Goal: Information Seeking & Learning: Check status

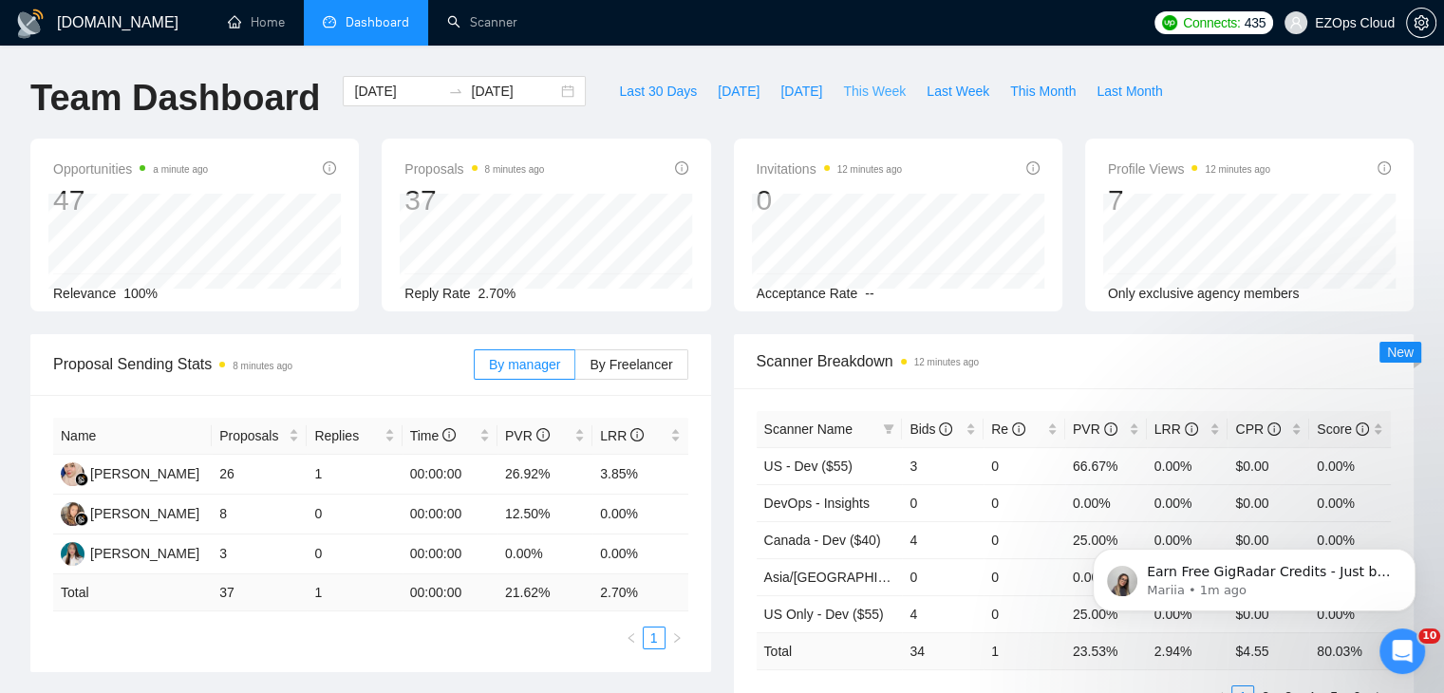
click at [868, 102] on button "This Week" at bounding box center [875, 91] width 84 height 30
type input "[DATE]"
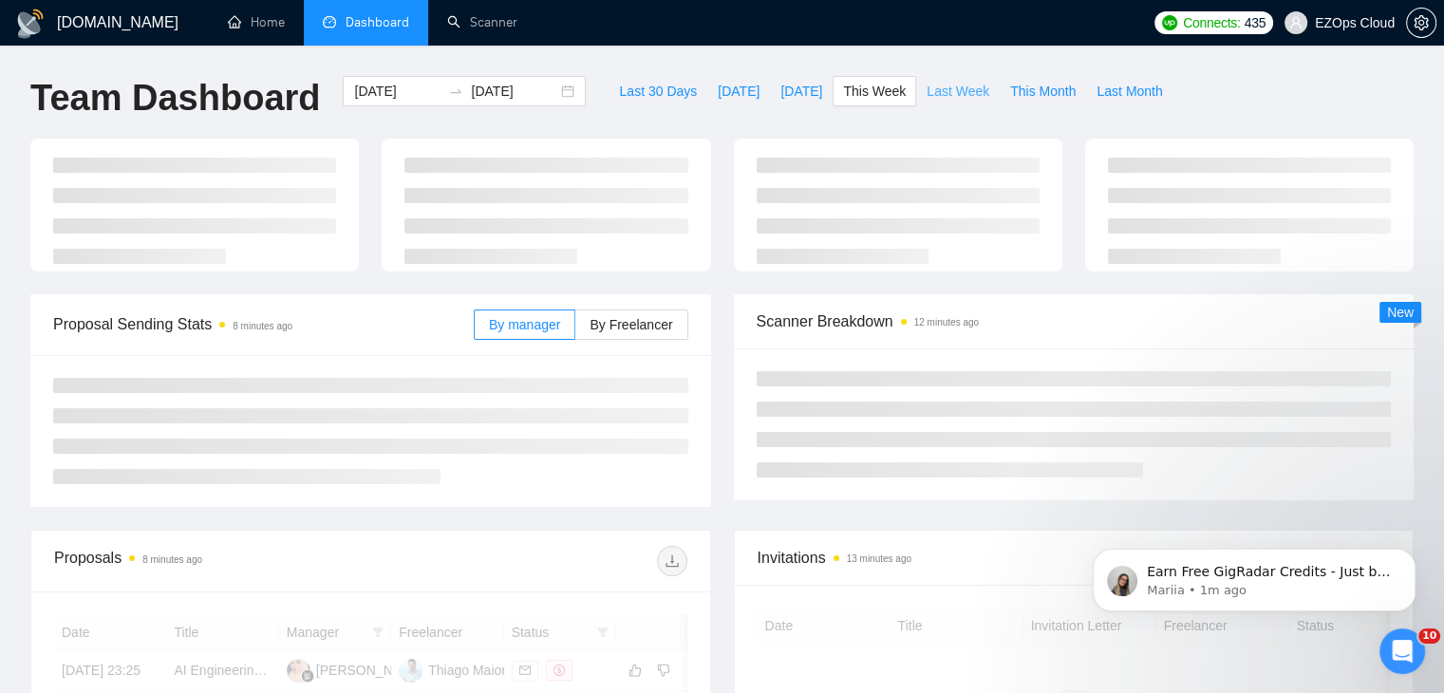
click at [946, 101] on span "Last Week" at bounding box center [958, 91] width 63 height 21
type input "[DATE]"
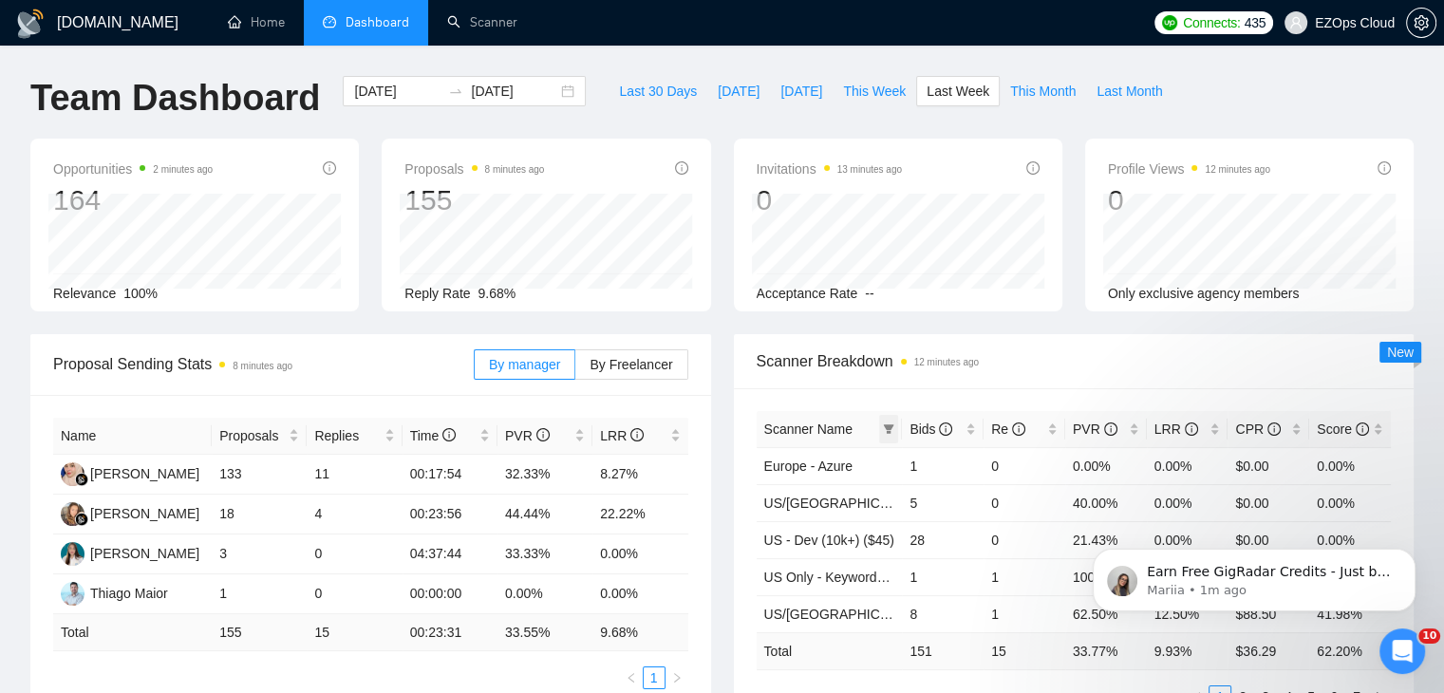
click at [892, 425] on icon "filter" at bounding box center [889, 428] width 10 height 9
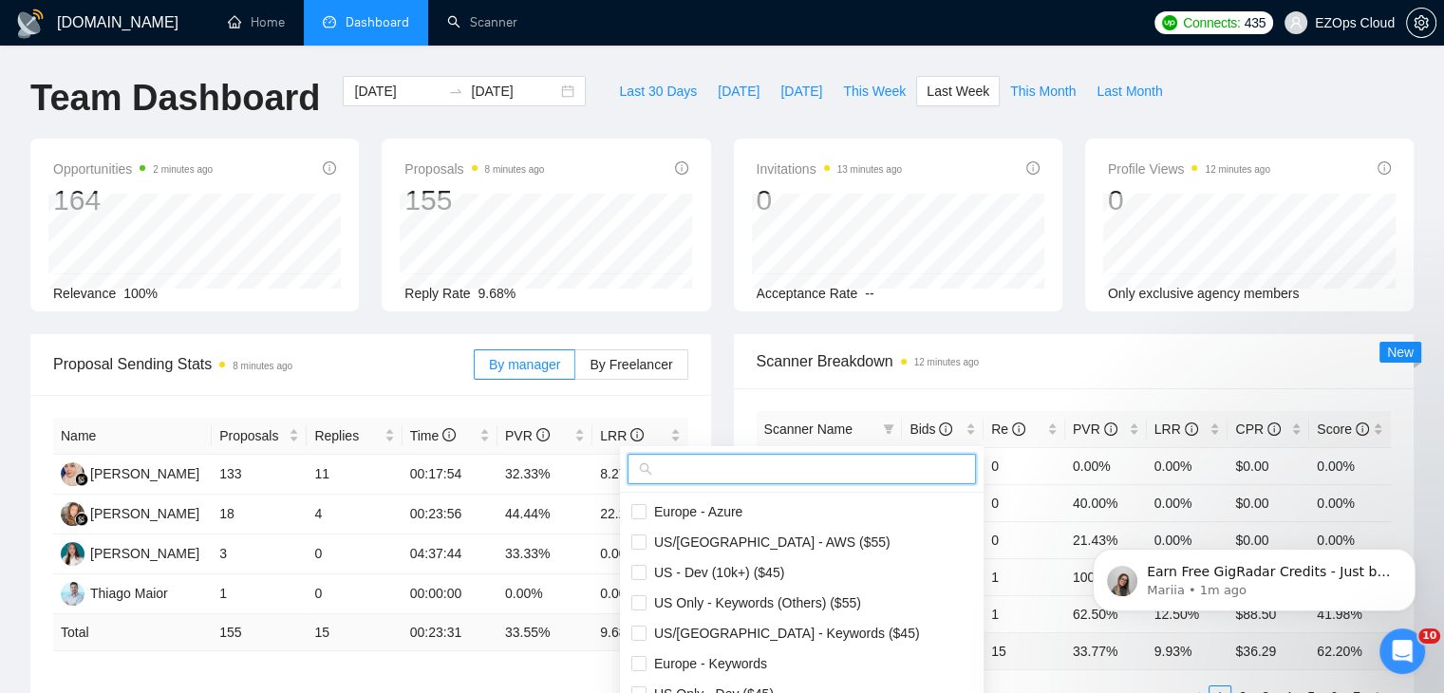
click at [809, 465] on input "text" at bounding box center [810, 469] width 309 height 21
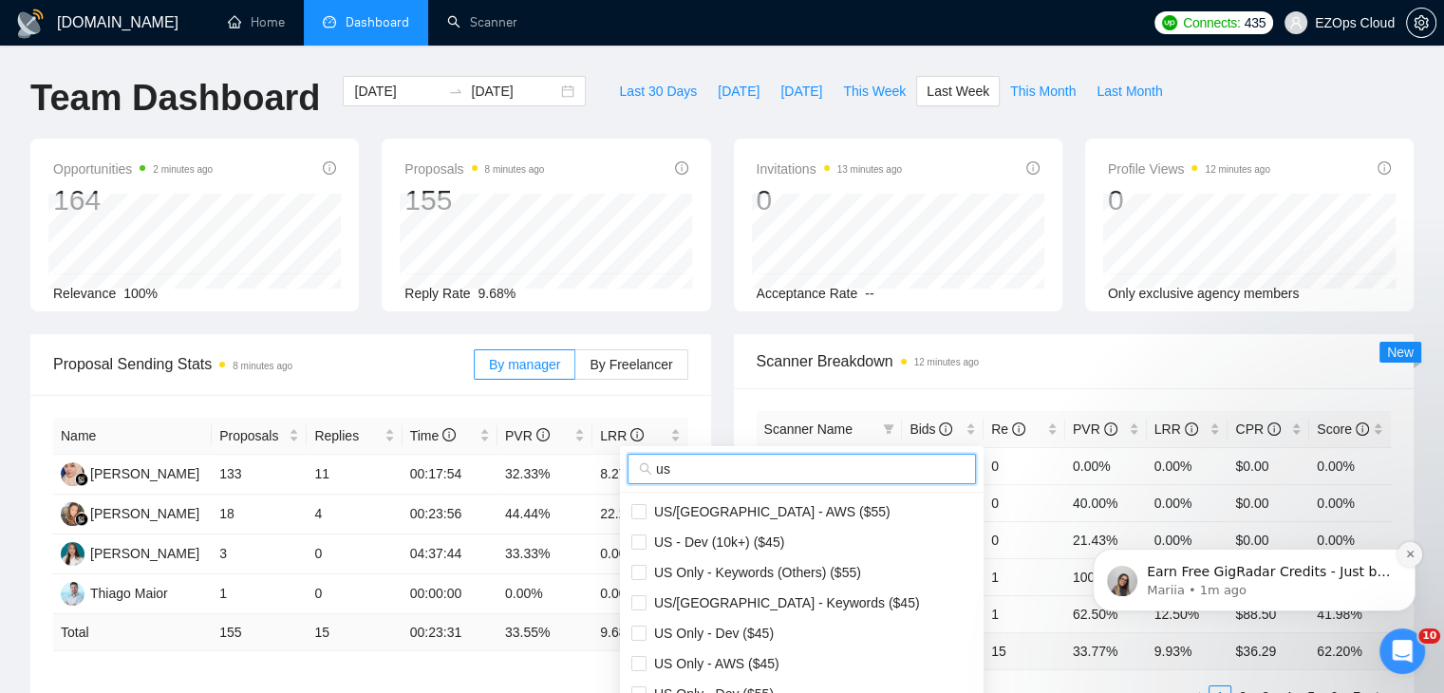
type input "us"
click at [1405, 557] on icon "Dismiss notification" at bounding box center [1410, 554] width 10 height 10
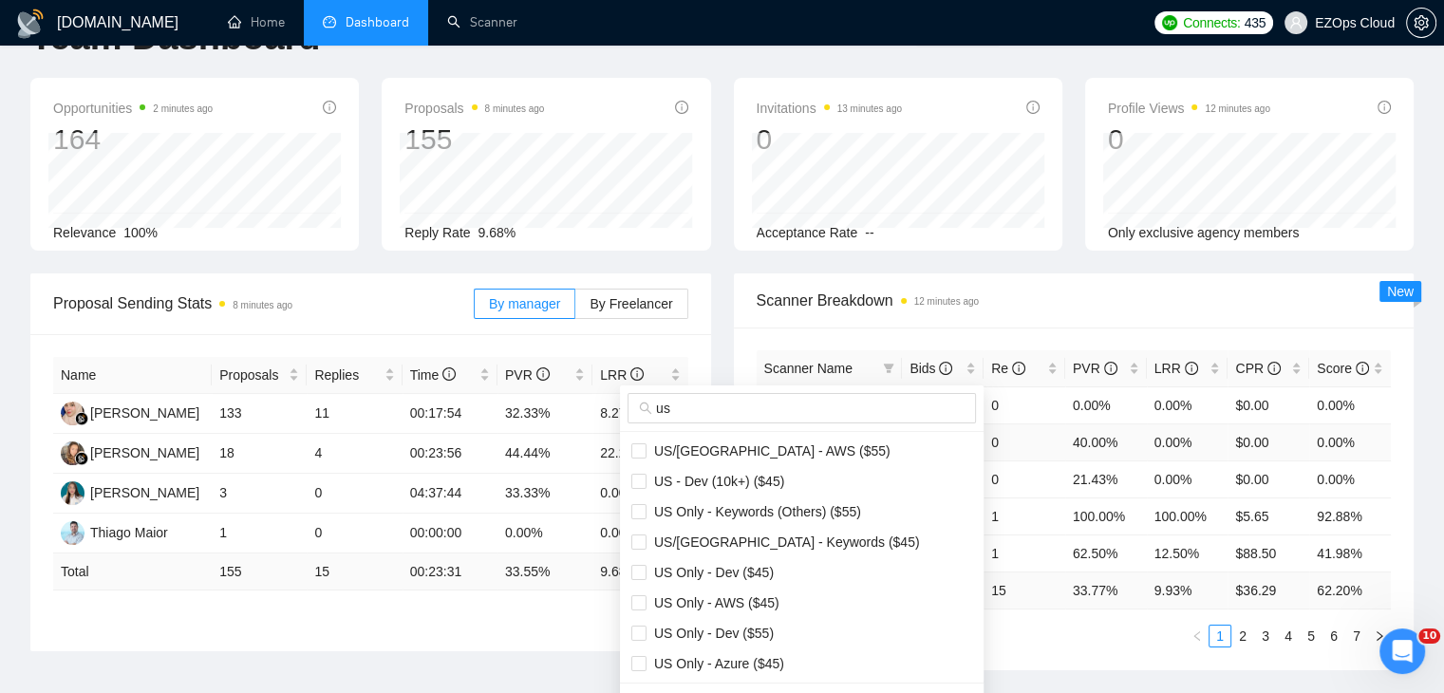
scroll to position [95, 0]
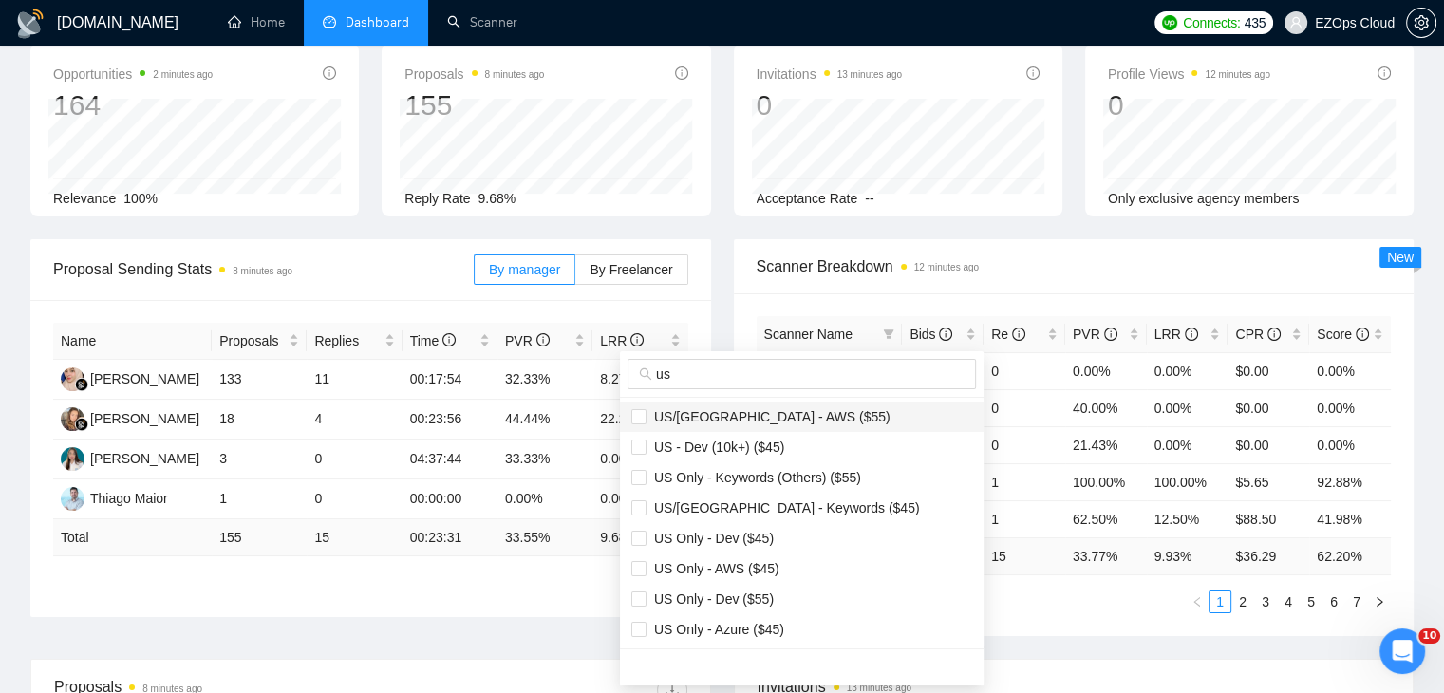
click at [726, 422] on span "US/[GEOGRAPHIC_DATA] - AWS ($55)" at bounding box center [768, 416] width 244 height 15
checkbox input "true"
click at [773, 502] on span "US/[GEOGRAPHIC_DATA] - Keywords ($45)" at bounding box center [782, 507] width 273 height 15
checkbox input "true"
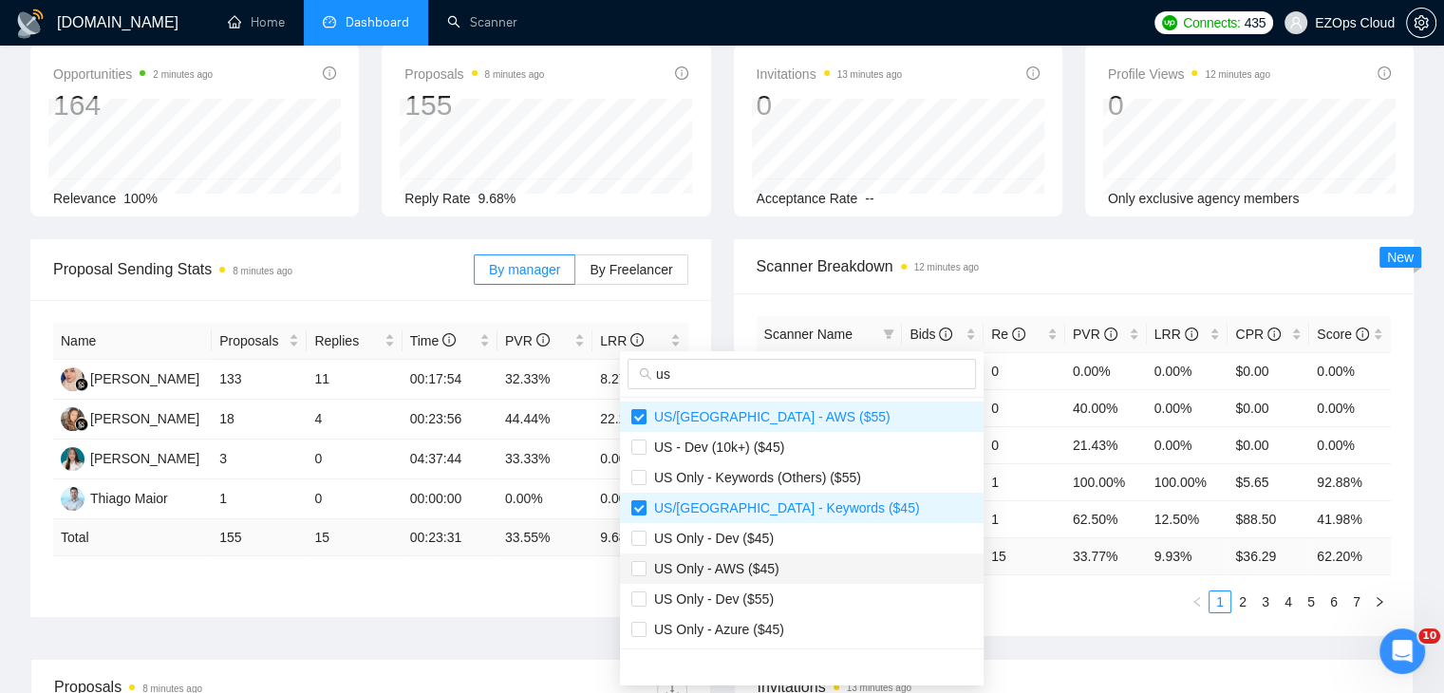
click at [773, 561] on span "US Only - AWS ($45)" at bounding box center [712, 568] width 133 height 15
checkbox input "true"
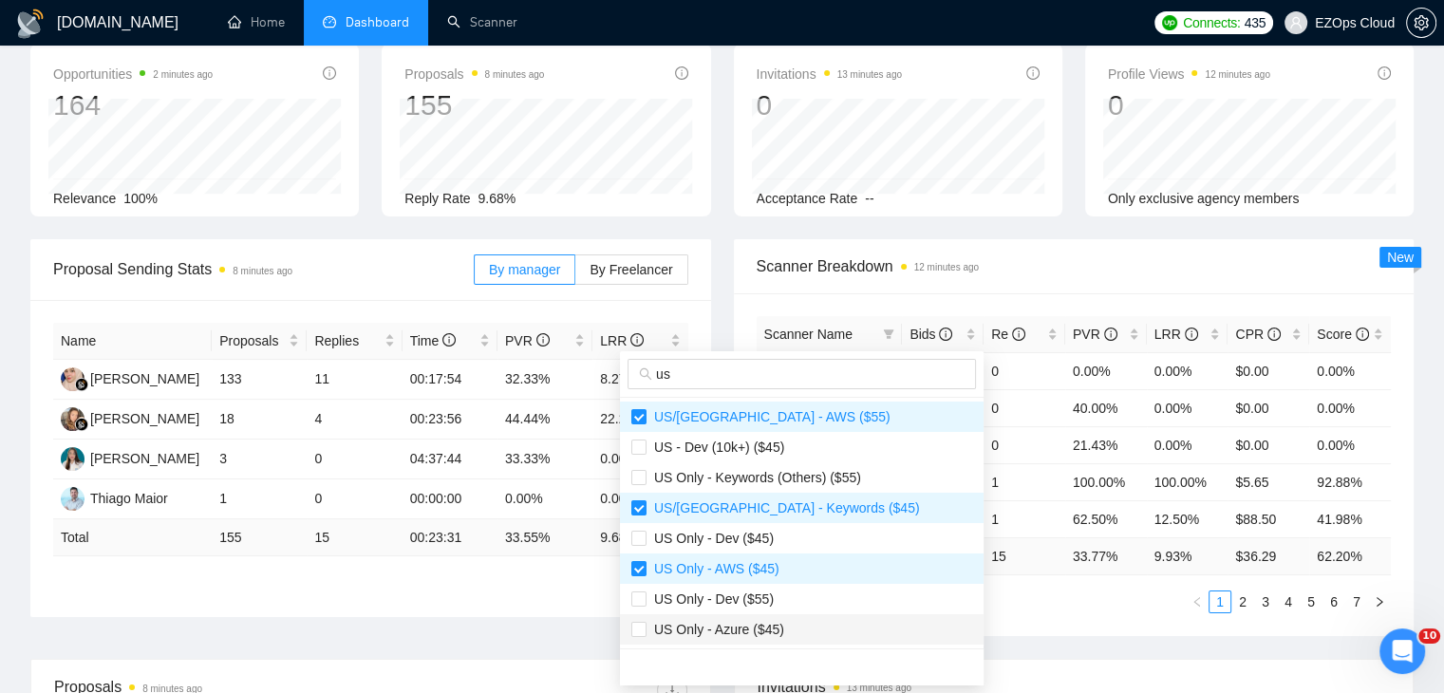
click at [784, 621] on span "US Only - Azure ($45)" at bounding box center [801, 629] width 341 height 21
checkbox input "true"
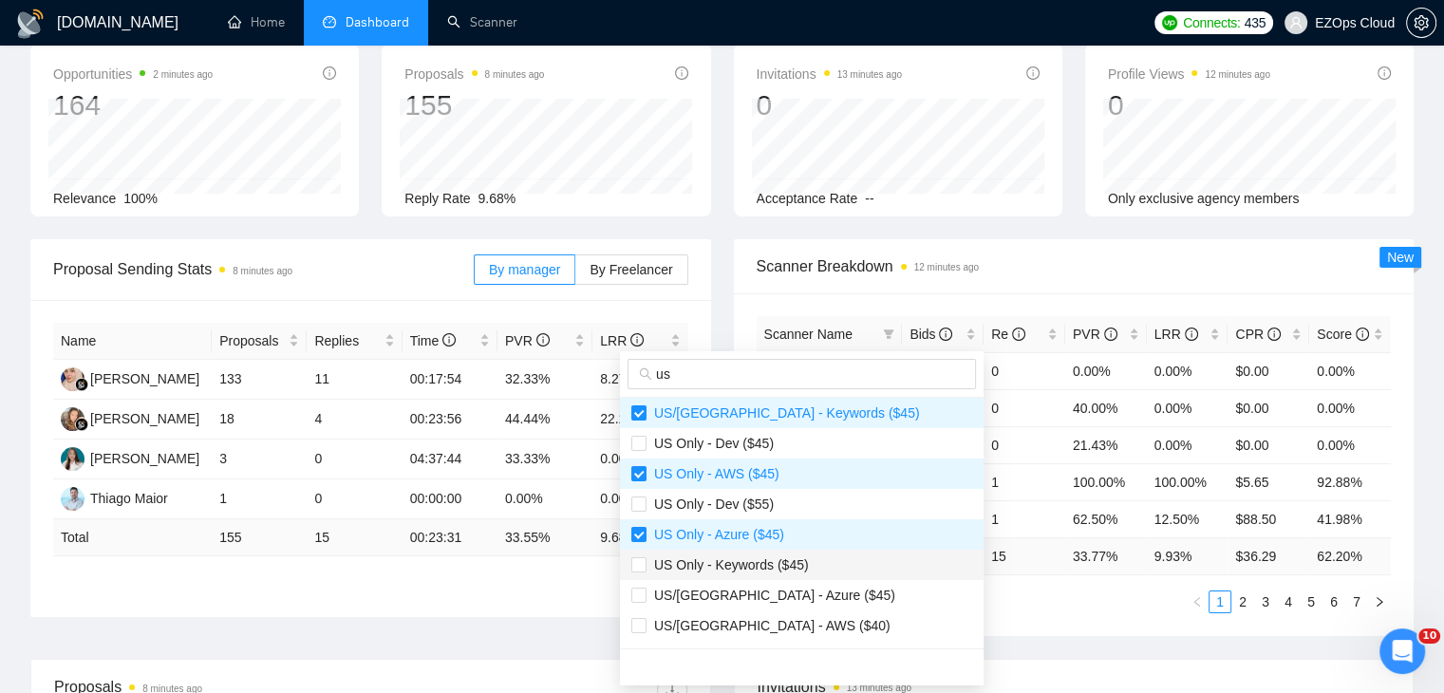
click at [789, 559] on span "US Only - Keywords ($45)" at bounding box center [727, 564] width 162 height 15
checkbox input "true"
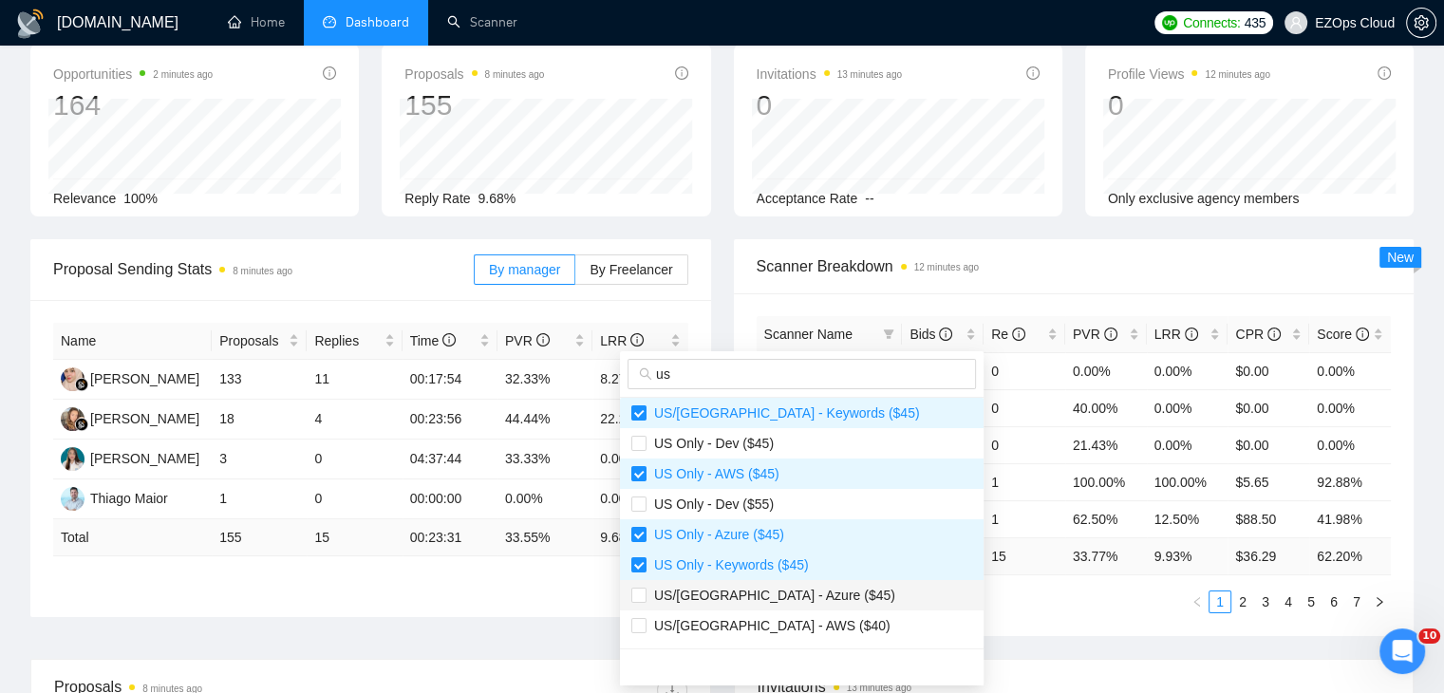
click at [806, 583] on li "US/[GEOGRAPHIC_DATA] - Azure ($45)" at bounding box center [802, 595] width 364 height 30
checkbox input "true"
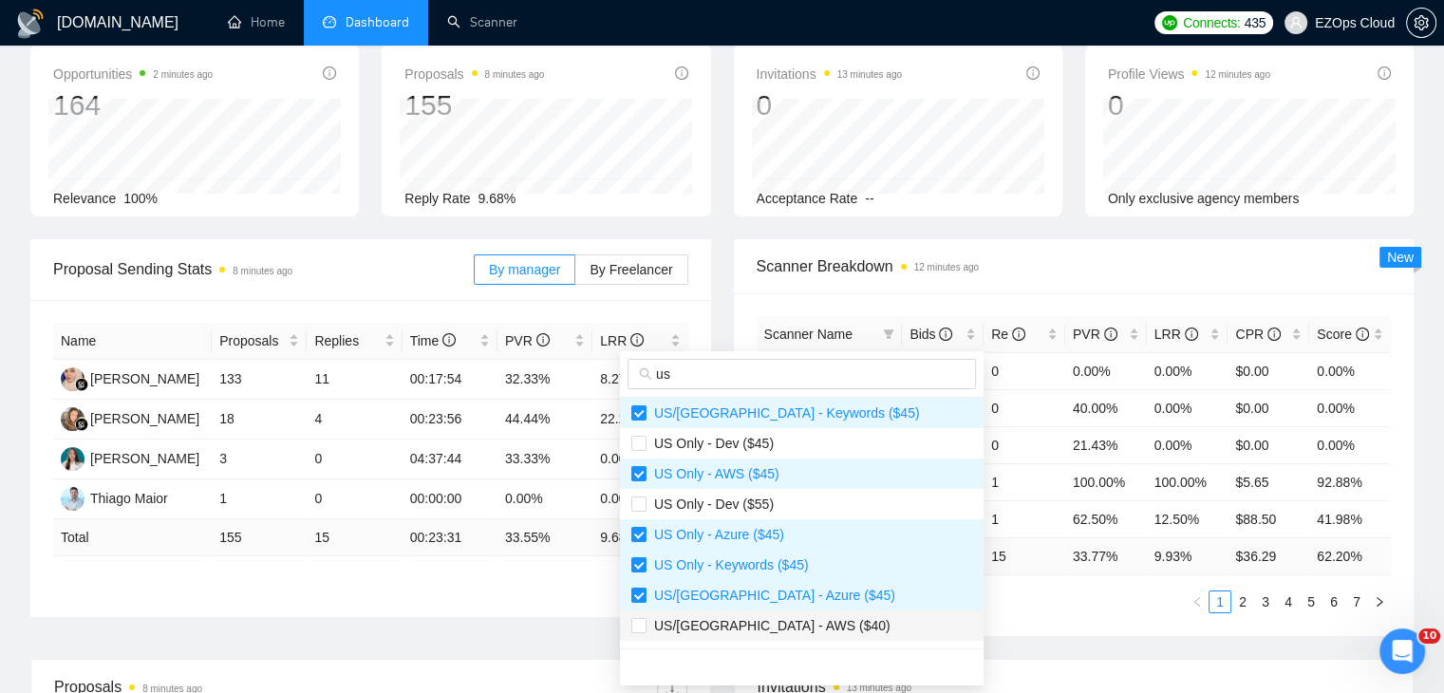
click at [808, 621] on span "US/[GEOGRAPHIC_DATA] - AWS ($40)" at bounding box center [801, 625] width 341 height 21
checkbox input "true"
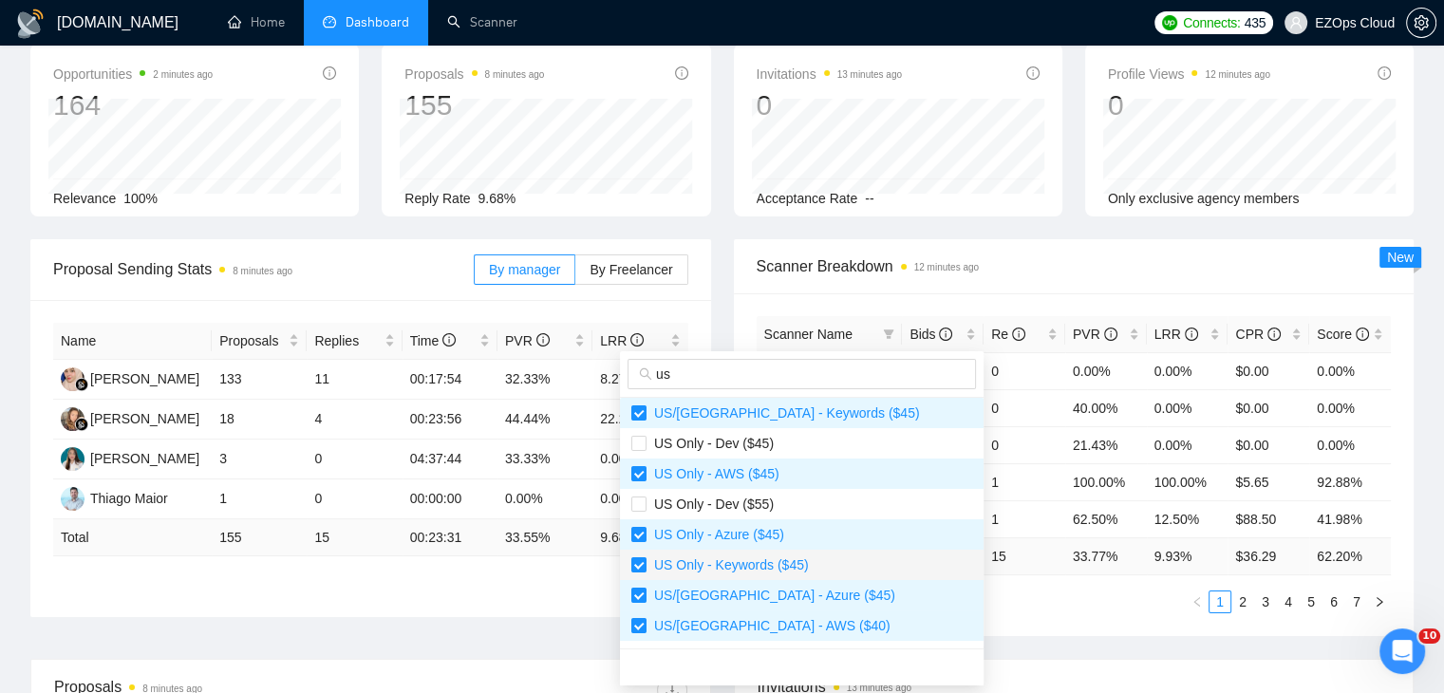
scroll to position [190, 0]
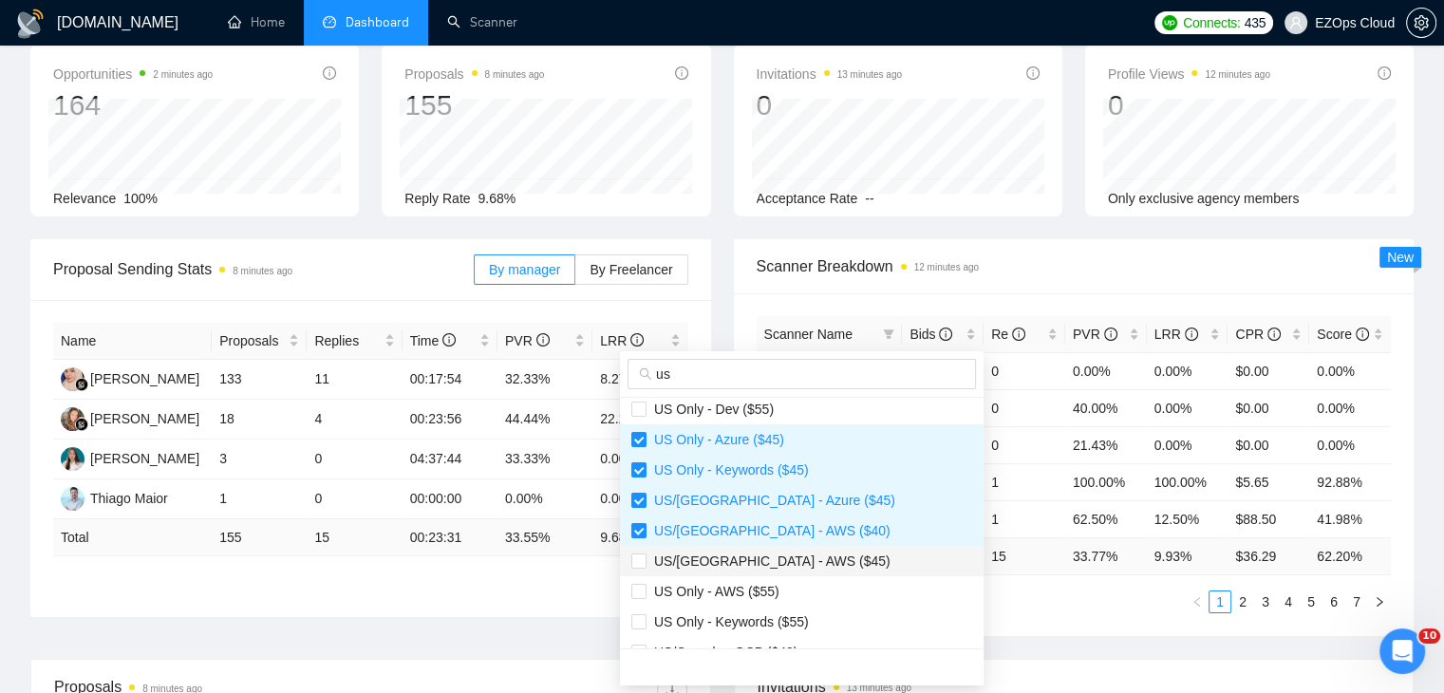
click at [785, 553] on span "US/[GEOGRAPHIC_DATA] - AWS ($45)" at bounding box center [768, 560] width 244 height 15
checkbox input "true"
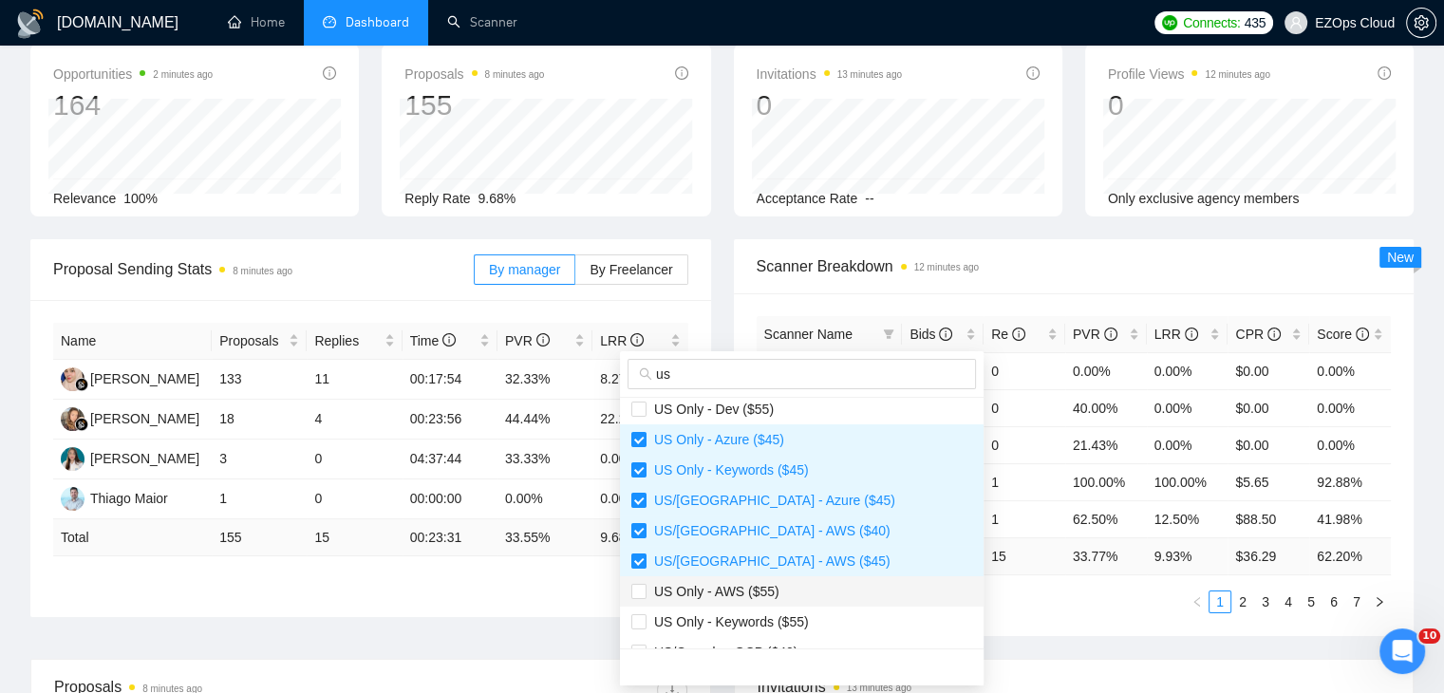
click at [799, 582] on span "US Only - AWS ($55)" at bounding box center [801, 591] width 341 height 21
click at [803, 605] on li "US Only - AWS ($55)" at bounding box center [802, 591] width 364 height 30
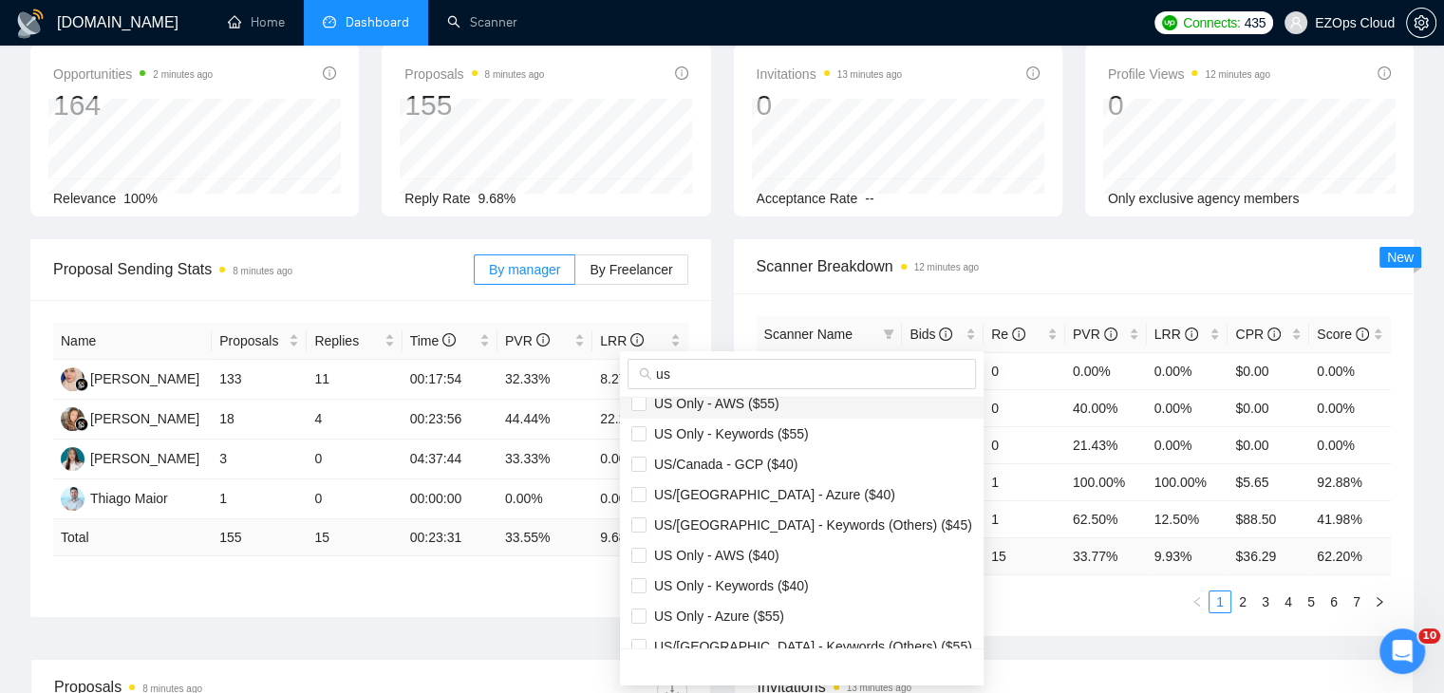
scroll to position [380, 0]
click at [779, 409] on span "US Only - AWS ($55)" at bounding box center [801, 401] width 341 height 21
checkbox input "true"
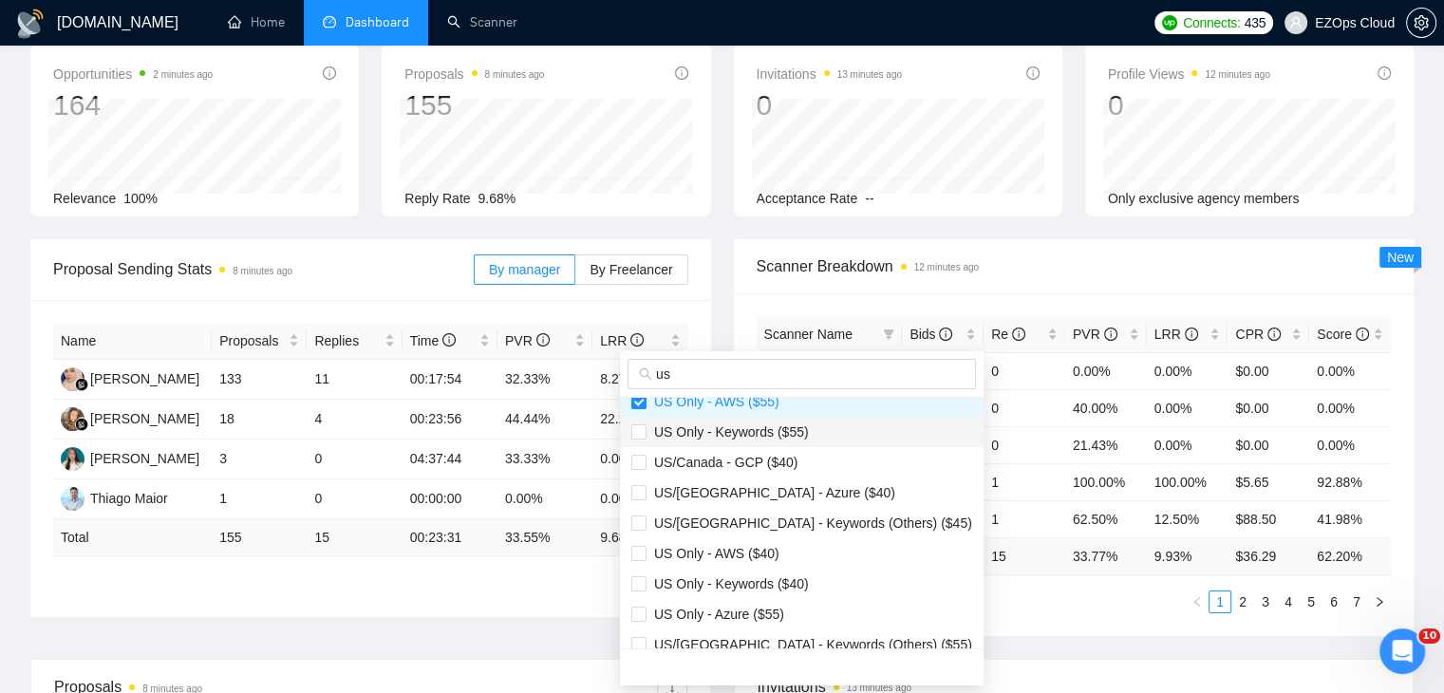
click at [799, 426] on span "US Only - Keywords ($55)" at bounding box center [727, 431] width 162 height 15
checkbox input "true"
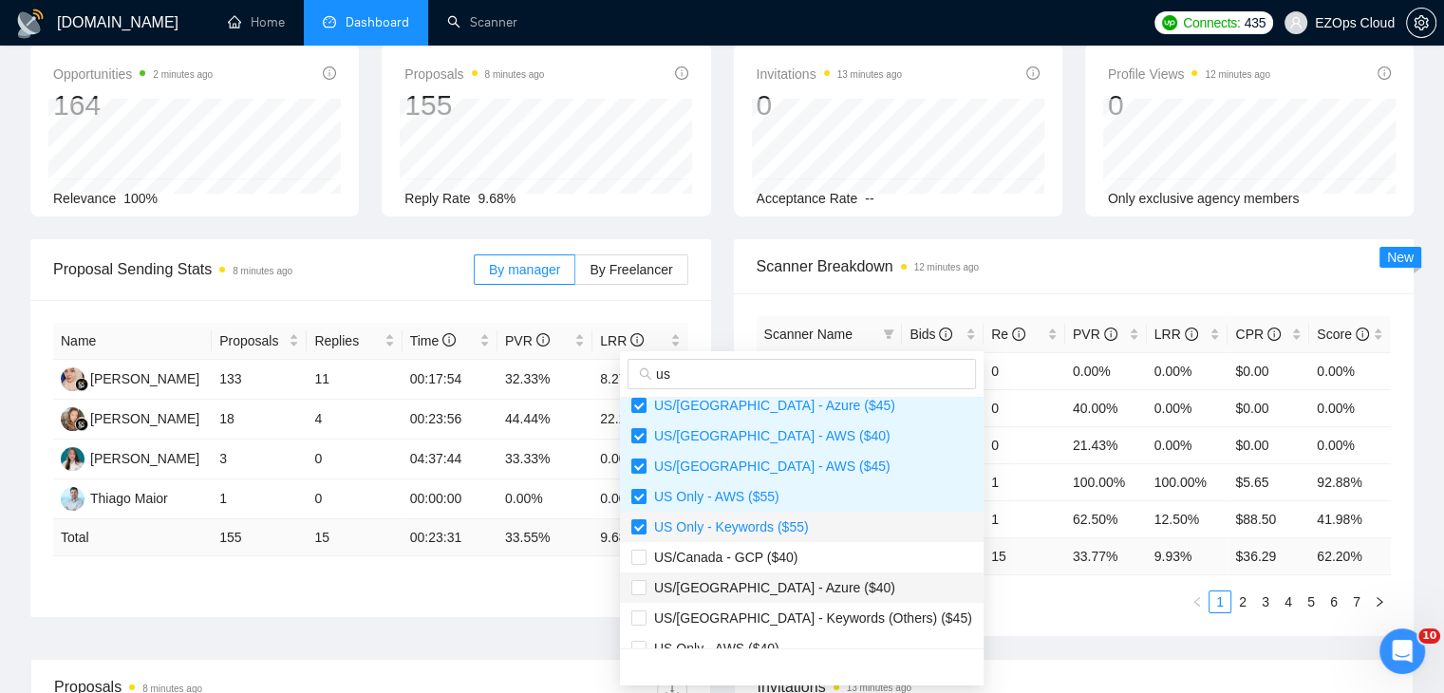
scroll to position [285, 0]
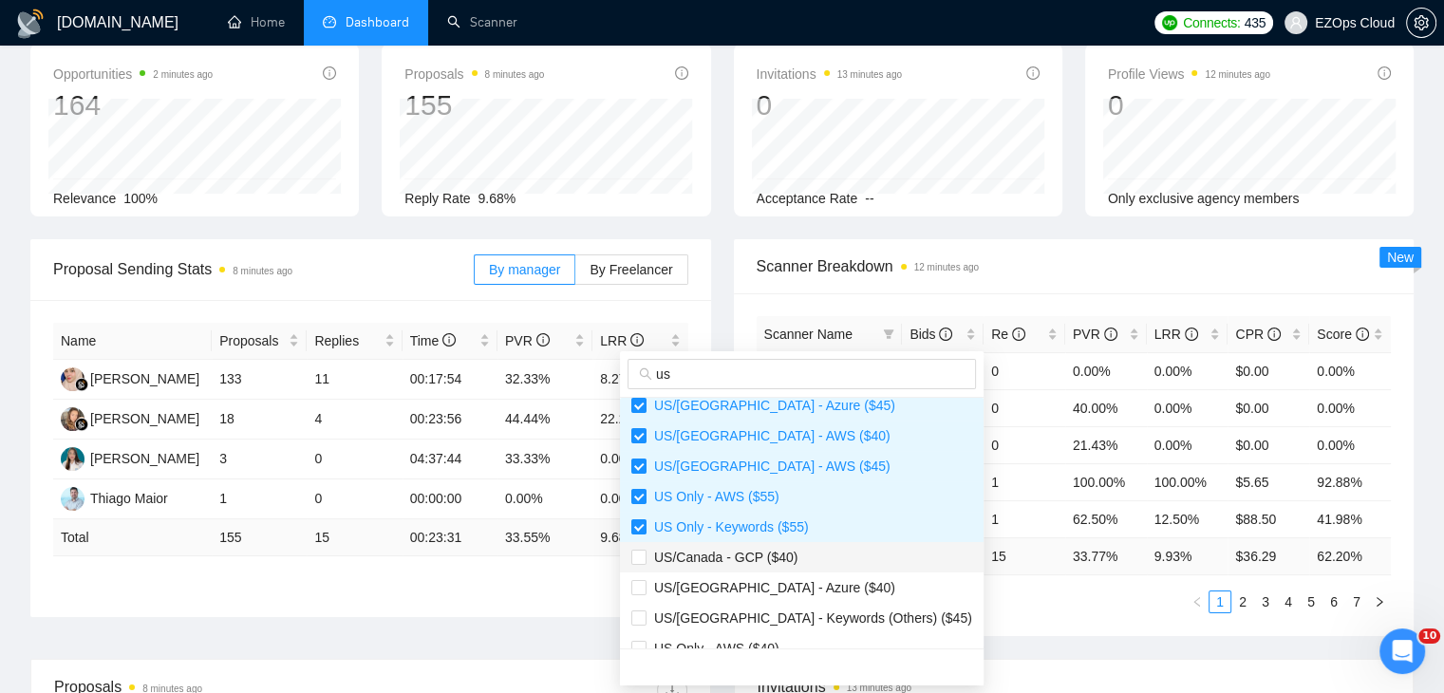
click at [809, 556] on span "US/Canada - GCP ($40)" at bounding box center [801, 557] width 341 height 21
checkbox input "true"
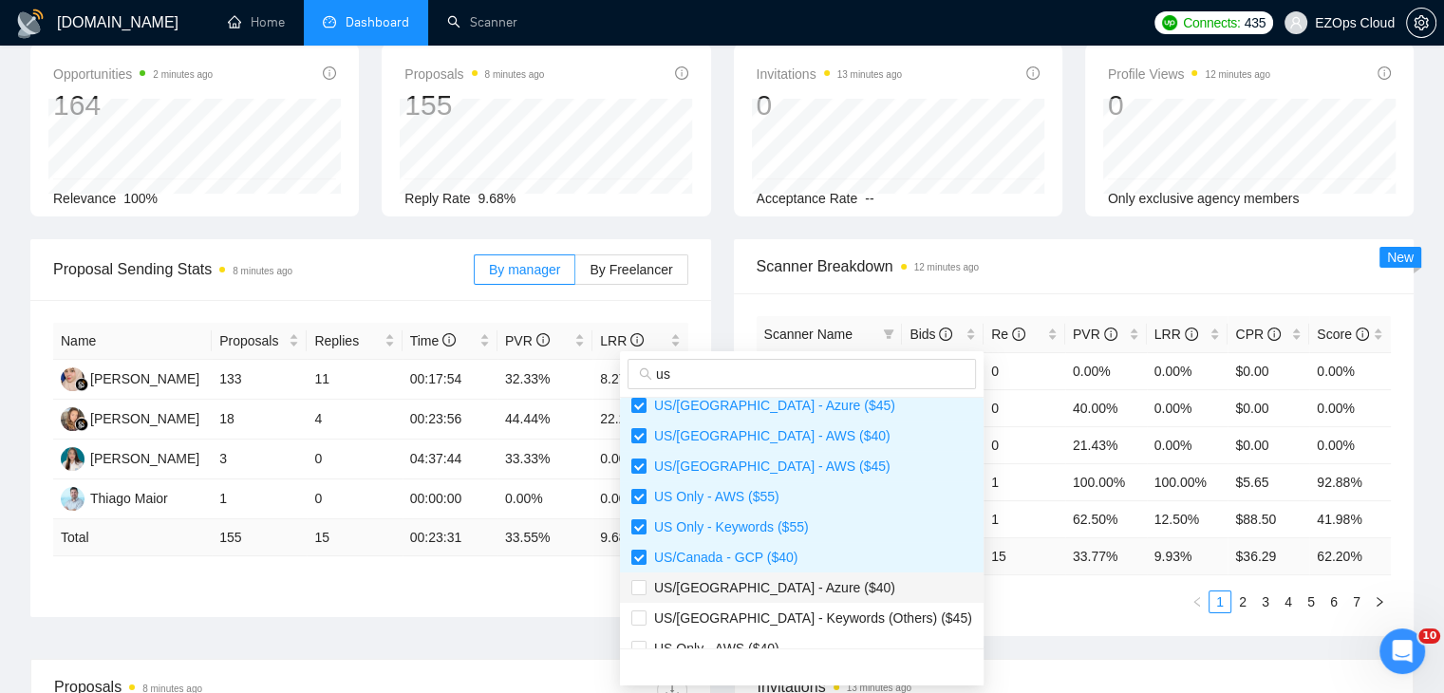
click at [809, 584] on span "US/[GEOGRAPHIC_DATA] - Azure ($40)" at bounding box center [801, 587] width 341 height 21
checkbox input "true"
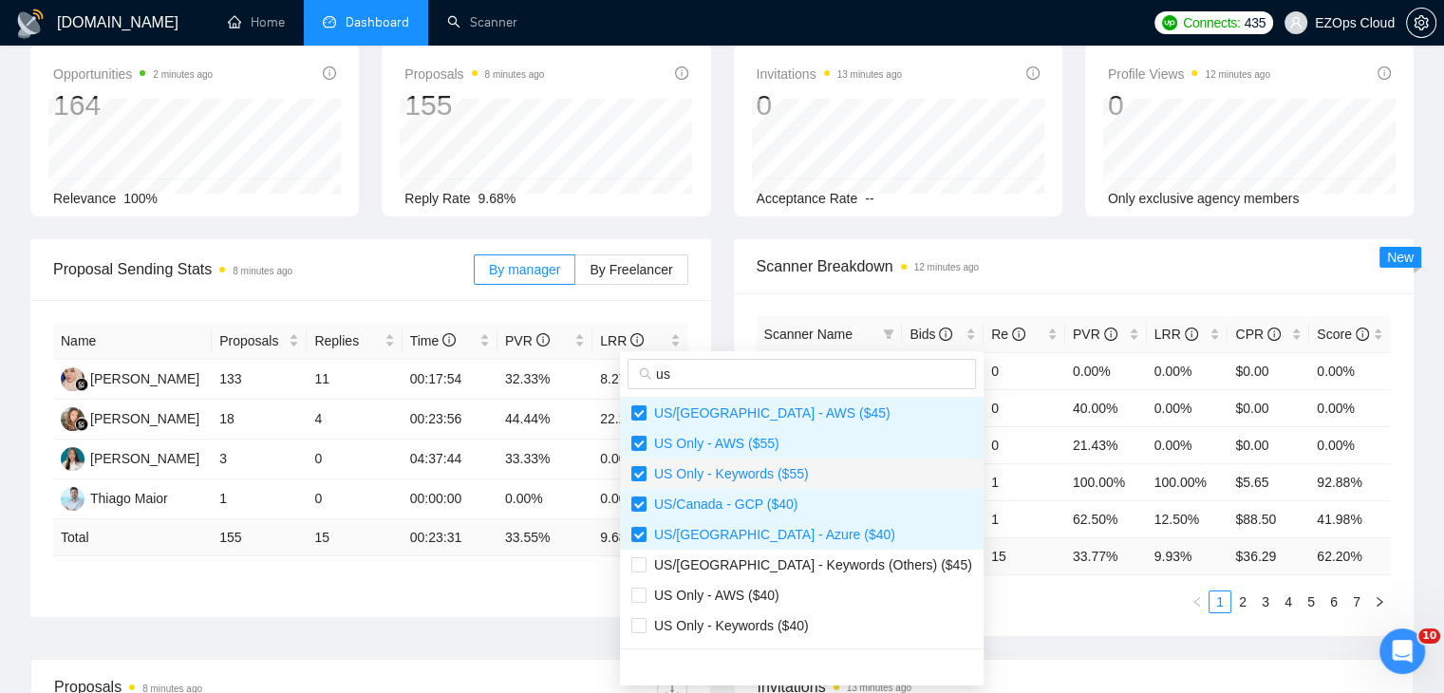
scroll to position [380, 0]
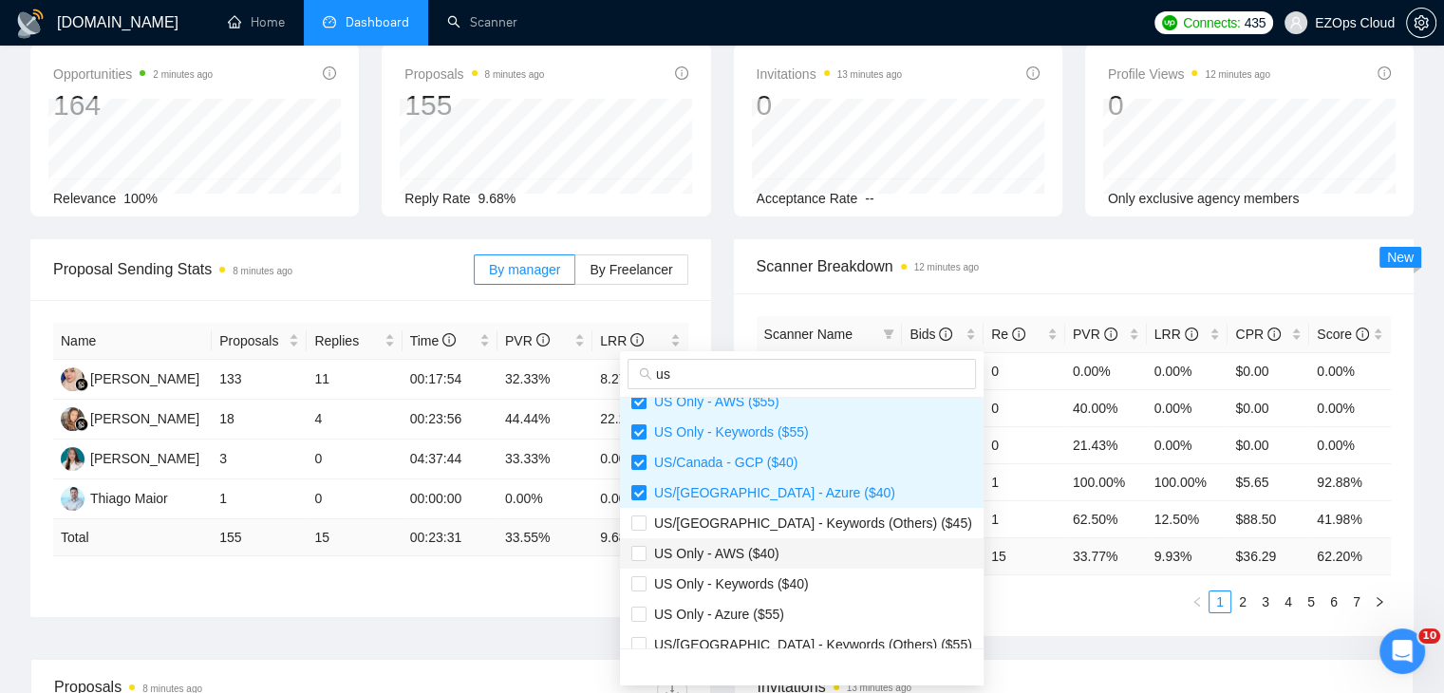
click at [777, 552] on span "US Only - AWS ($40)" at bounding box center [801, 553] width 341 height 21
checkbox input "true"
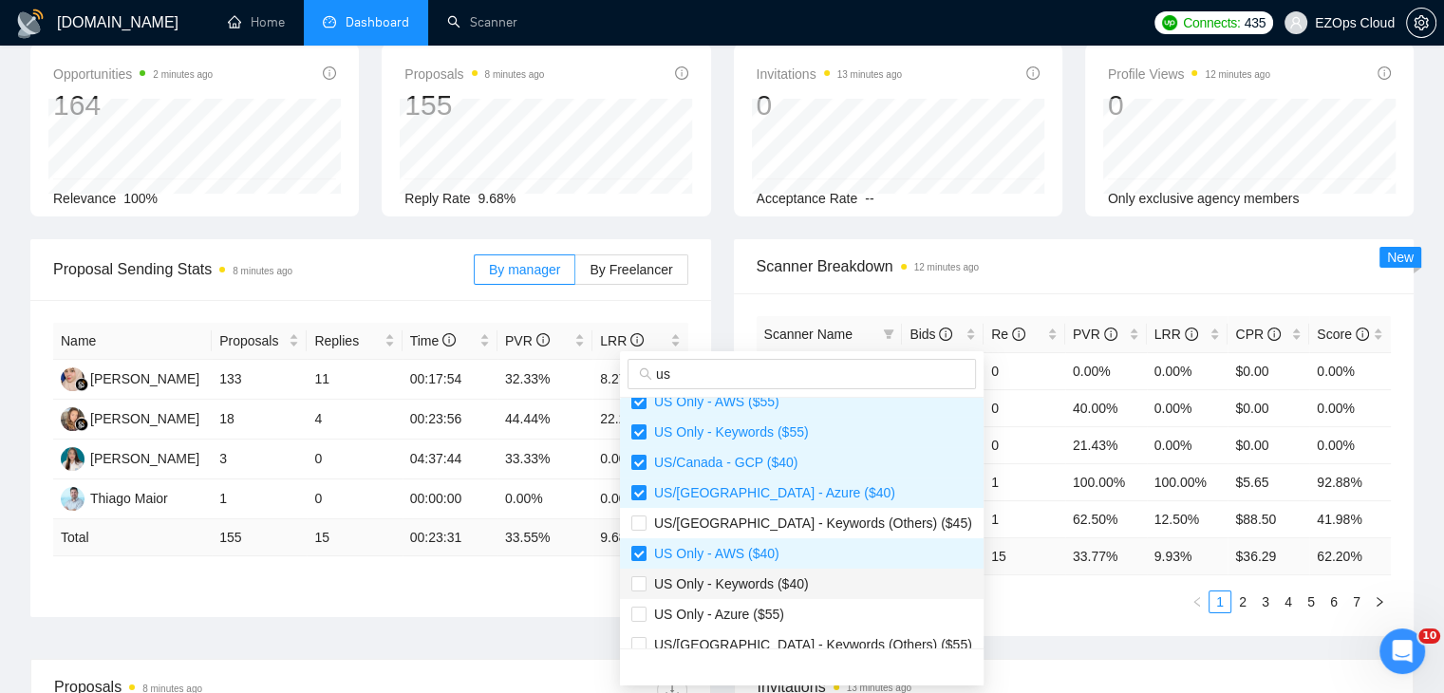
click at [782, 577] on span "US Only - Keywords ($40)" at bounding box center [727, 583] width 162 height 15
checkbox input "true"
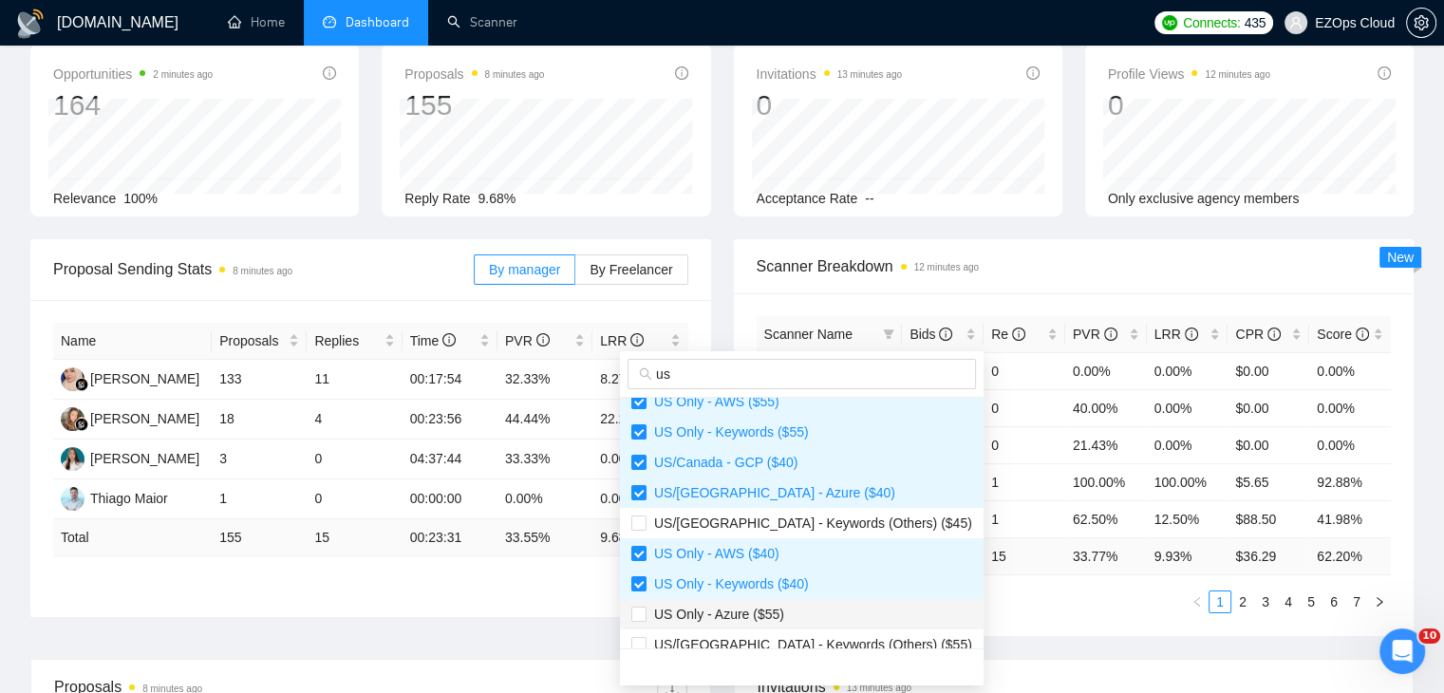
click at [784, 599] on li "US Only - Azure ($55)" at bounding box center [802, 614] width 364 height 30
checkbox input "true"
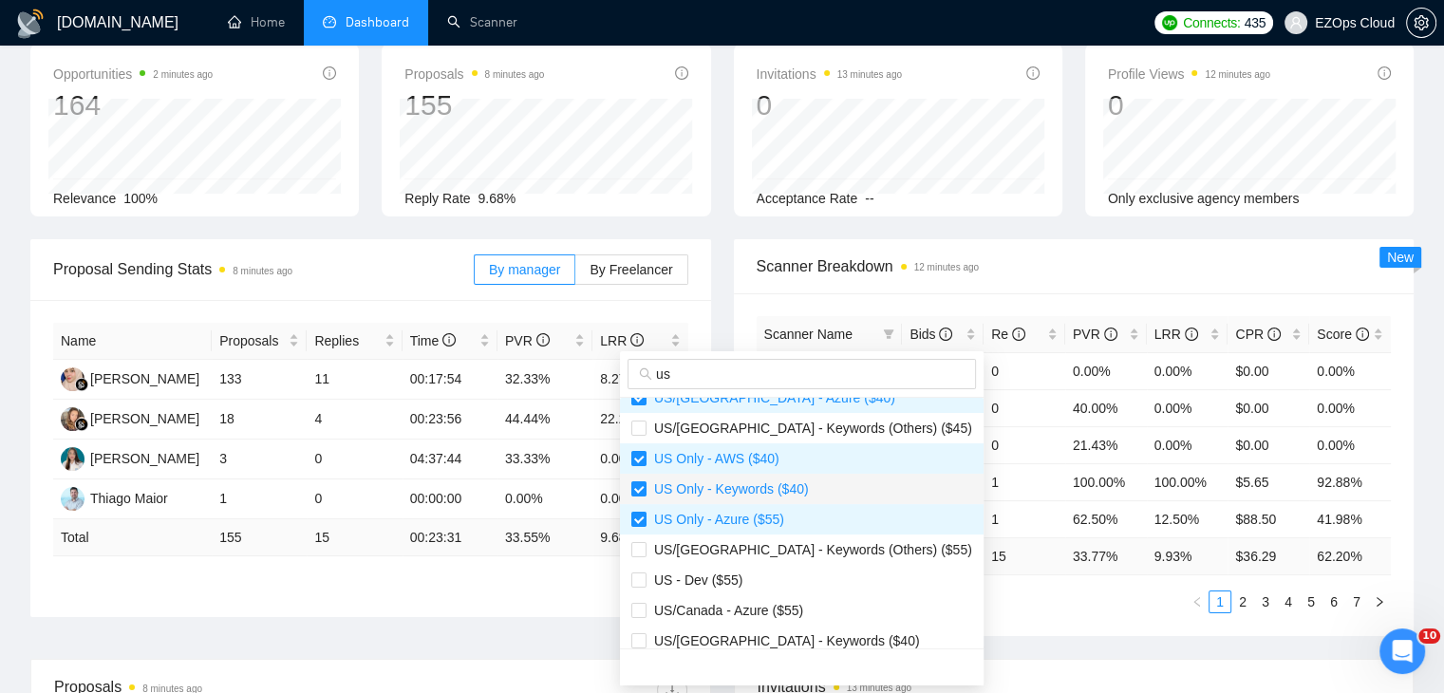
scroll to position [547, 0]
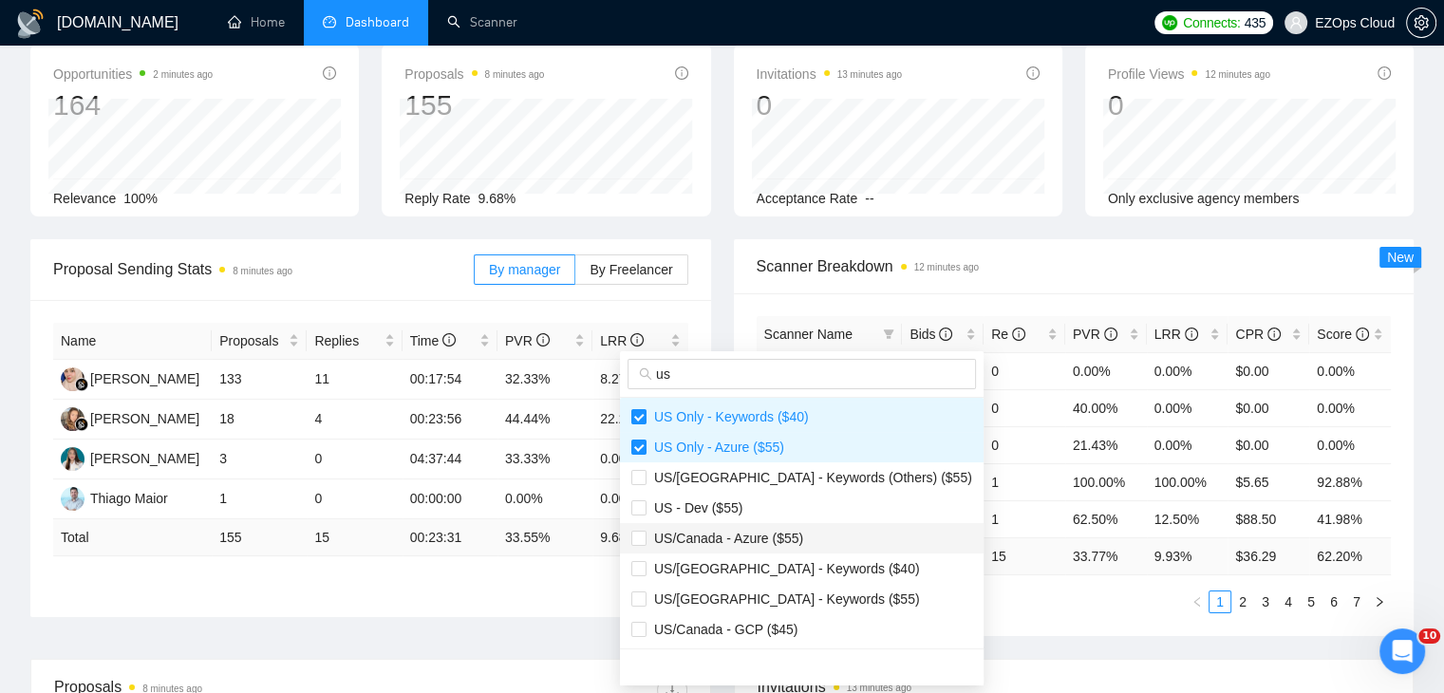
click at [778, 539] on span "US/Canada - Azure ($55)" at bounding box center [724, 538] width 157 height 15
checkbox input "true"
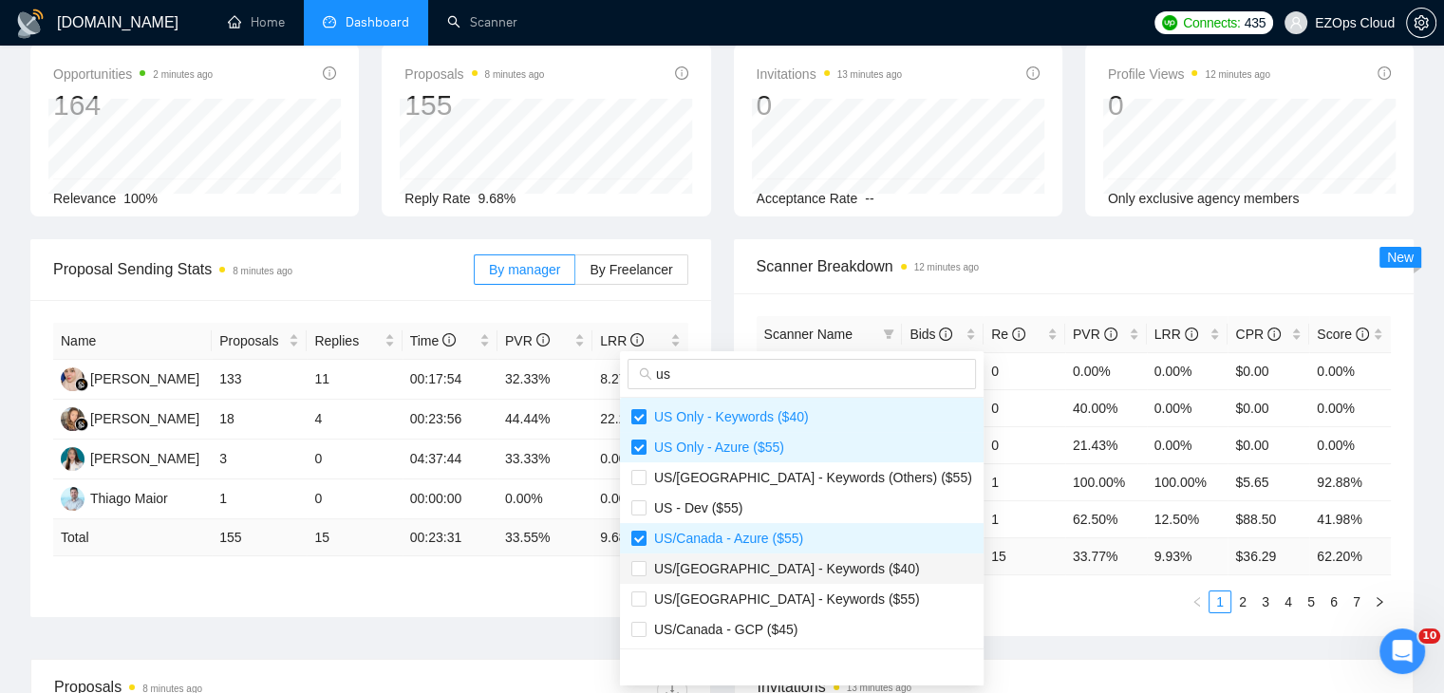
click at [793, 573] on span "US/[GEOGRAPHIC_DATA] - Keywords ($40)" at bounding box center [782, 568] width 273 height 15
checkbox input "true"
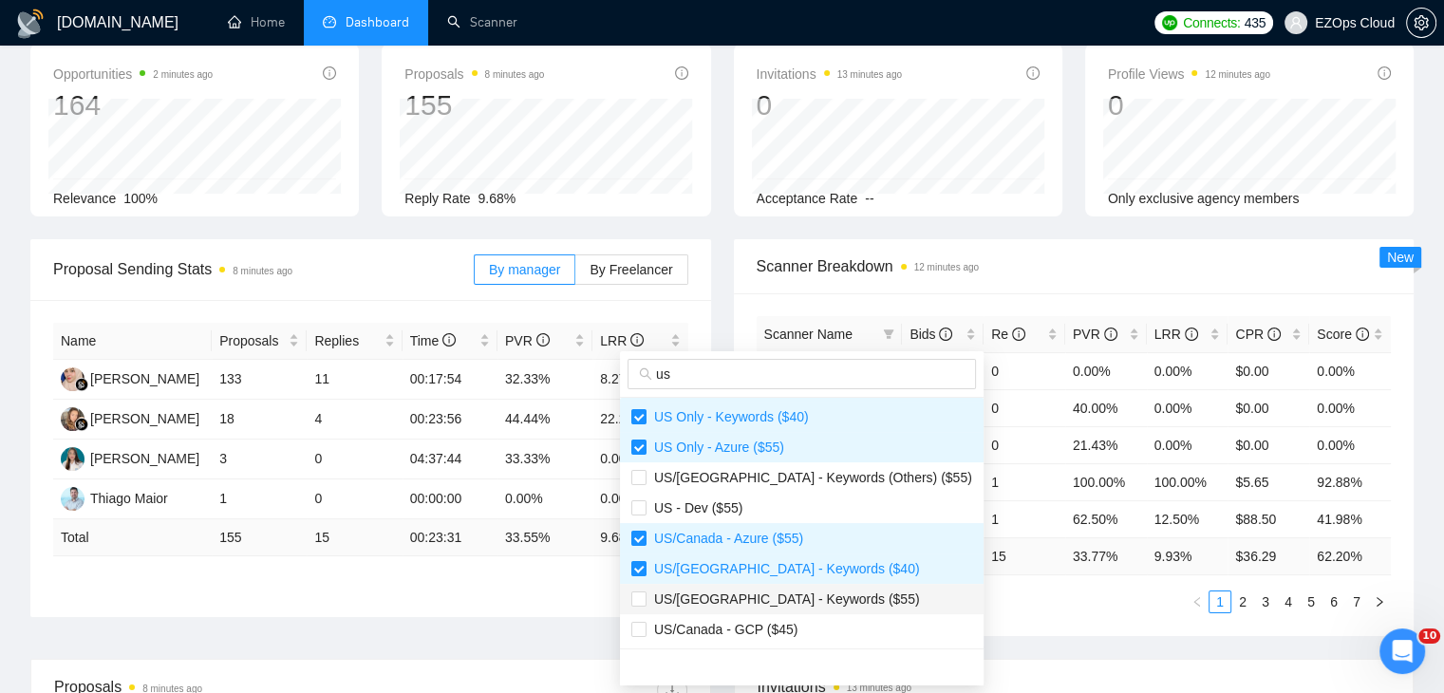
click at [795, 591] on span "US/[GEOGRAPHIC_DATA] - Keywords ($55)" at bounding box center [782, 598] width 273 height 15
checkbox input "true"
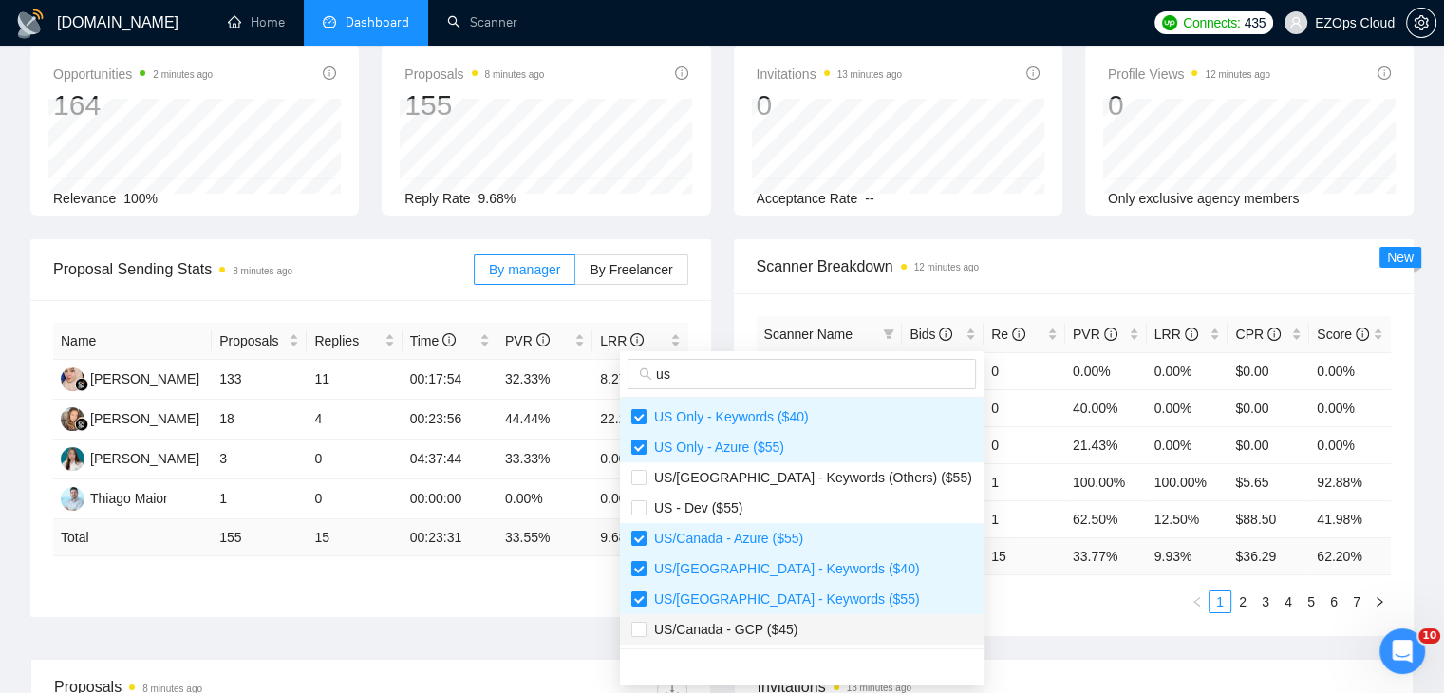
click at [796, 621] on span "US/Canada - GCP ($45)" at bounding box center [801, 629] width 341 height 21
checkbox input "true"
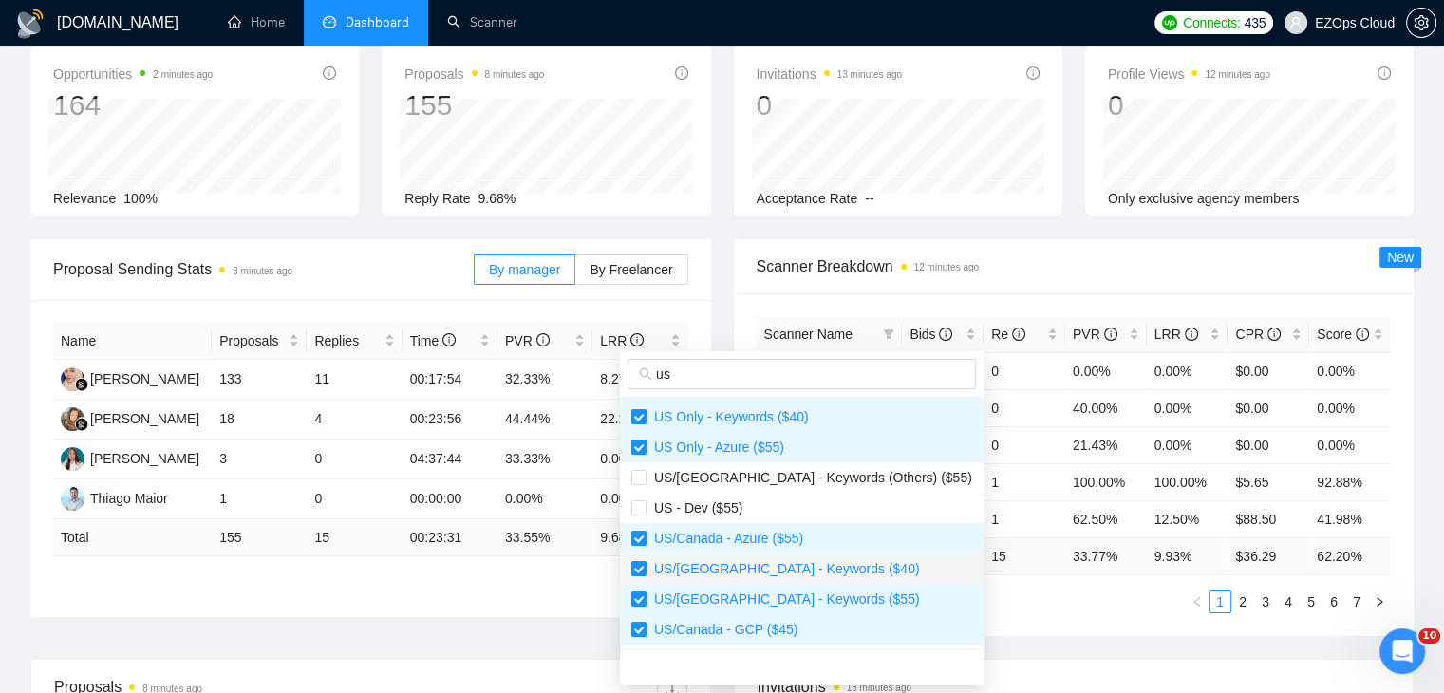
scroll to position [190, 0]
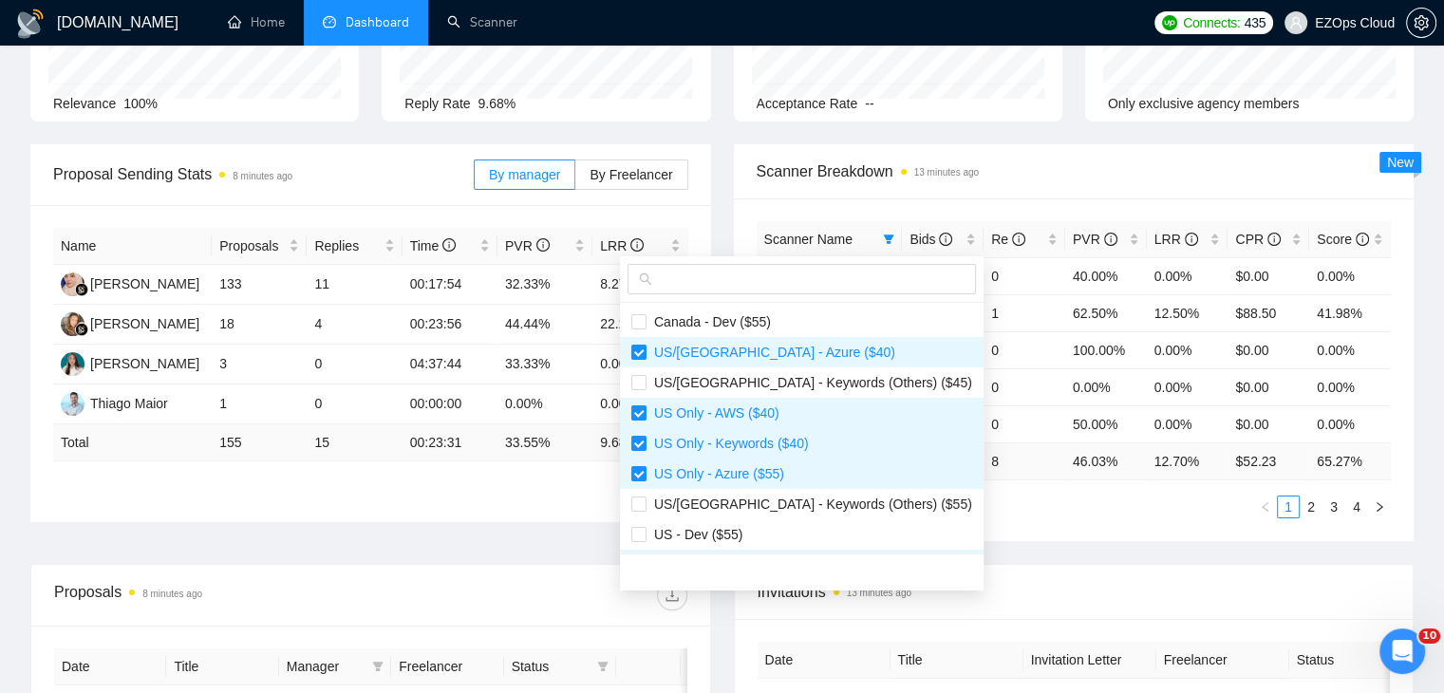
click at [1008, 522] on div "Scanner Name Bids Re PVR LRR CPR Score [GEOGRAPHIC_DATA]/[GEOGRAPHIC_DATA] - AW…" at bounding box center [1074, 369] width 681 height 343
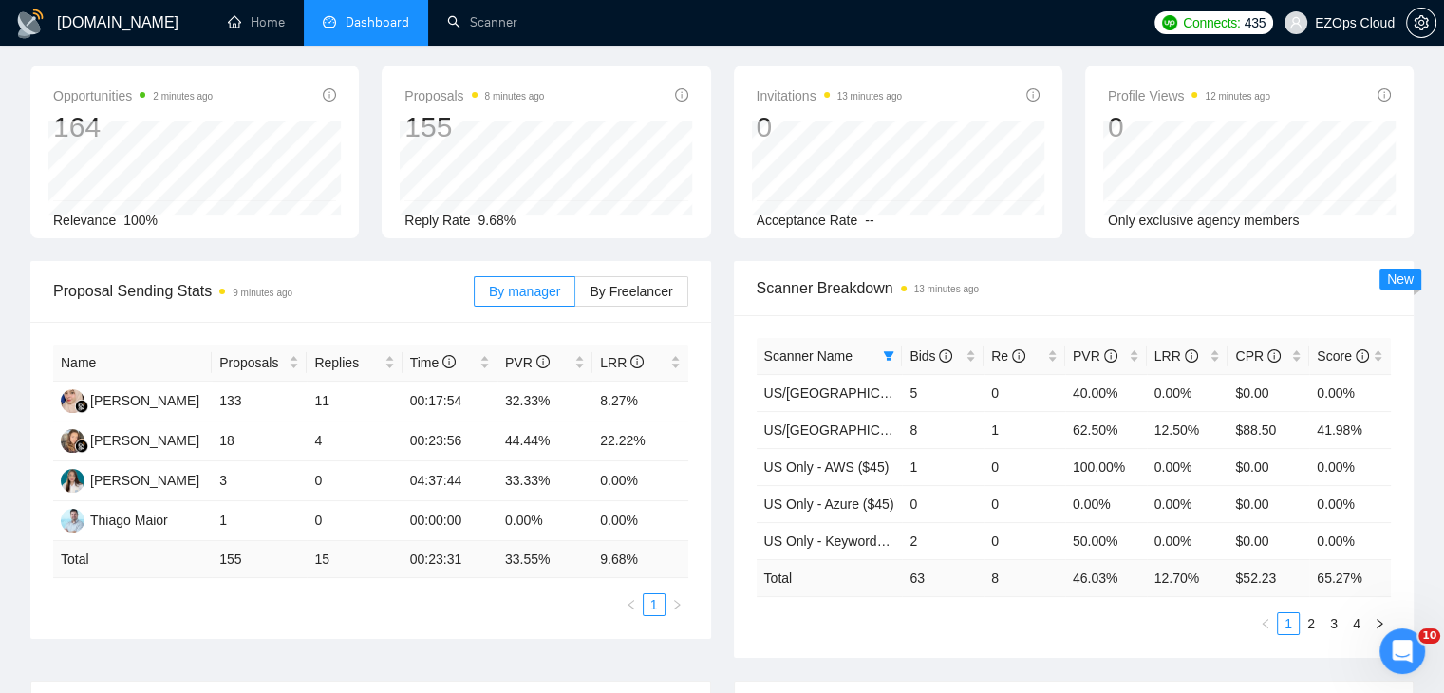
scroll to position [0, 0]
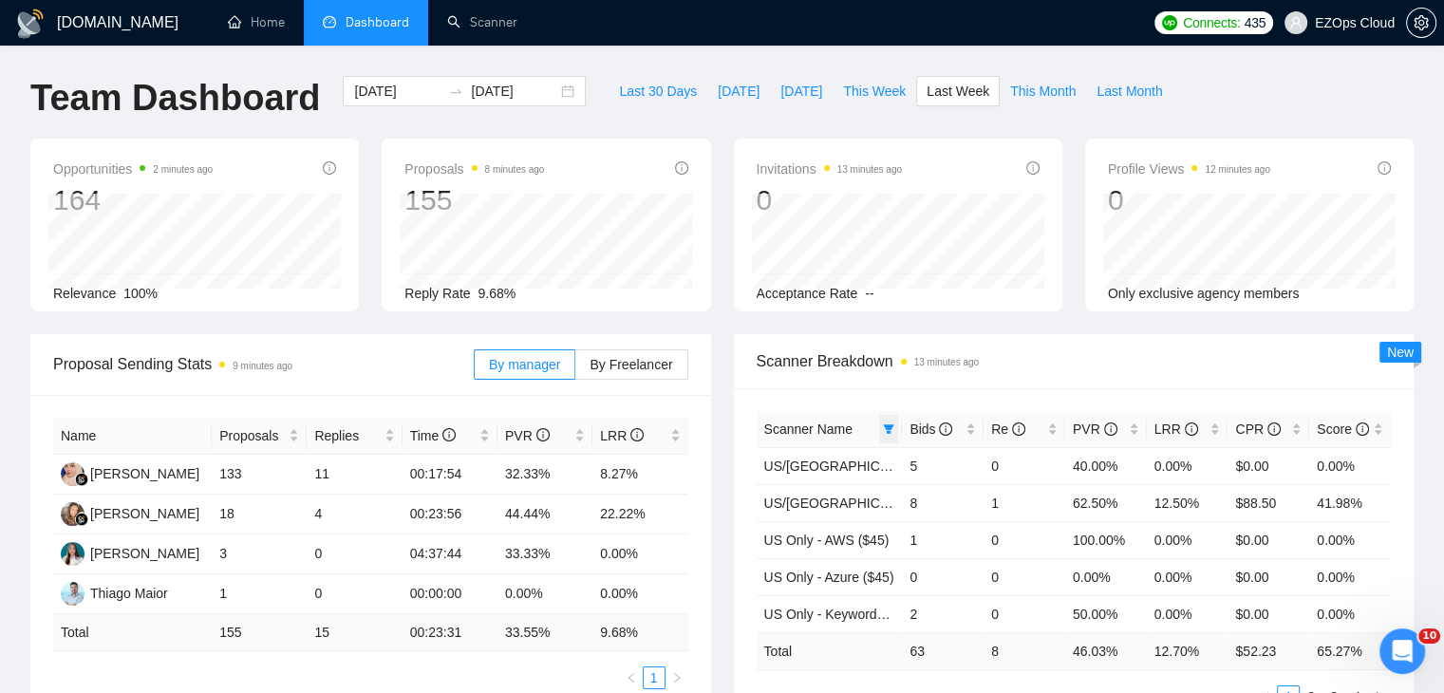
click at [886, 423] on icon "filter" at bounding box center [888, 428] width 11 height 11
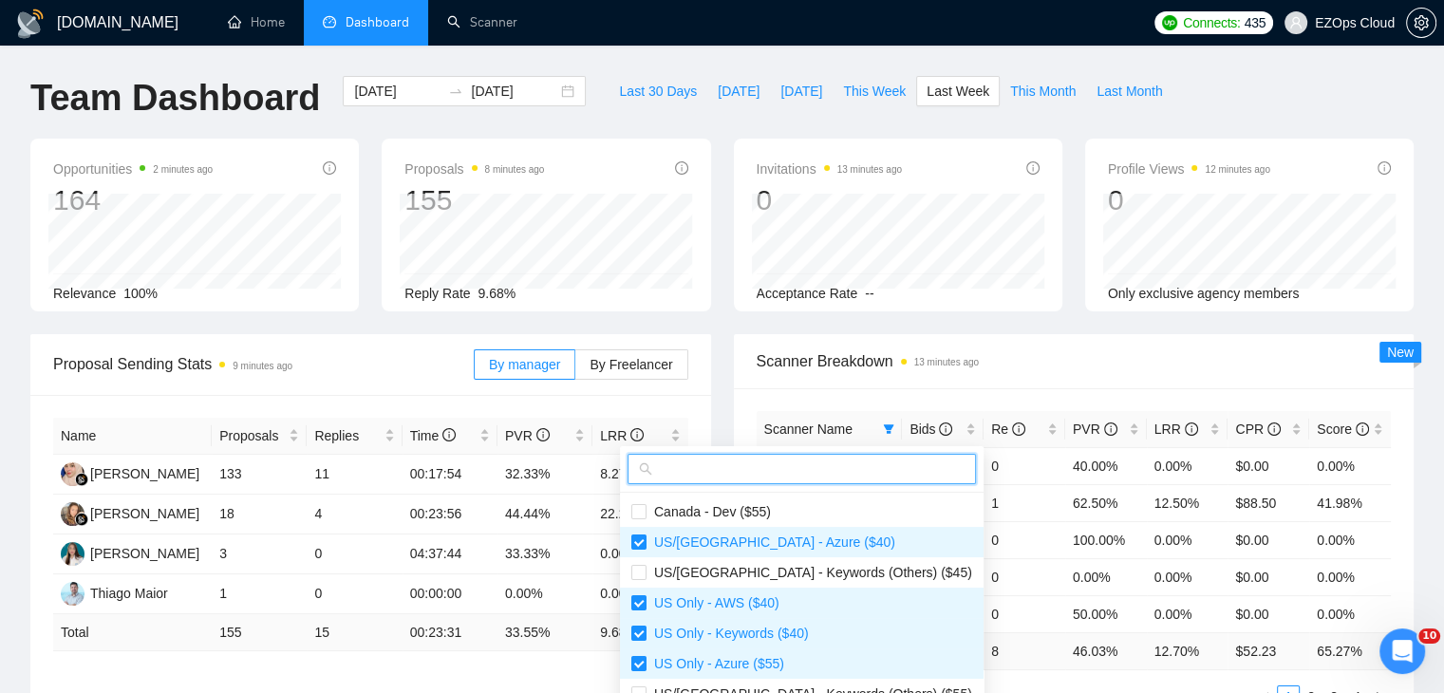
click at [774, 473] on input "text" at bounding box center [810, 469] width 309 height 21
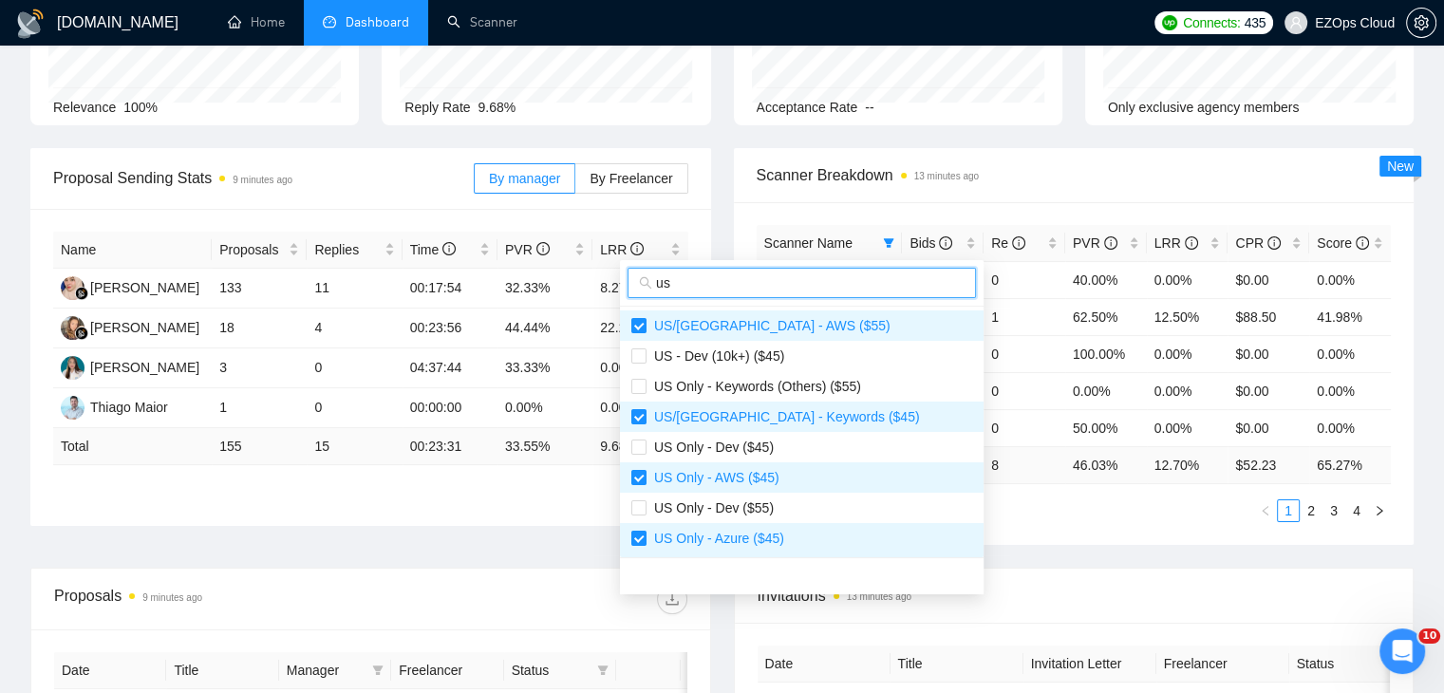
scroll to position [190, 0]
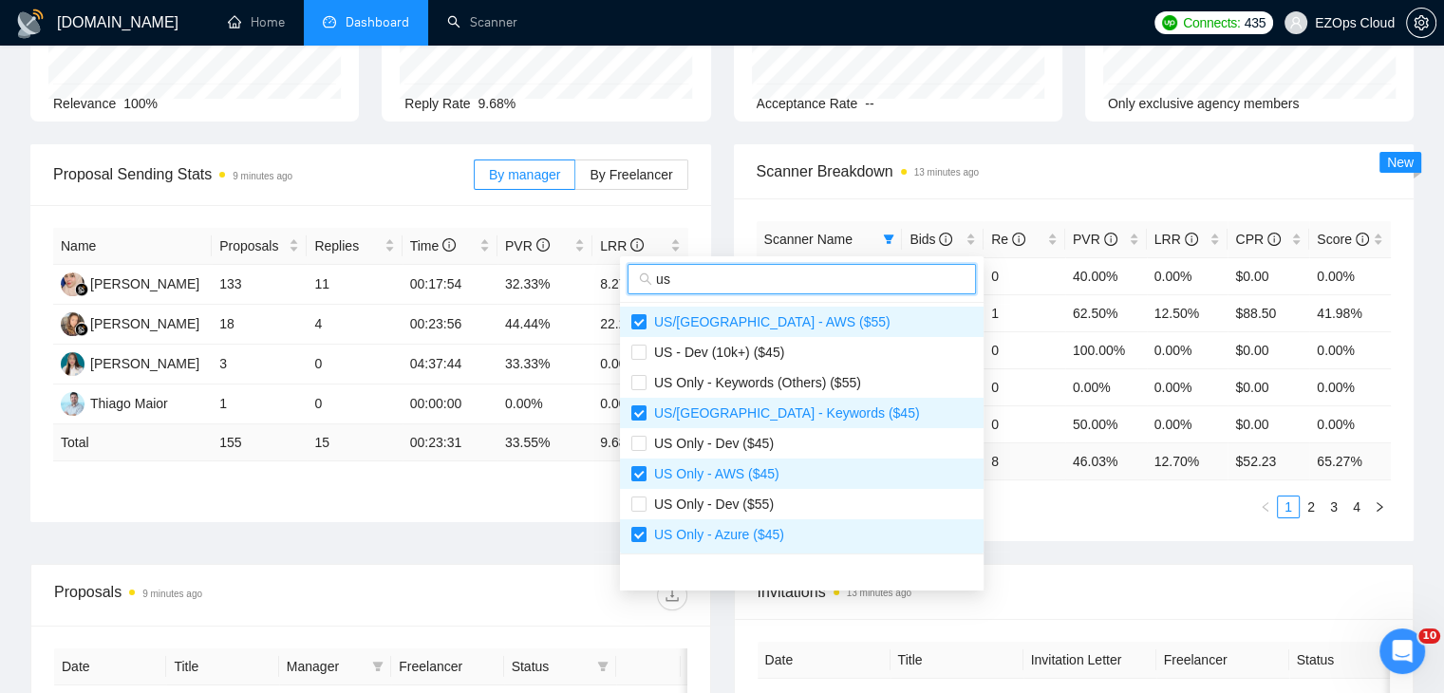
type input "us"
click at [1082, 526] on div "Scanner Name Bids Re PVR LRR CPR Score [GEOGRAPHIC_DATA]/[GEOGRAPHIC_DATA] - AW…" at bounding box center [1074, 369] width 681 height 343
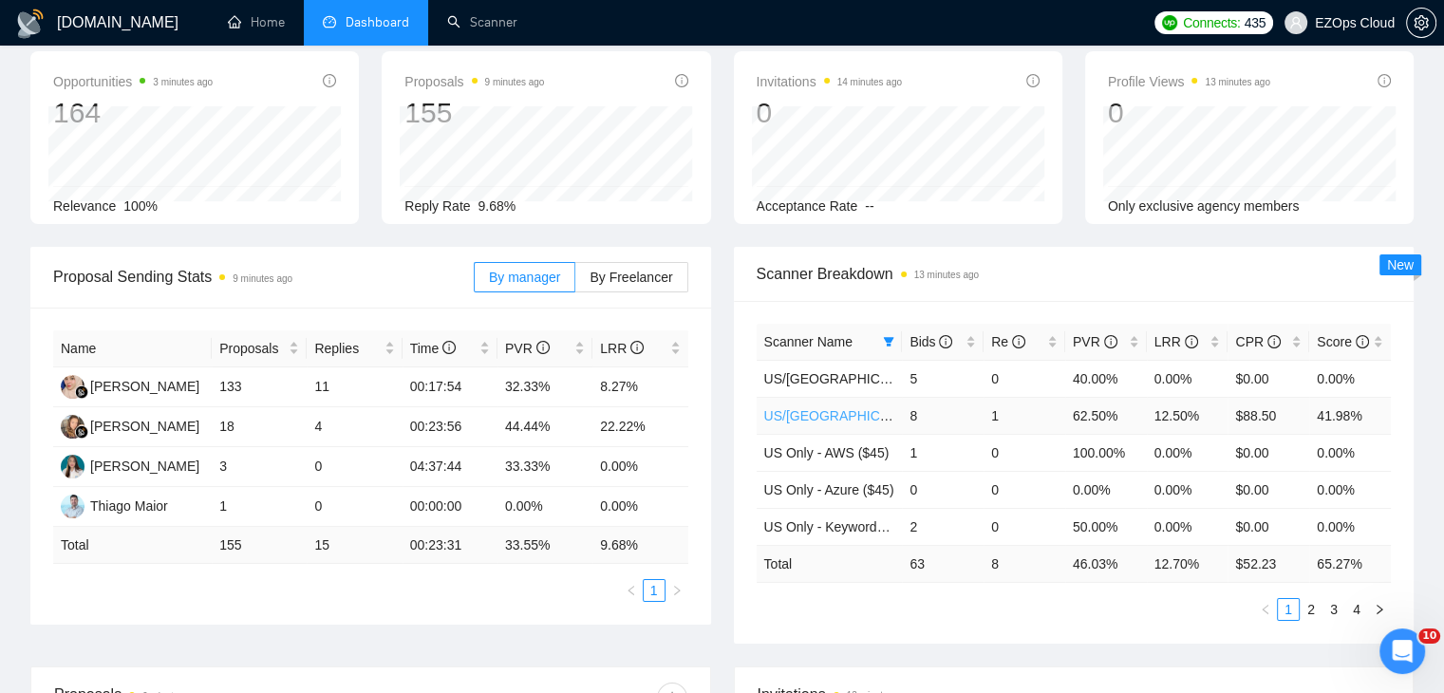
scroll to position [0, 0]
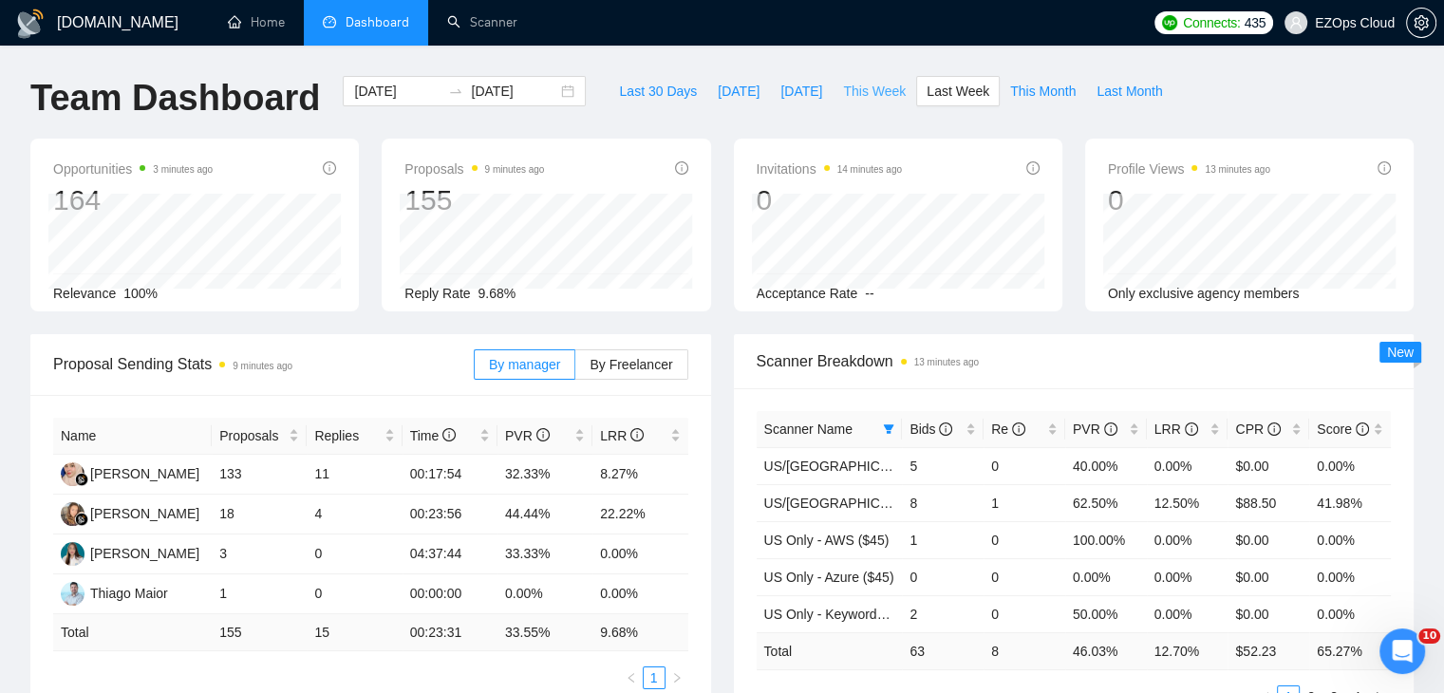
click at [859, 93] on span "This Week" at bounding box center [874, 91] width 63 height 21
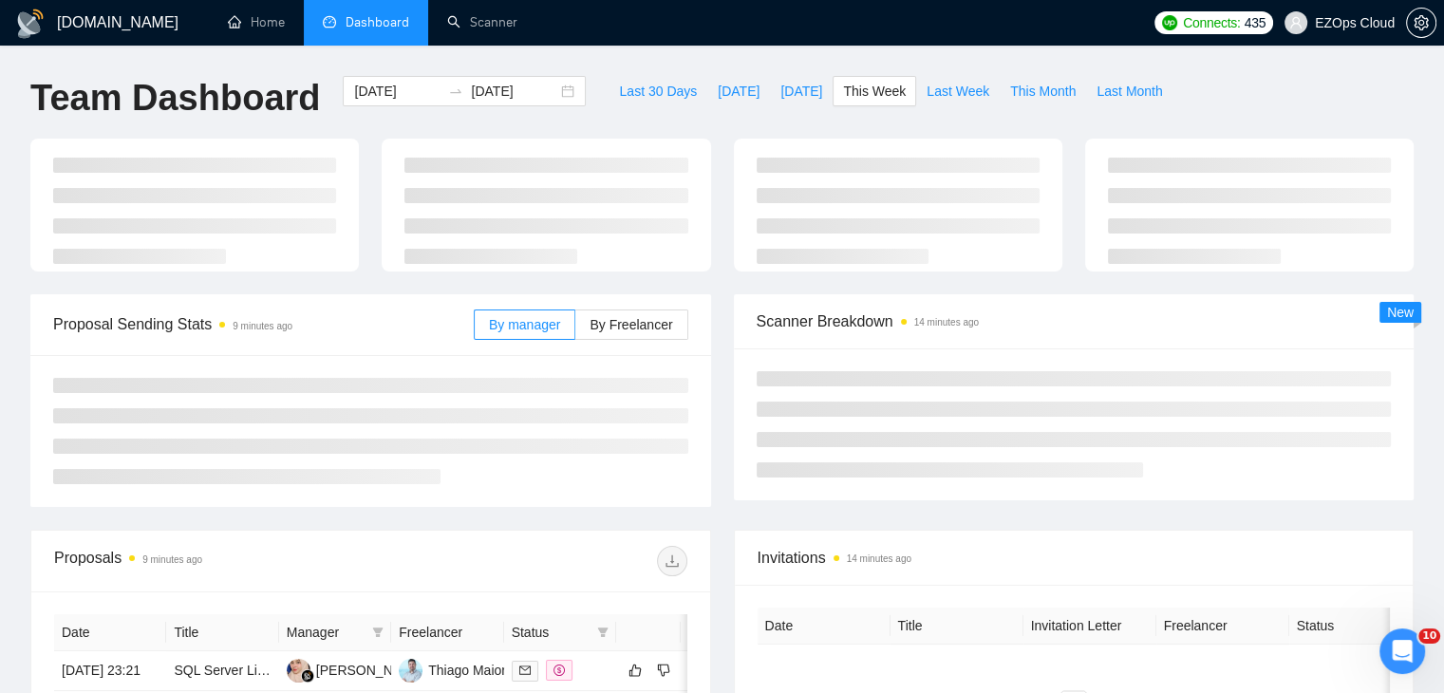
type input "[DATE]"
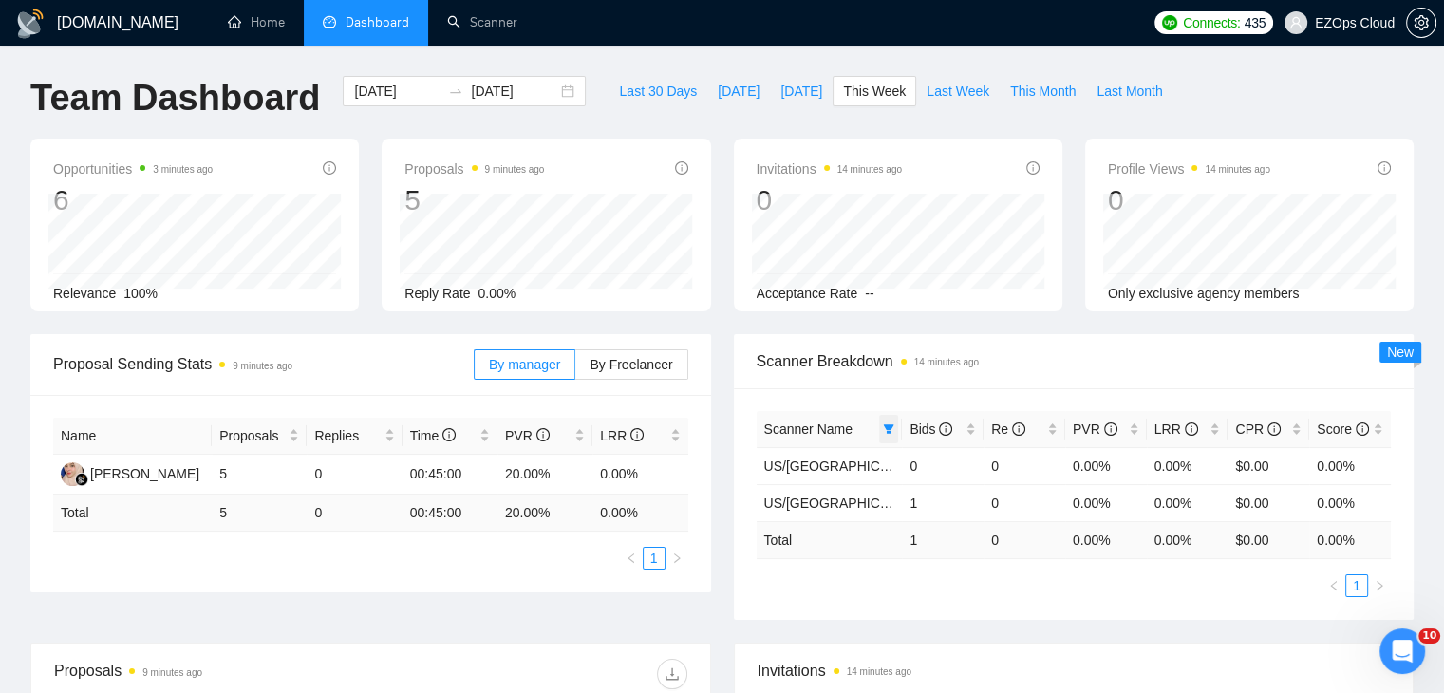
click at [887, 423] on icon "filter" at bounding box center [888, 428] width 11 height 11
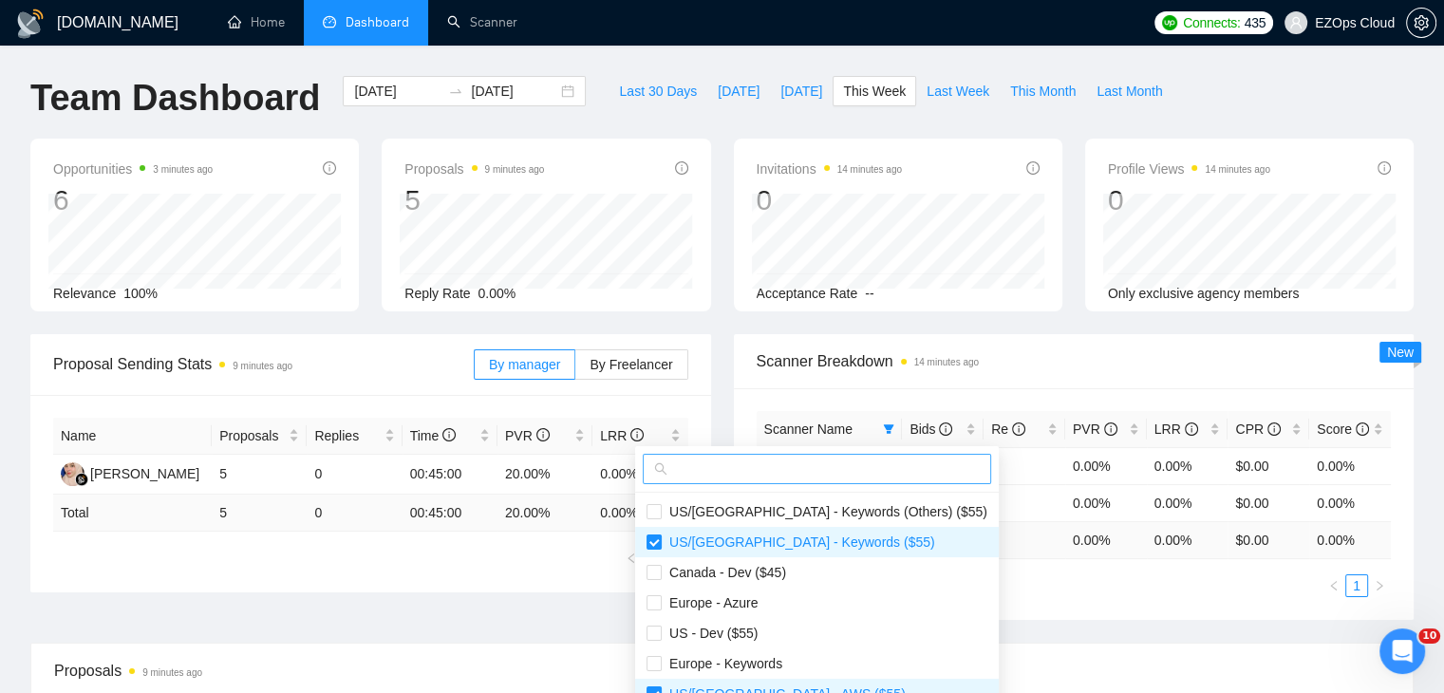
click at [813, 457] on span at bounding box center [817, 469] width 348 height 30
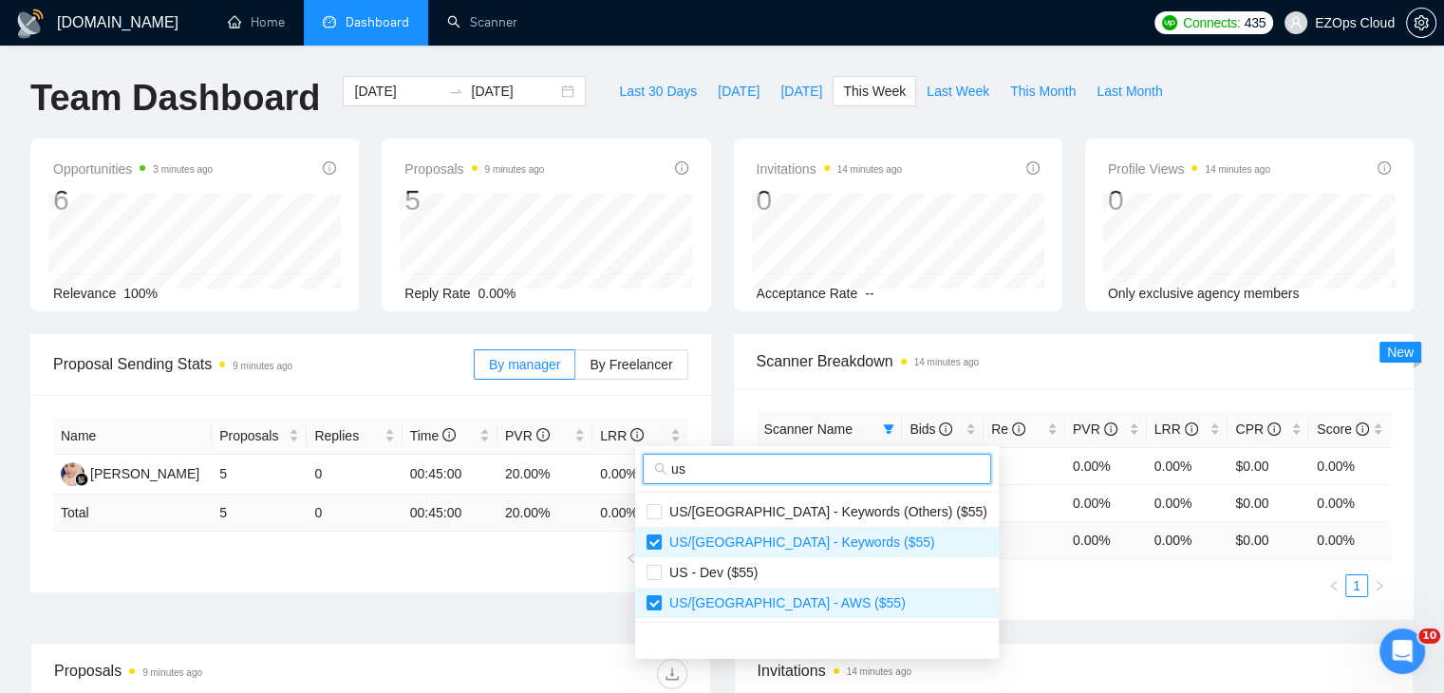
type input "us"
click at [987, 592] on ul "1" at bounding box center [1074, 585] width 635 height 23
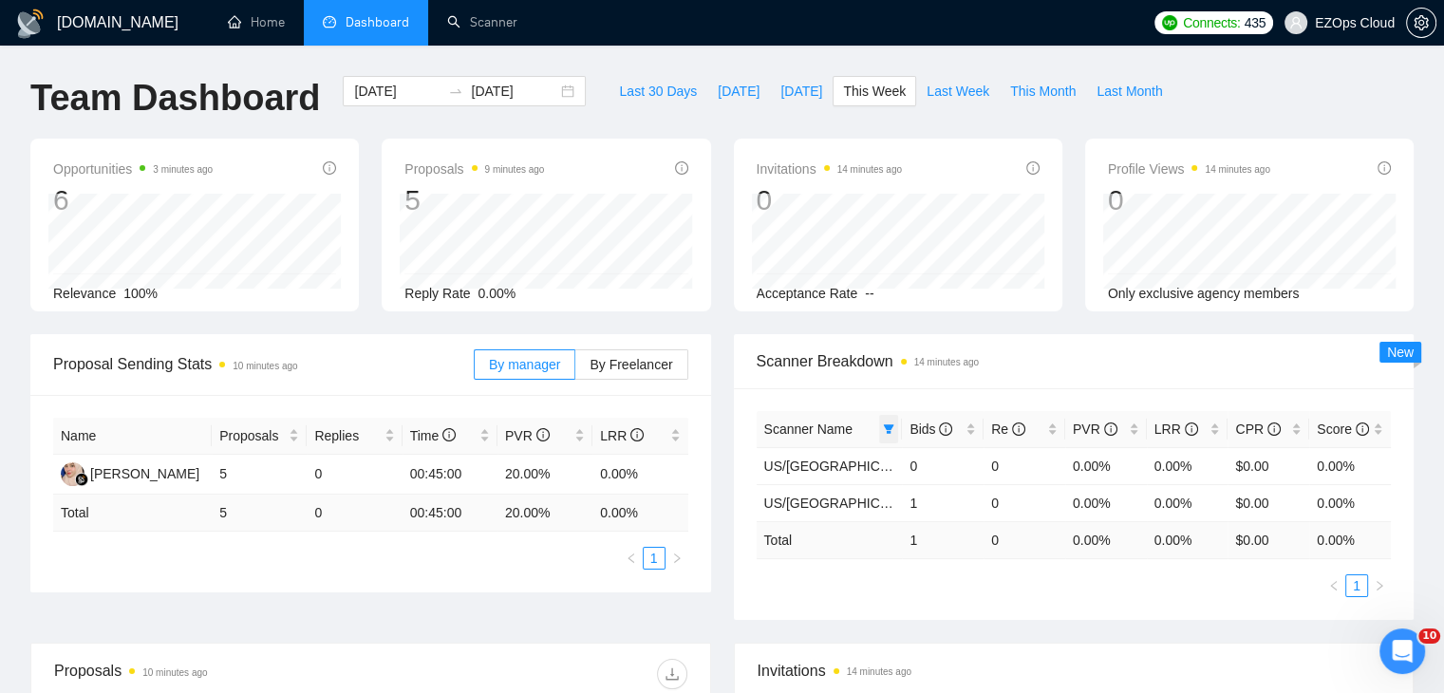
click at [881, 429] on span at bounding box center [888, 429] width 19 height 28
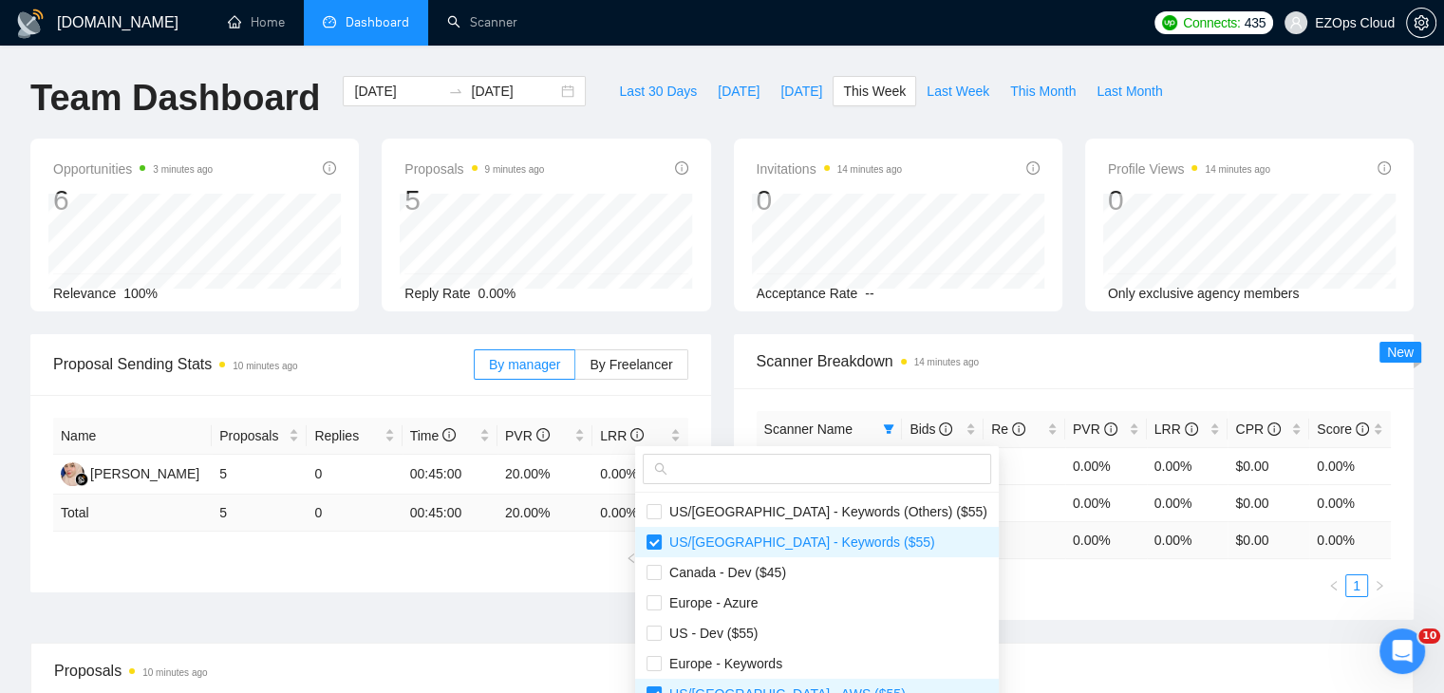
click at [827, 449] on div at bounding box center [817, 469] width 364 height 47
click at [834, 462] on input "text" at bounding box center [825, 469] width 309 height 21
click at [927, 98] on span "Last Week" at bounding box center [958, 91] width 63 height 21
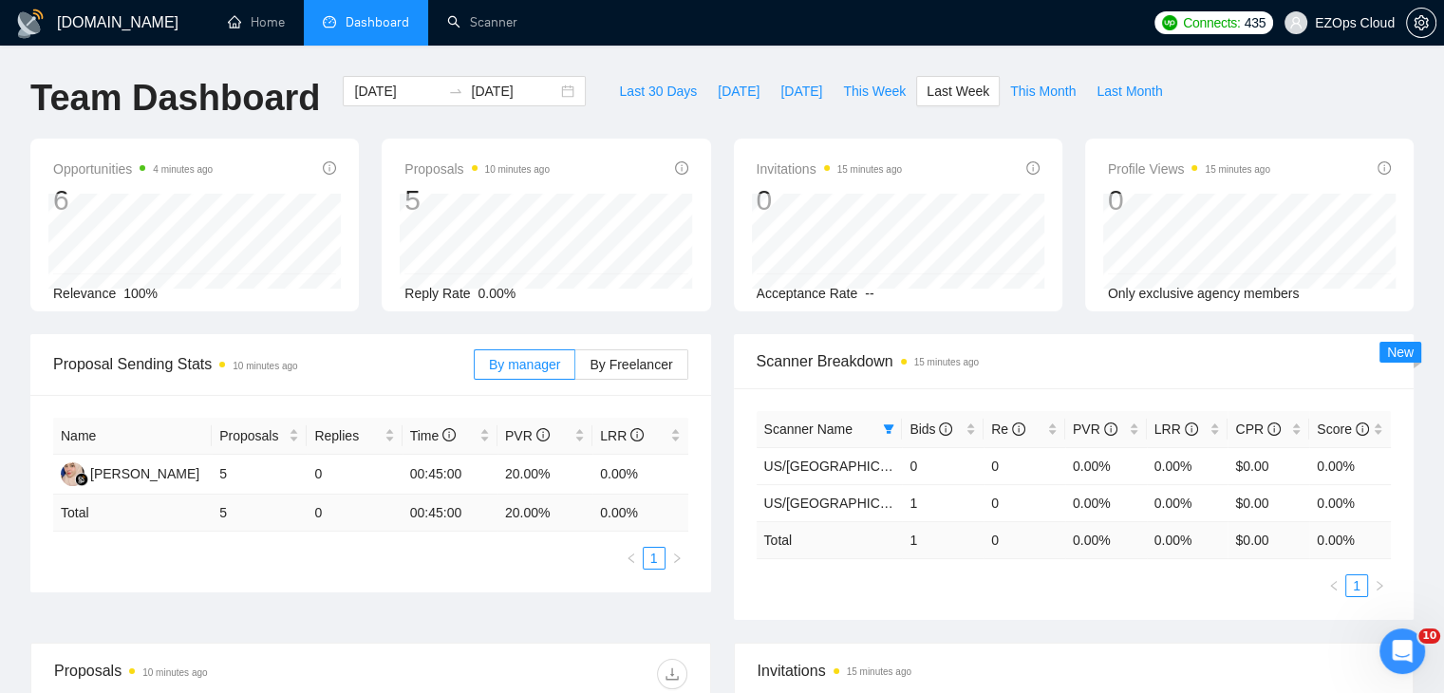
type input "[DATE]"
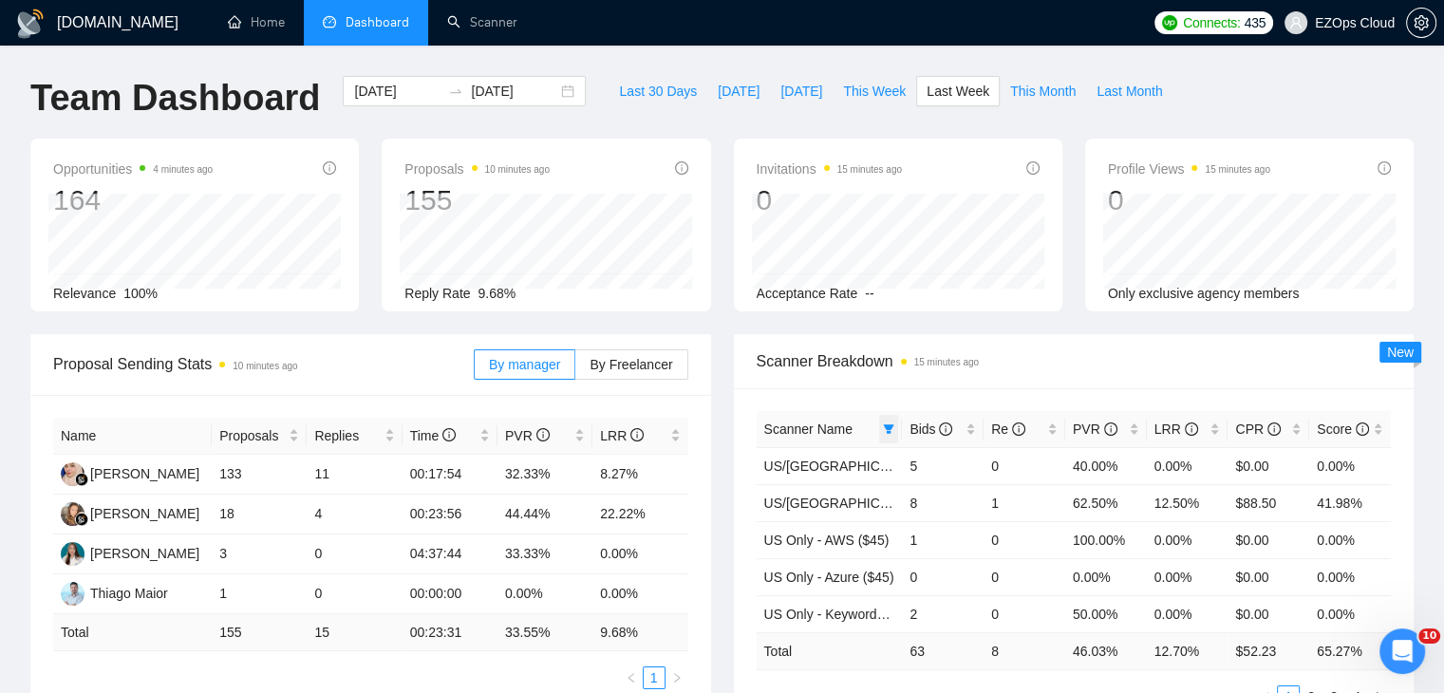
click at [885, 423] on icon "filter" at bounding box center [888, 428] width 11 height 11
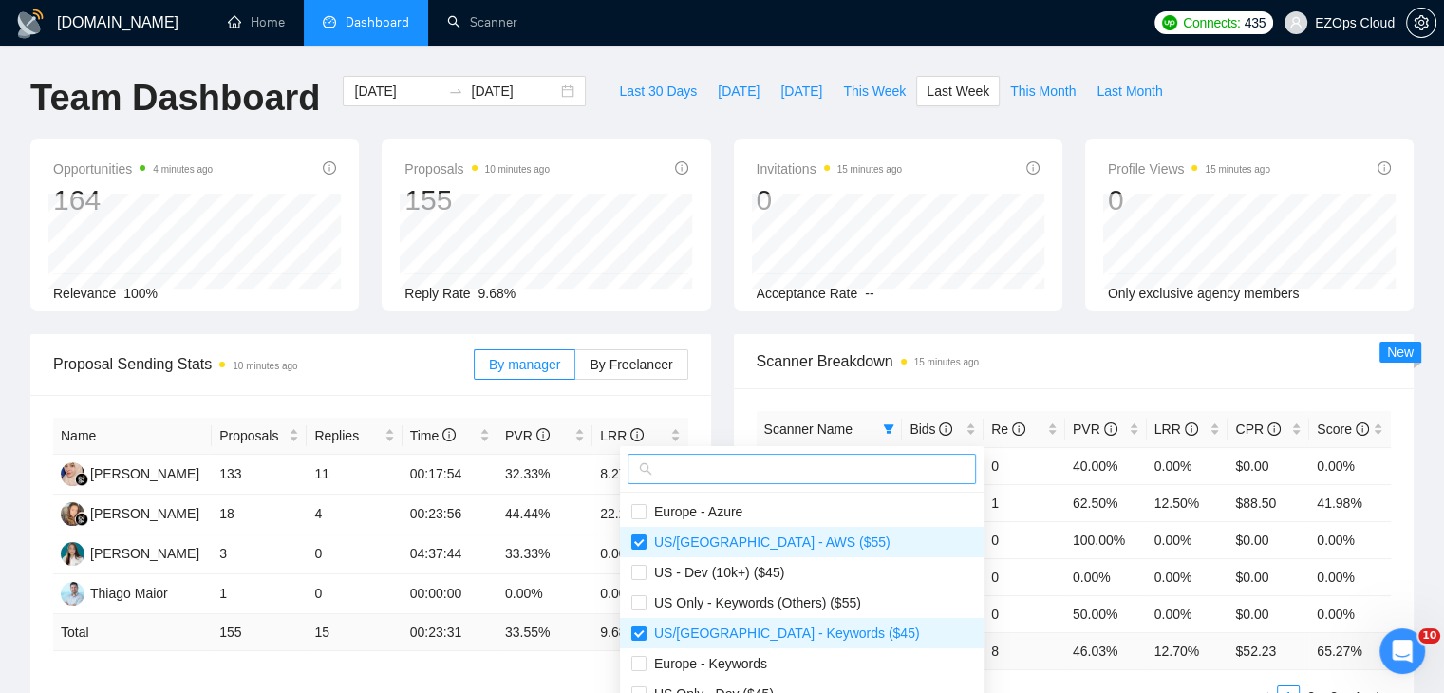
click at [786, 465] on input "text" at bounding box center [810, 469] width 309 height 21
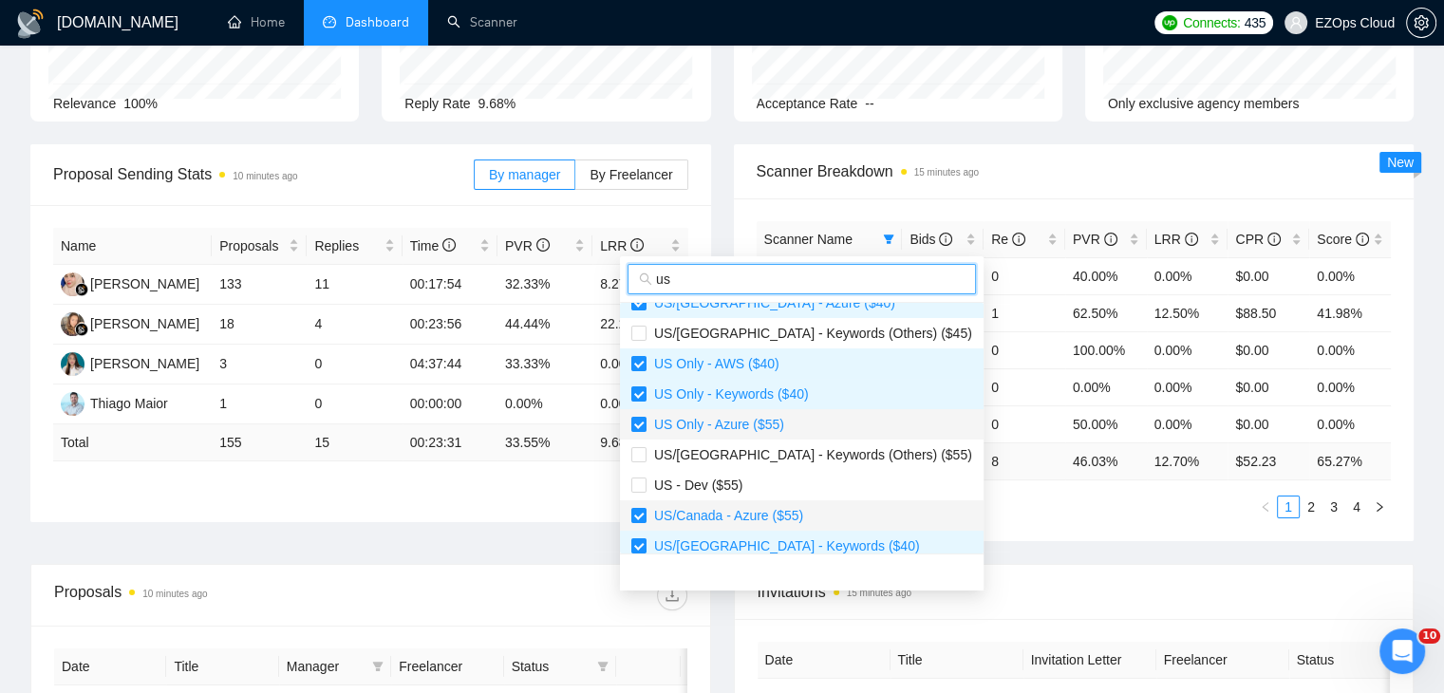
scroll to position [547, 0]
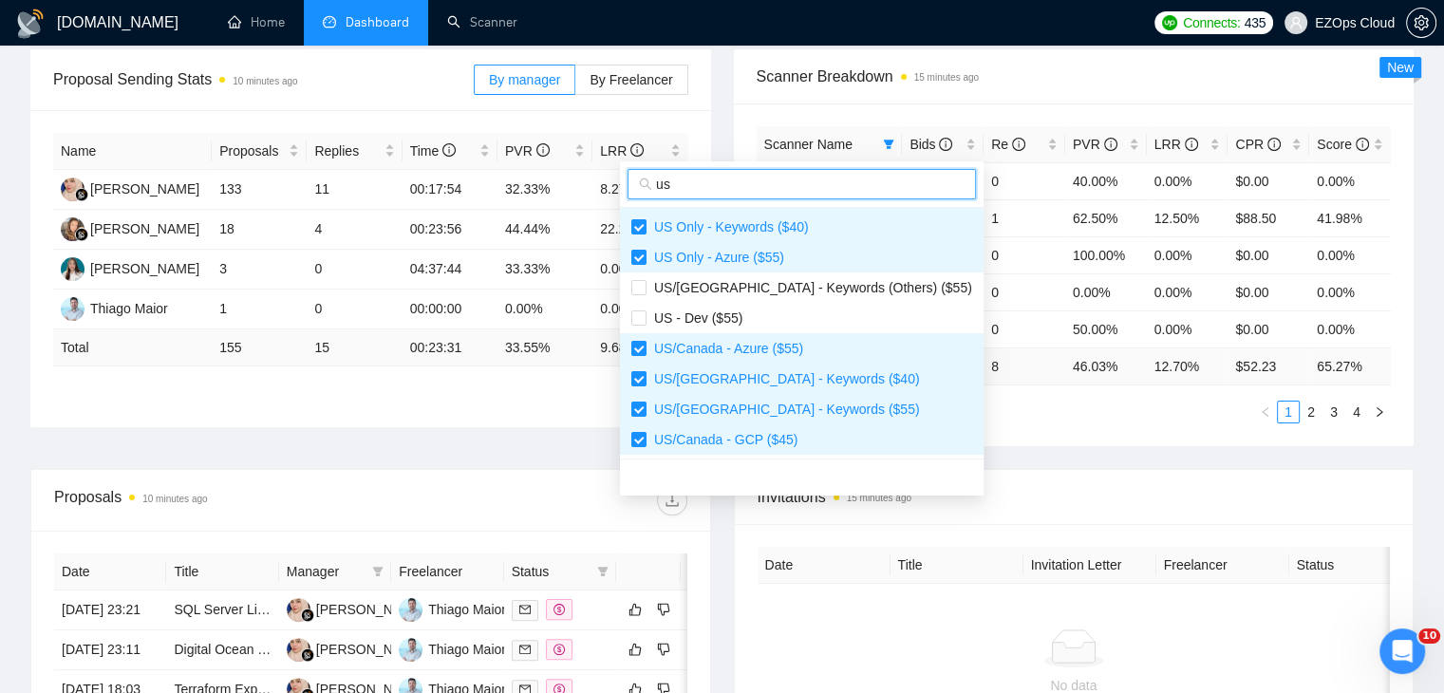
type input "us"
click at [1021, 421] on div "Scanner Name Bids Re PVR LRR CPR Score [GEOGRAPHIC_DATA]/[GEOGRAPHIC_DATA] - AW…" at bounding box center [1074, 274] width 681 height 343
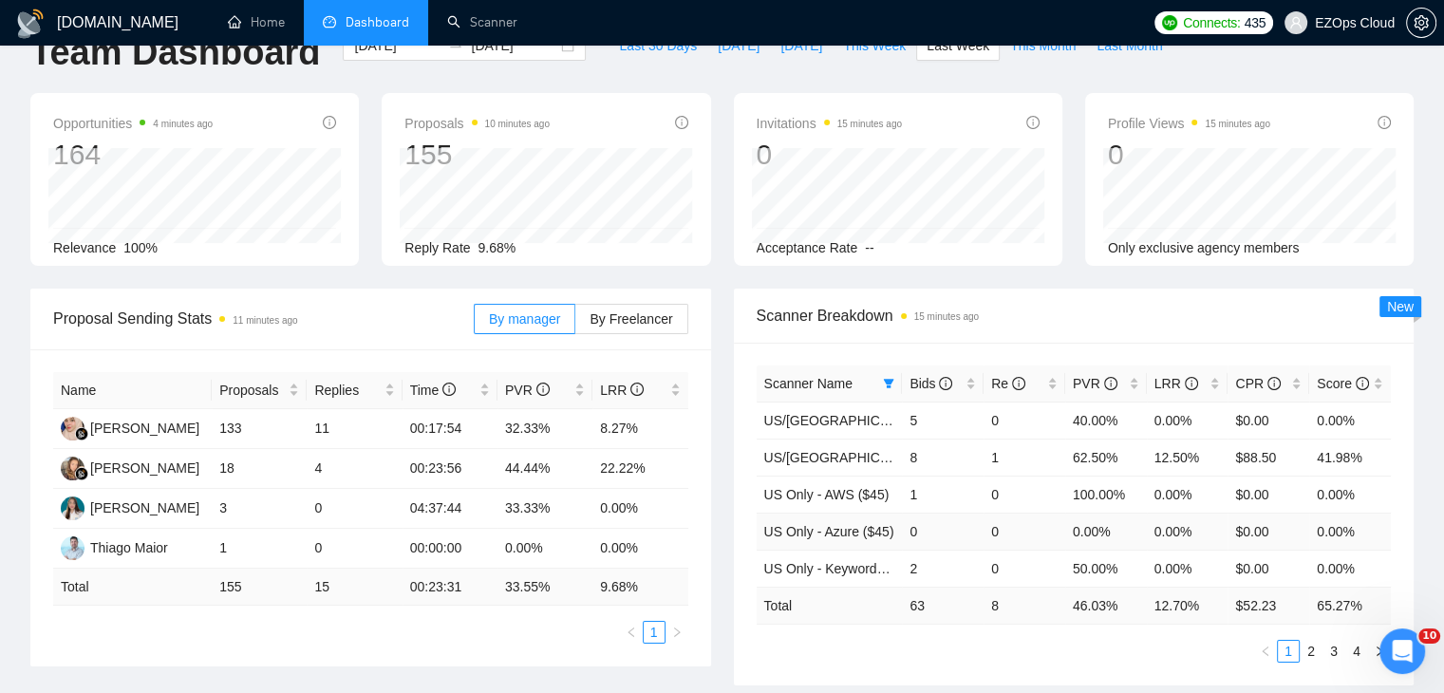
scroll to position [0, 0]
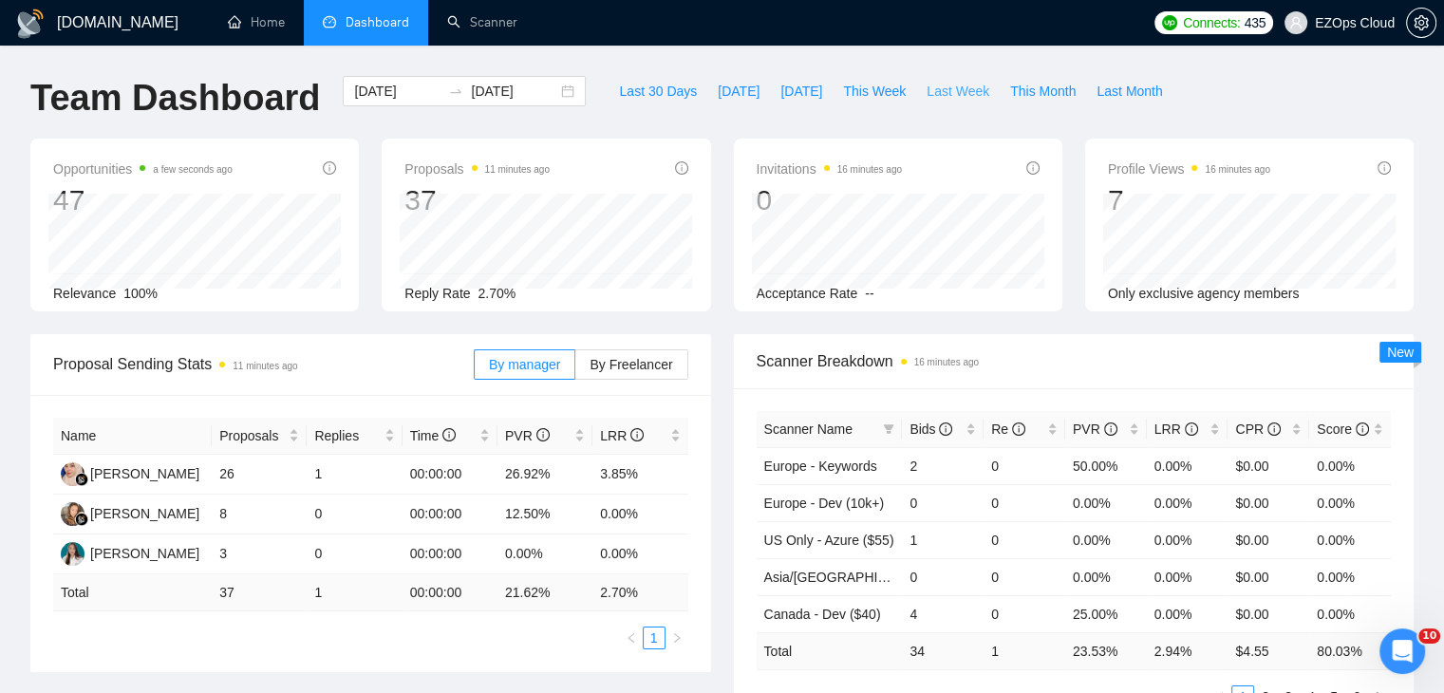
click at [933, 98] on span "Last Week" at bounding box center [958, 91] width 63 height 21
type input "[DATE]"
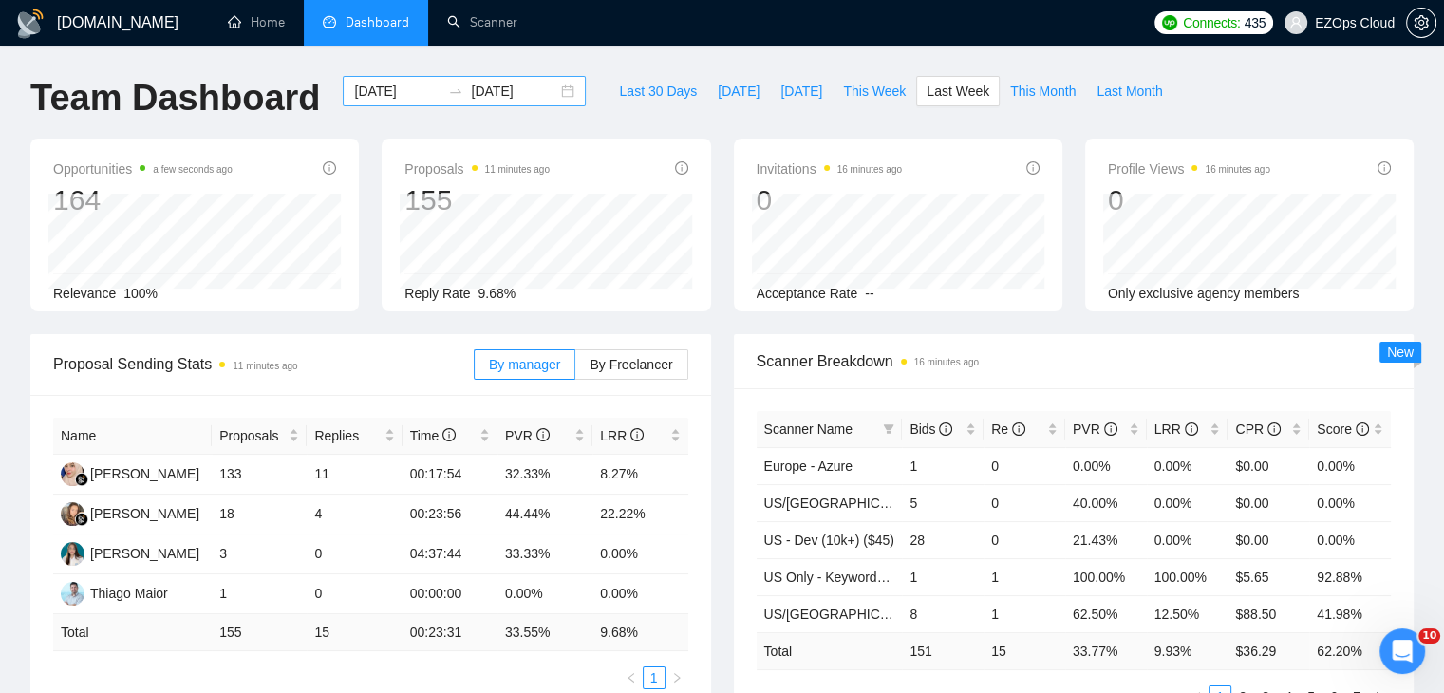
click at [554, 86] on div "2025-08-18 2025-08-24" at bounding box center [464, 91] width 243 height 30
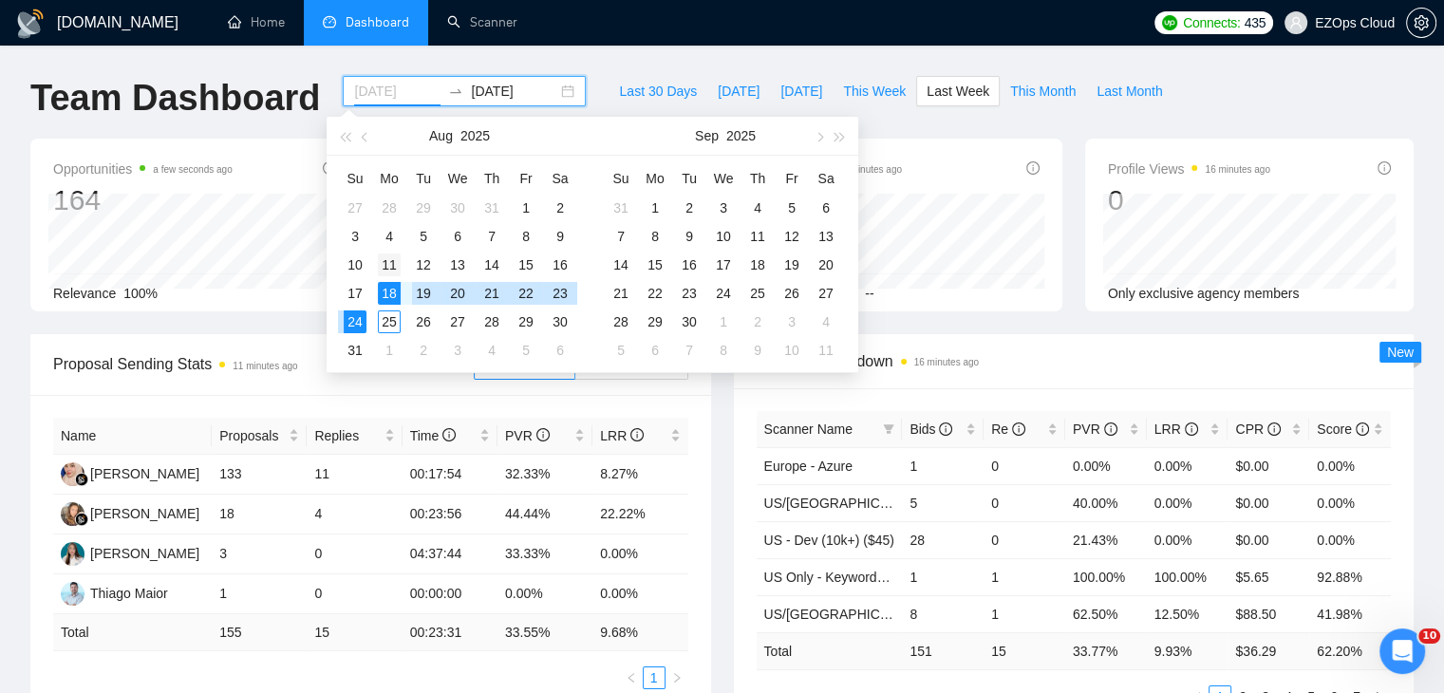
type input "2025-08-11"
click at [396, 258] on div "11" at bounding box center [389, 264] width 23 height 23
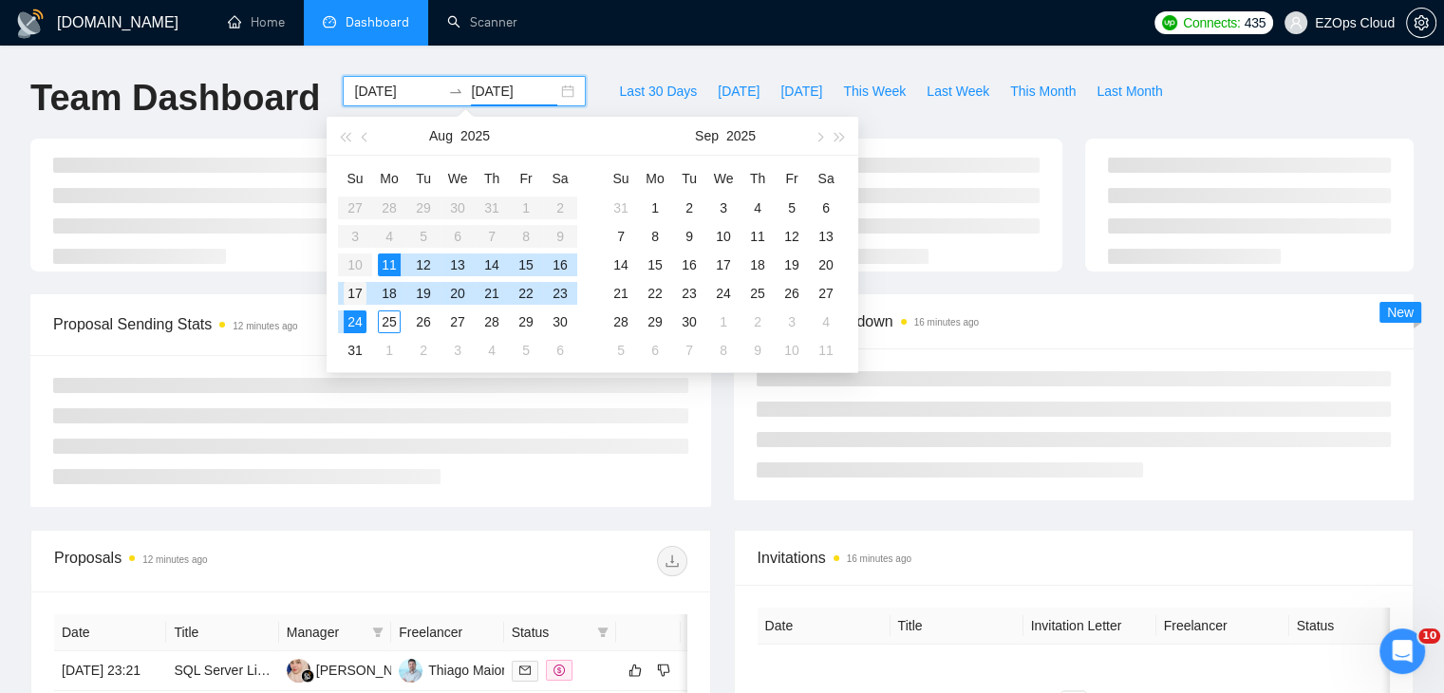
type input "2025-08-17"
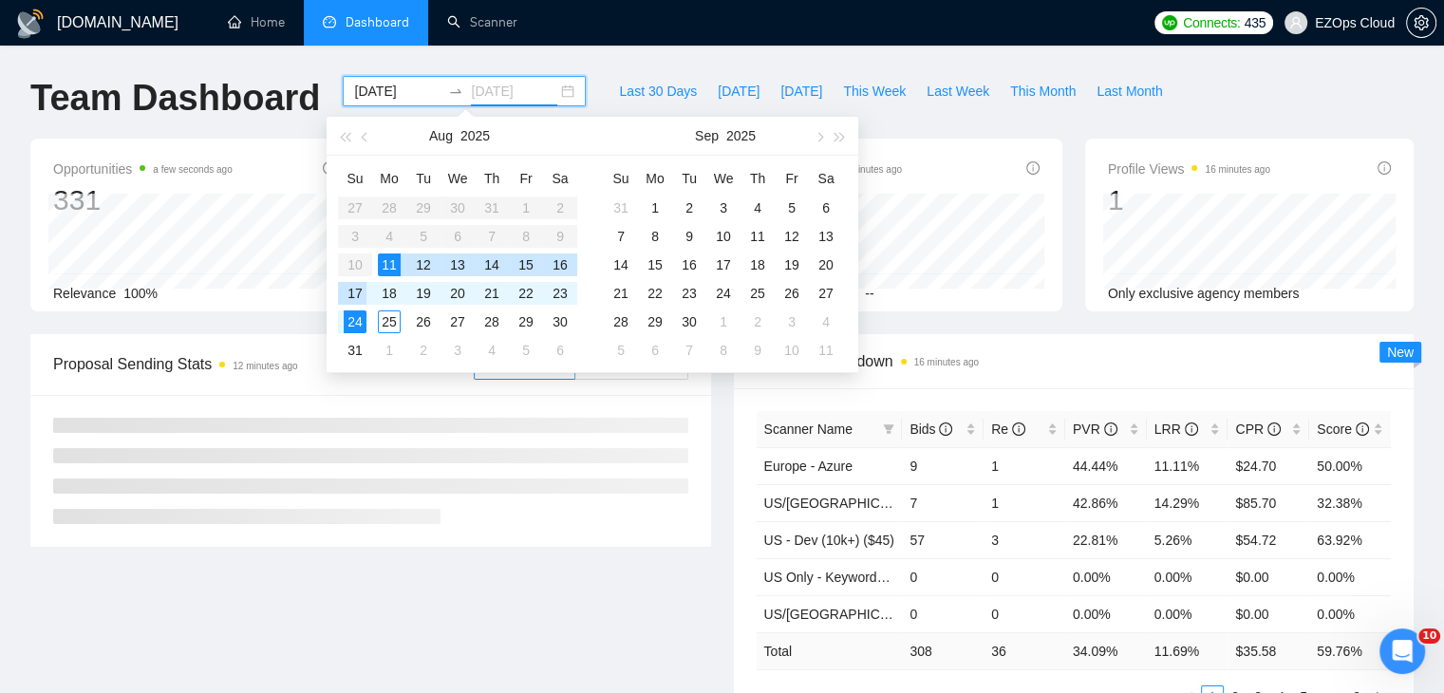
click at [351, 293] on div "17" at bounding box center [355, 293] width 23 height 23
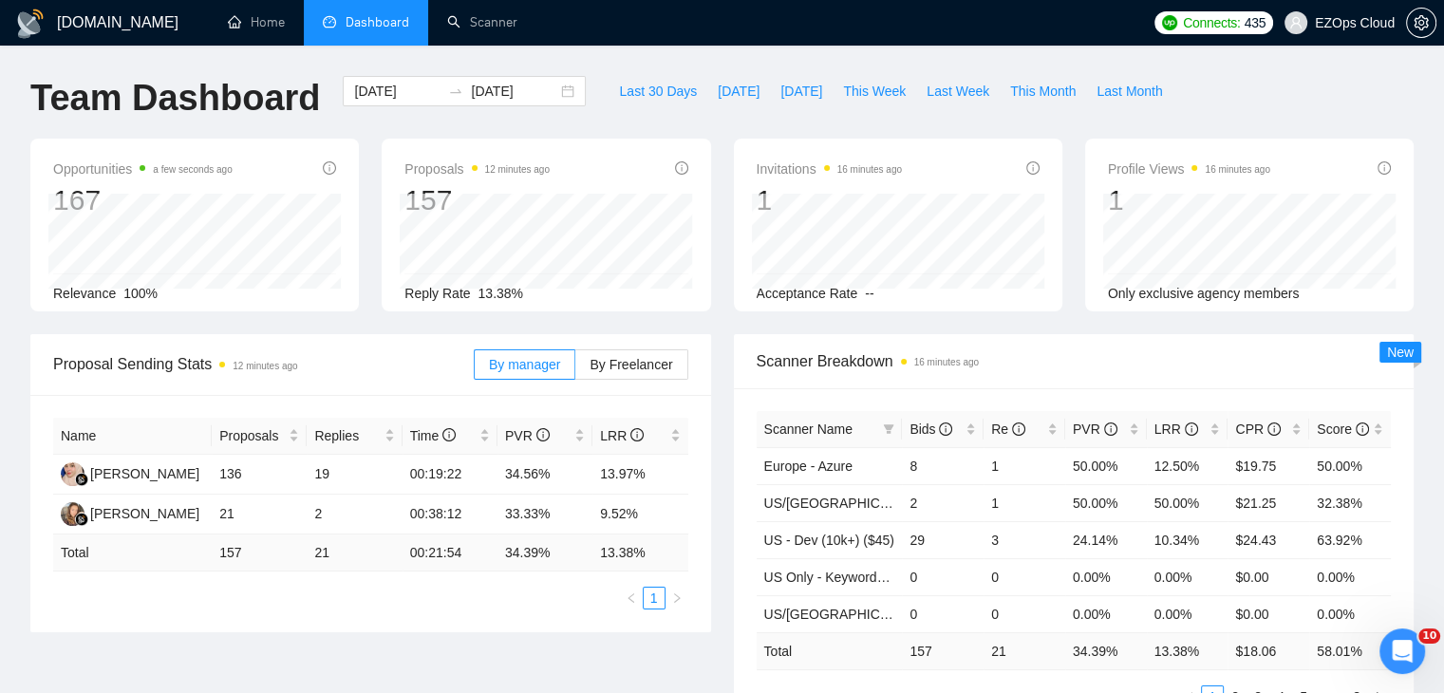
click at [646, 122] on div "Last 30 Days Today Yesterday This Week Last Week This Month Last Month" at bounding box center [890, 107] width 587 height 63
click at [562, 89] on div "2025-08-11 2025-08-17" at bounding box center [464, 91] width 243 height 30
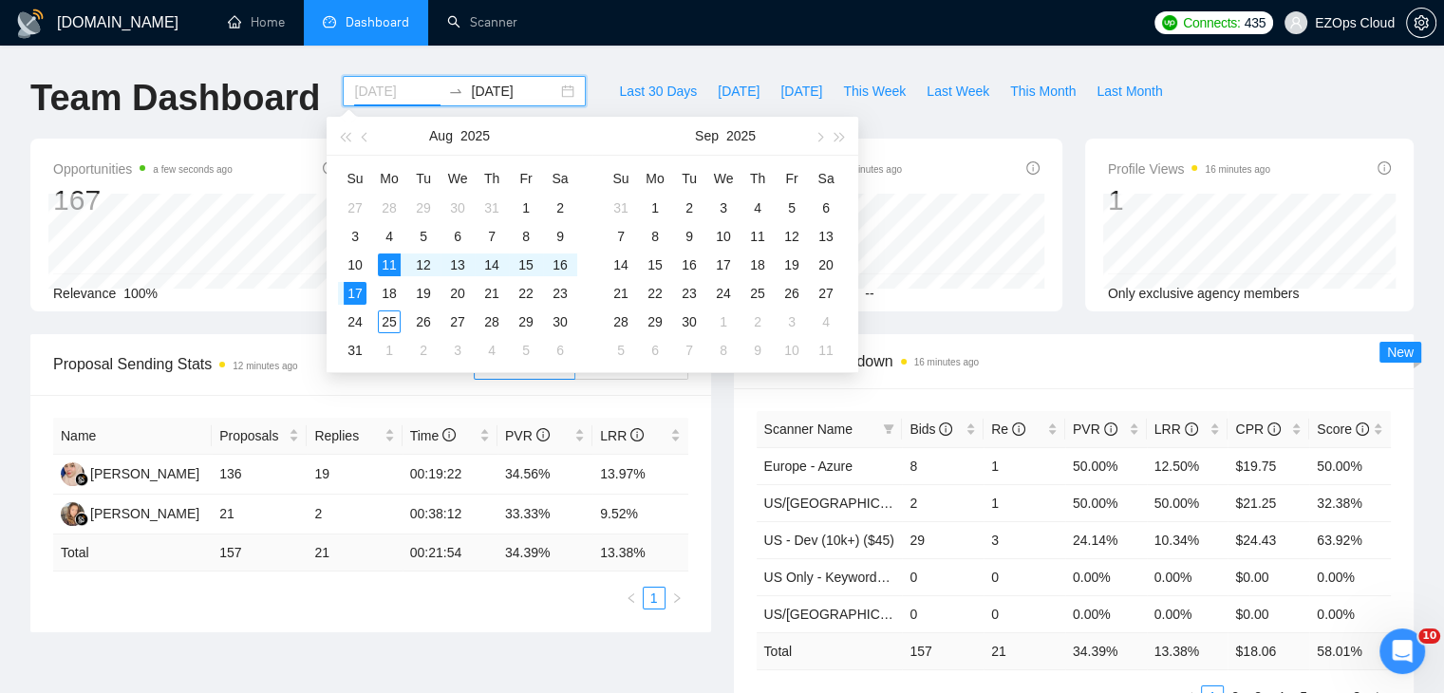
type input "2025-08-11"
click at [395, 272] on div "11" at bounding box center [389, 264] width 23 height 23
type input "2025-08-17"
click at [350, 293] on div "17" at bounding box center [355, 293] width 23 height 23
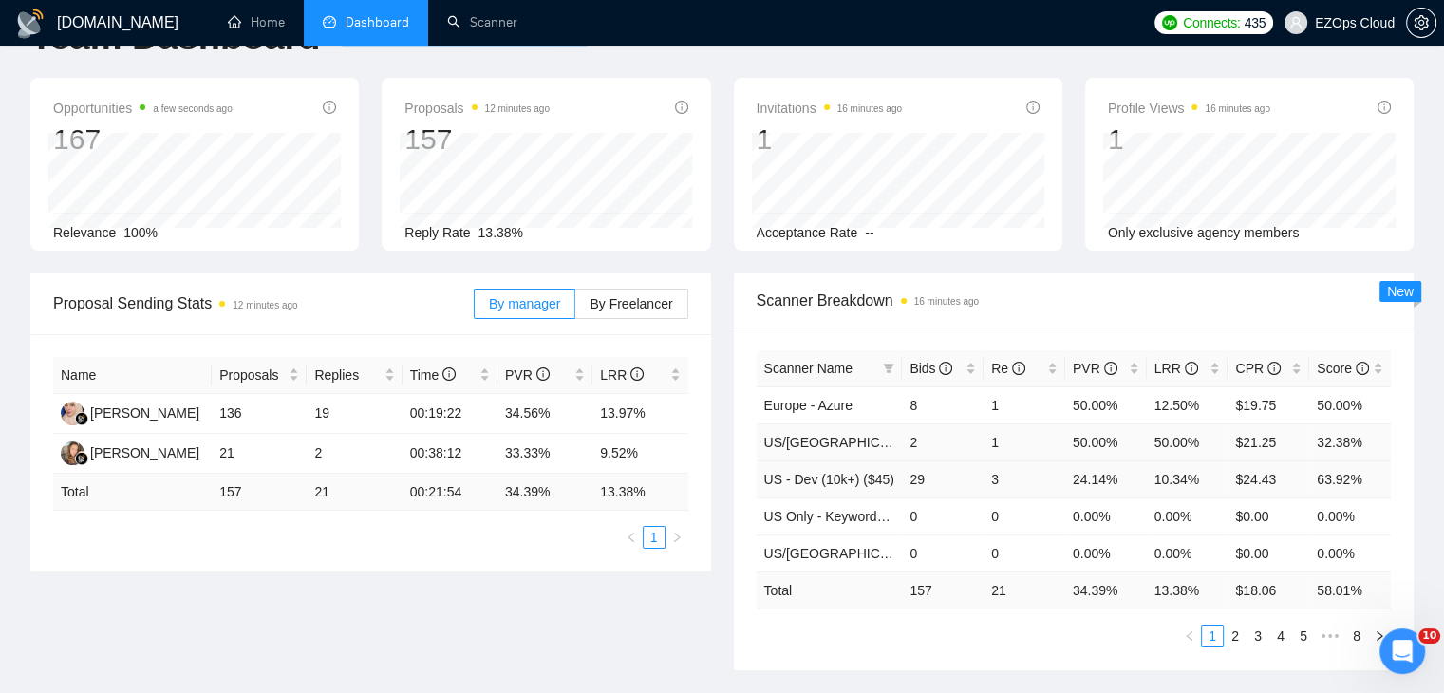
scroll to position [95, 0]
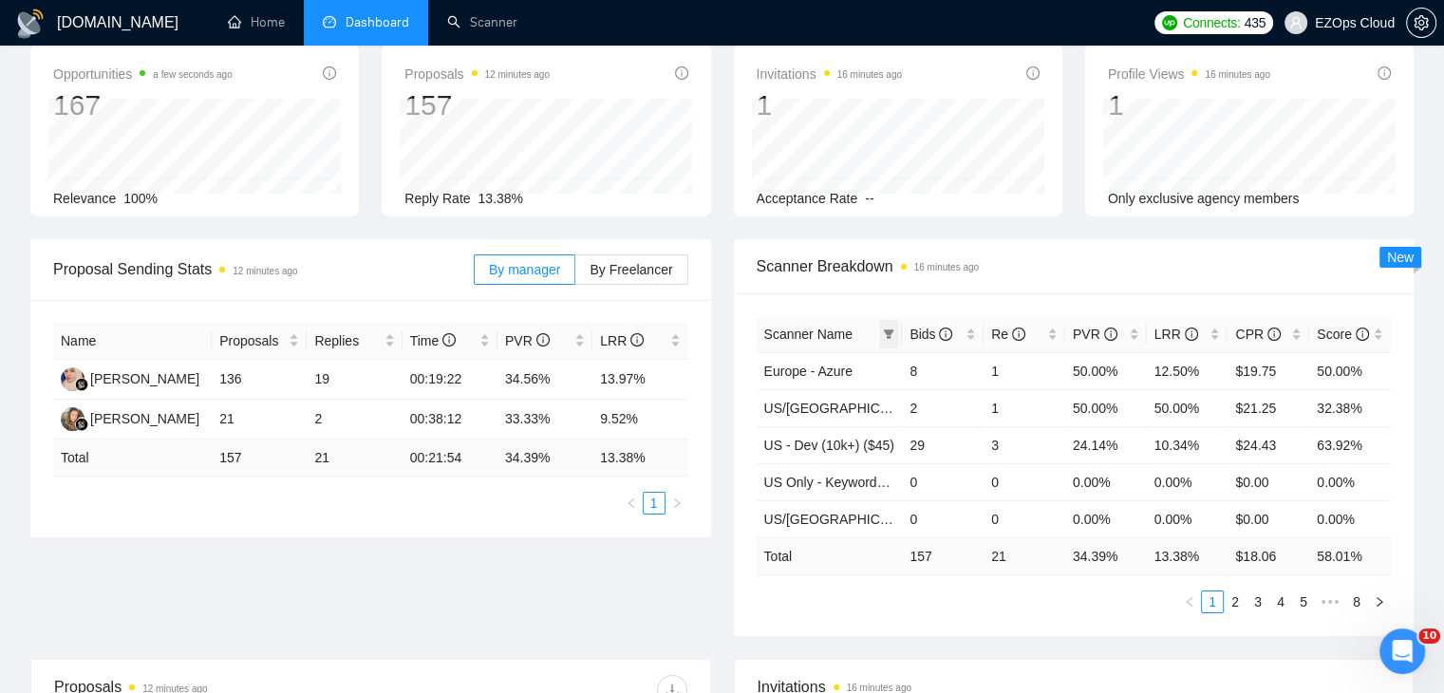
click at [887, 328] on icon "filter" at bounding box center [888, 333] width 11 height 11
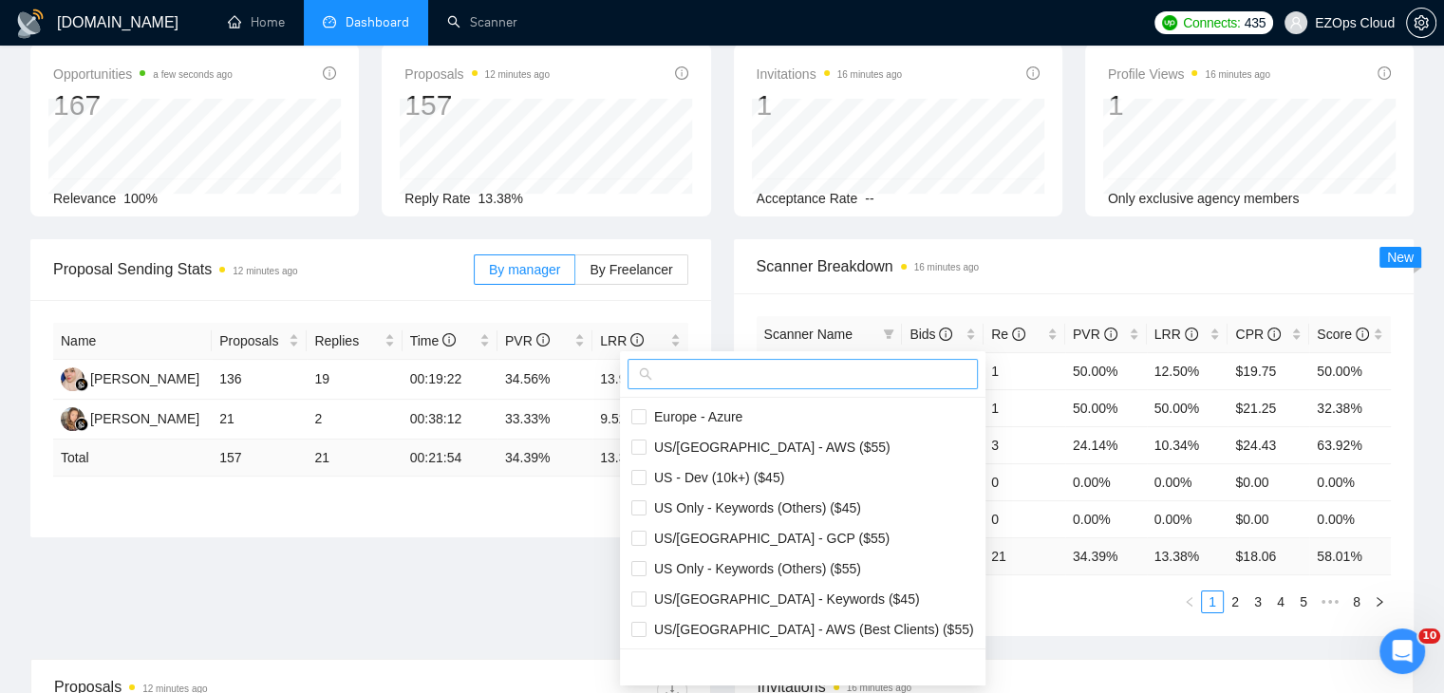
click at [821, 377] on input "text" at bounding box center [811, 374] width 310 height 21
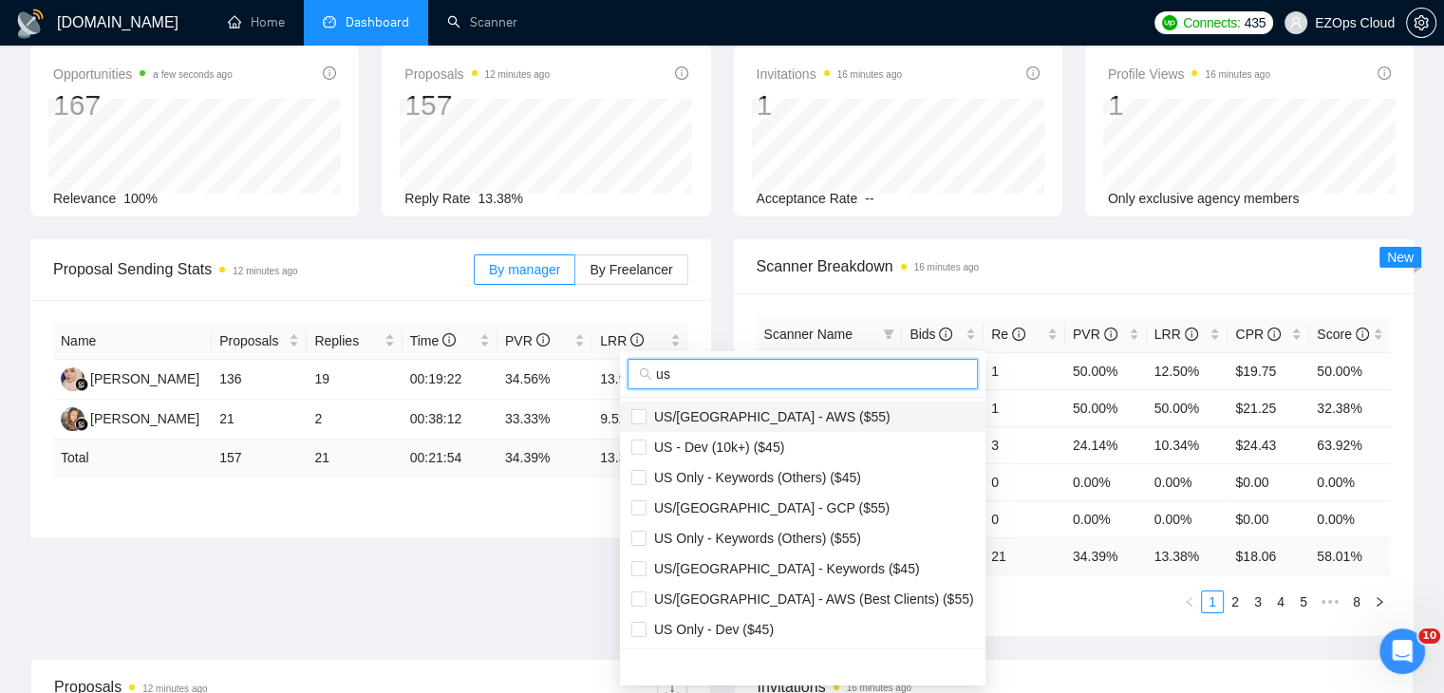
type input "us"
click at [839, 421] on span "US/[GEOGRAPHIC_DATA] - AWS ($55)" at bounding box center [802, 416] width 343 height 21
checkbox input "true"
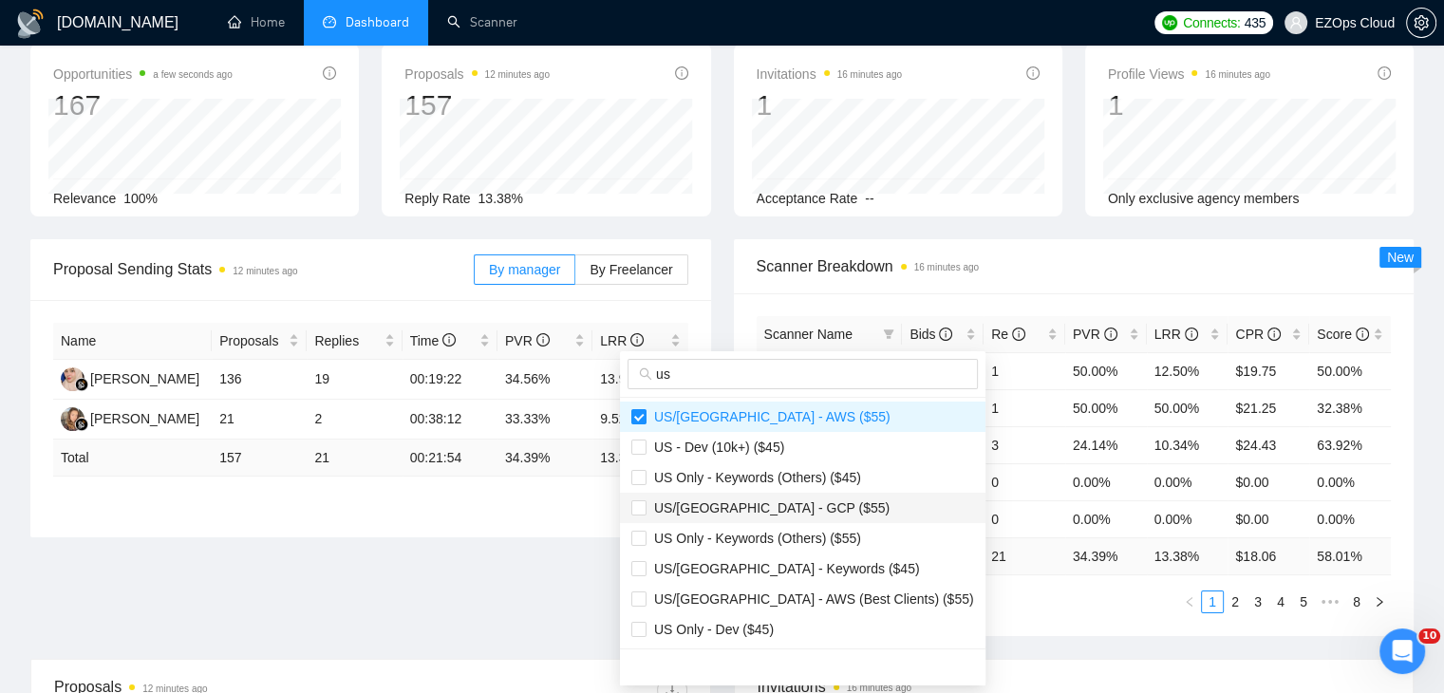
click at [771, 503] on span "US/Canada - GCP ($55)" at bounding box center [767, 507] width 243 height 15
checkbox input "true"
click at [782, 567] on span "US/[GEOGRAPHIC_DATA] - Keywords ($45)" at bounding box center [782, 568] width 273 height 15
checkbox input "true"
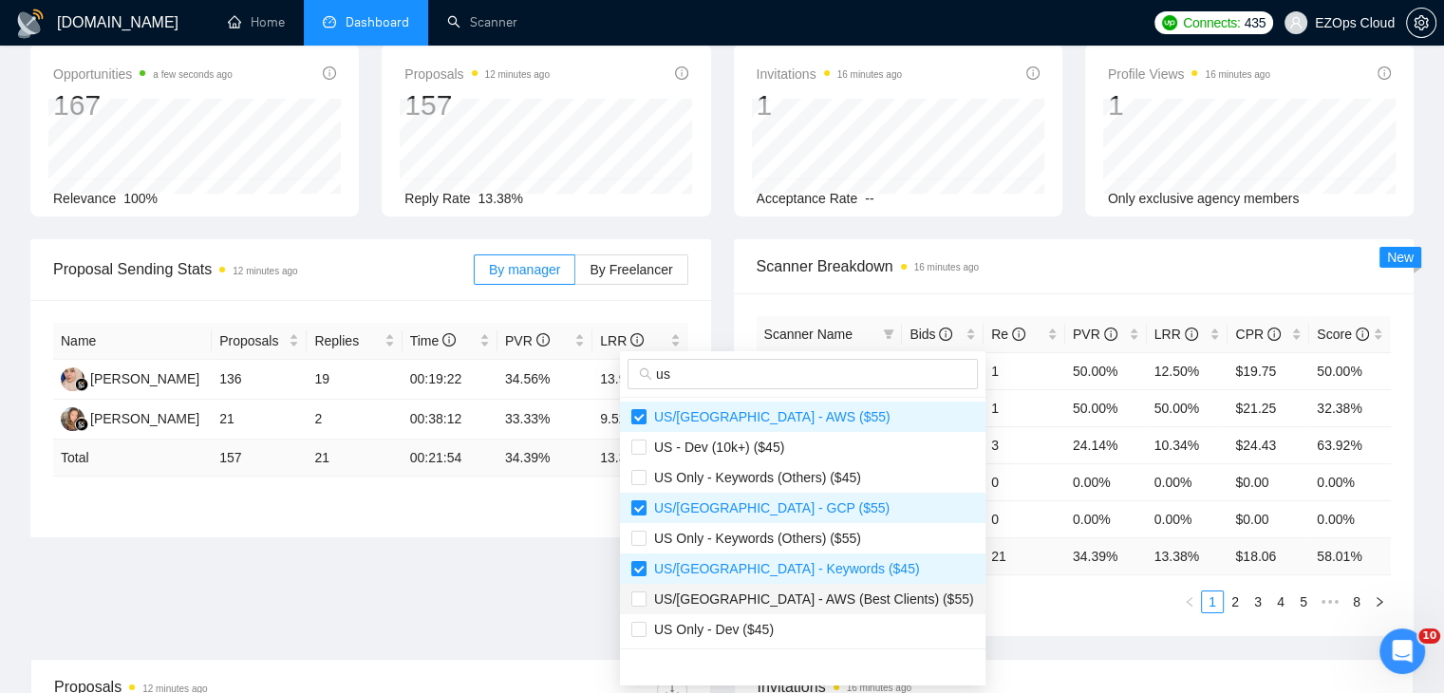
click at [794, 597] on span "US/Canada - AWS (Best Clients) ($55)" at bounding box center [810, 598] width 328 height 15
checkbox input "true"
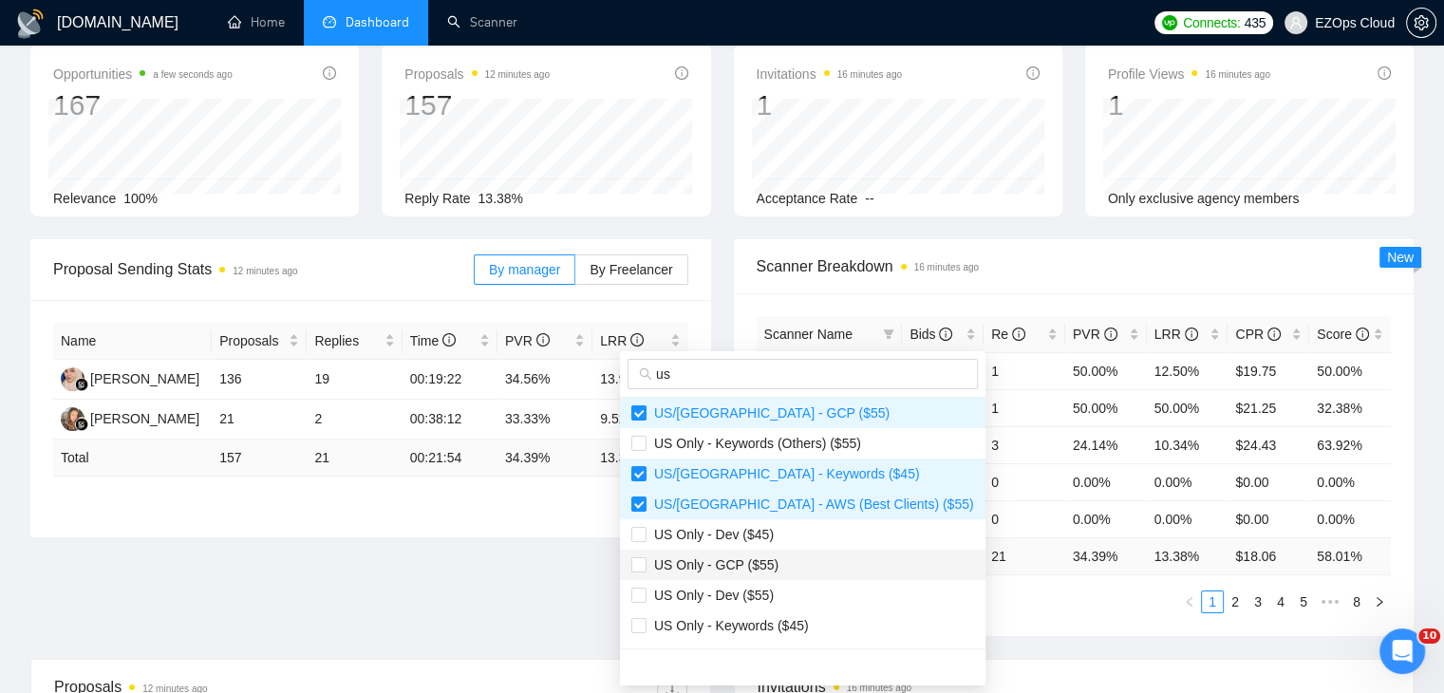
click at [763, 571] on span "US Only - GCP ($55)" at bounding box center [712, 564] width 132 height 15
checkbox input "true"
click at [787, 618] on span "US Only - Keywords ($45)" at bounding box center [727, 625] width 162 height 15
checkbox input "true"
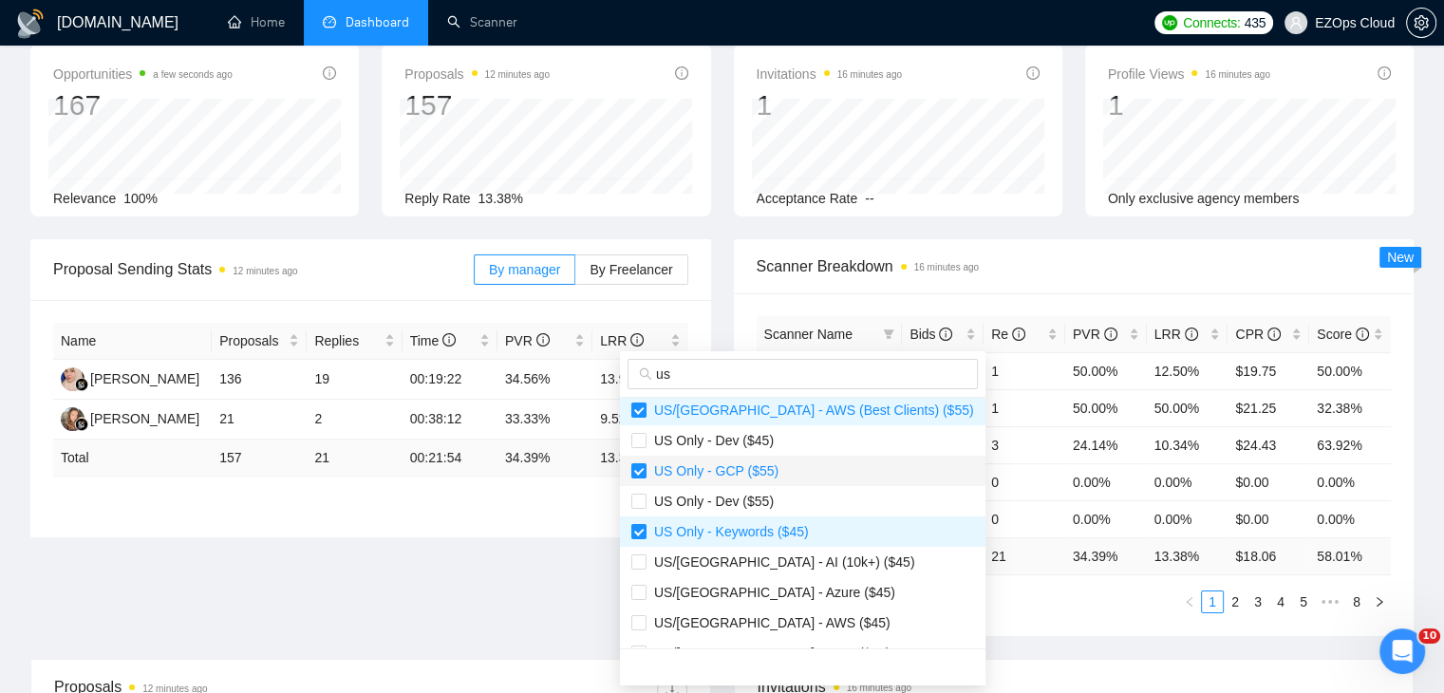
scroll to position [190, 0]
click at [791, 589] on span "US/[GEOGRAPHIC_DATA] - Azure ($45)" at bounding box center [770, 591] width 249 height 15
checkbox input "true"
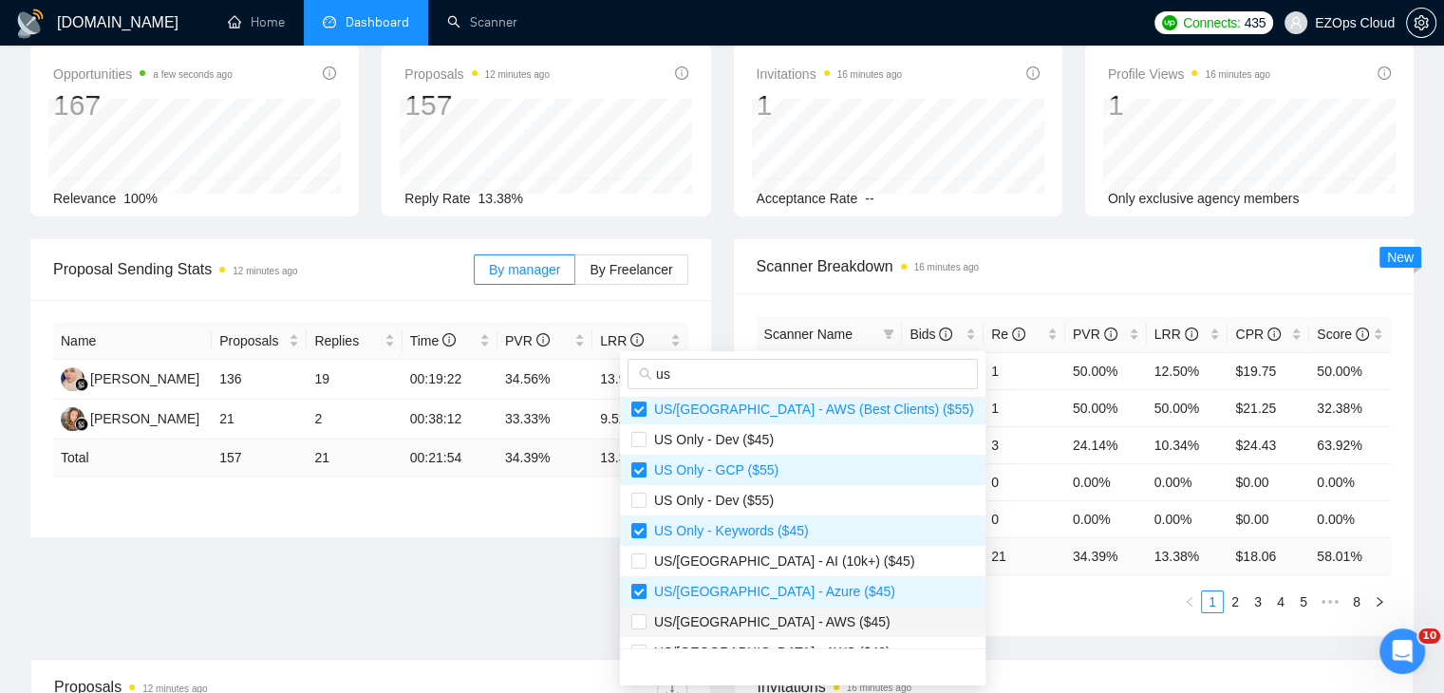
click at [794, 618] on span "US/[GEOGRAPHIC_DATA] - AWS ($45)" at bounding box center [802, 621] width 343 height 21
checkbox input "true"
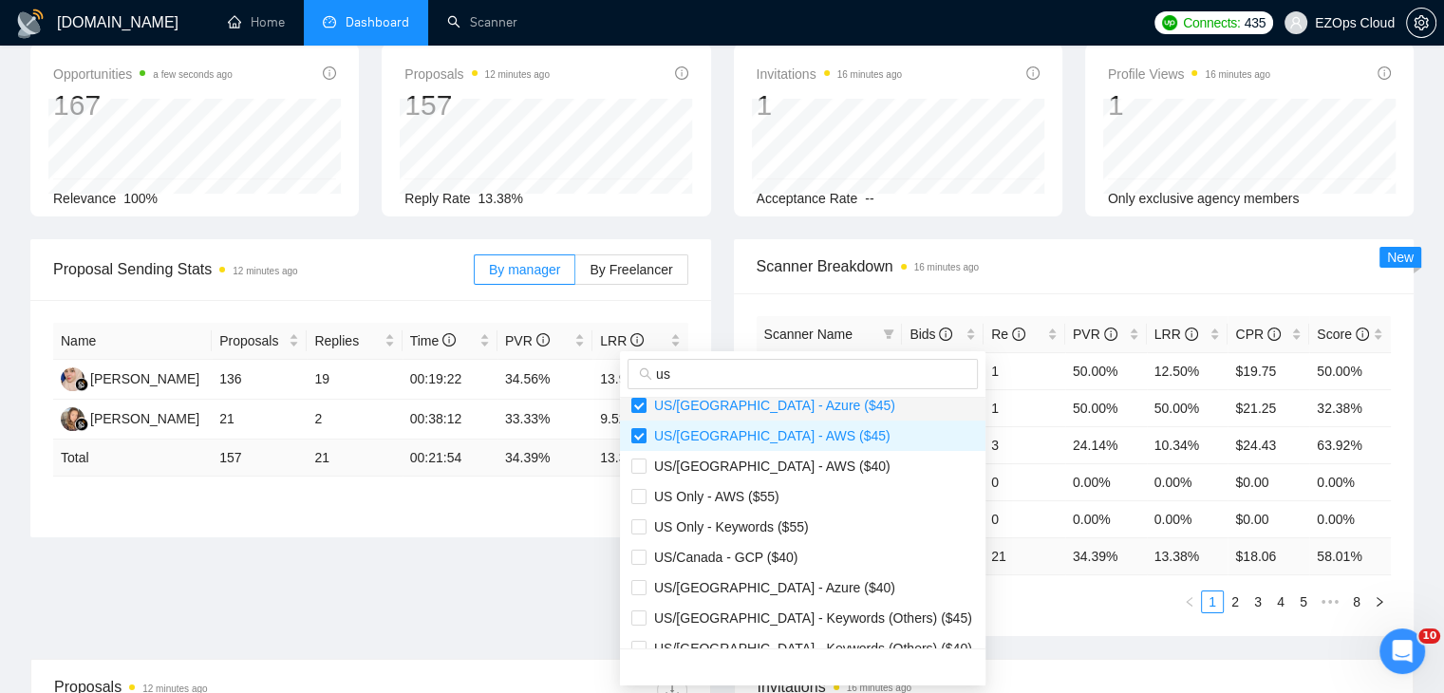
scroll to position [380, 0]
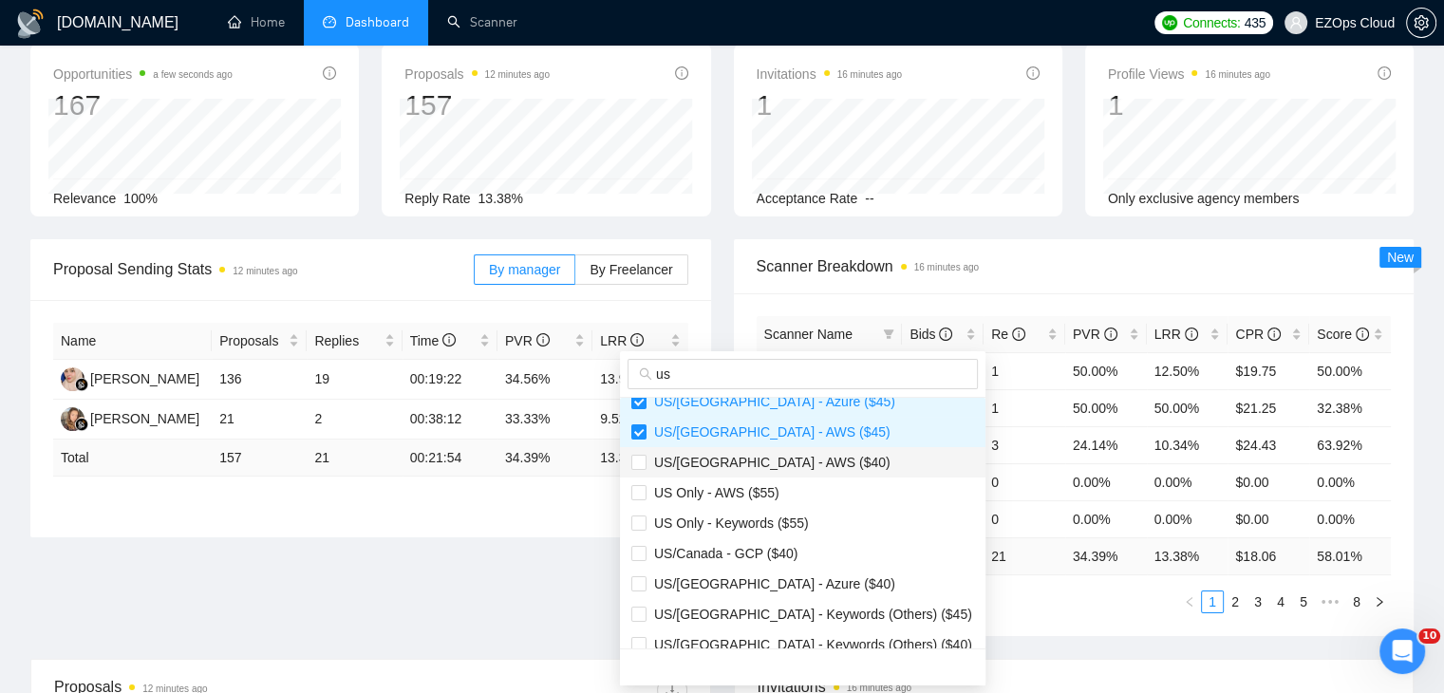
click at [766, 470] on span "US/[GEOGRAPHIC_DATA] - AWS ($40)" at bounding box center [802, 462] width 343 height 21
checkbox input "true"
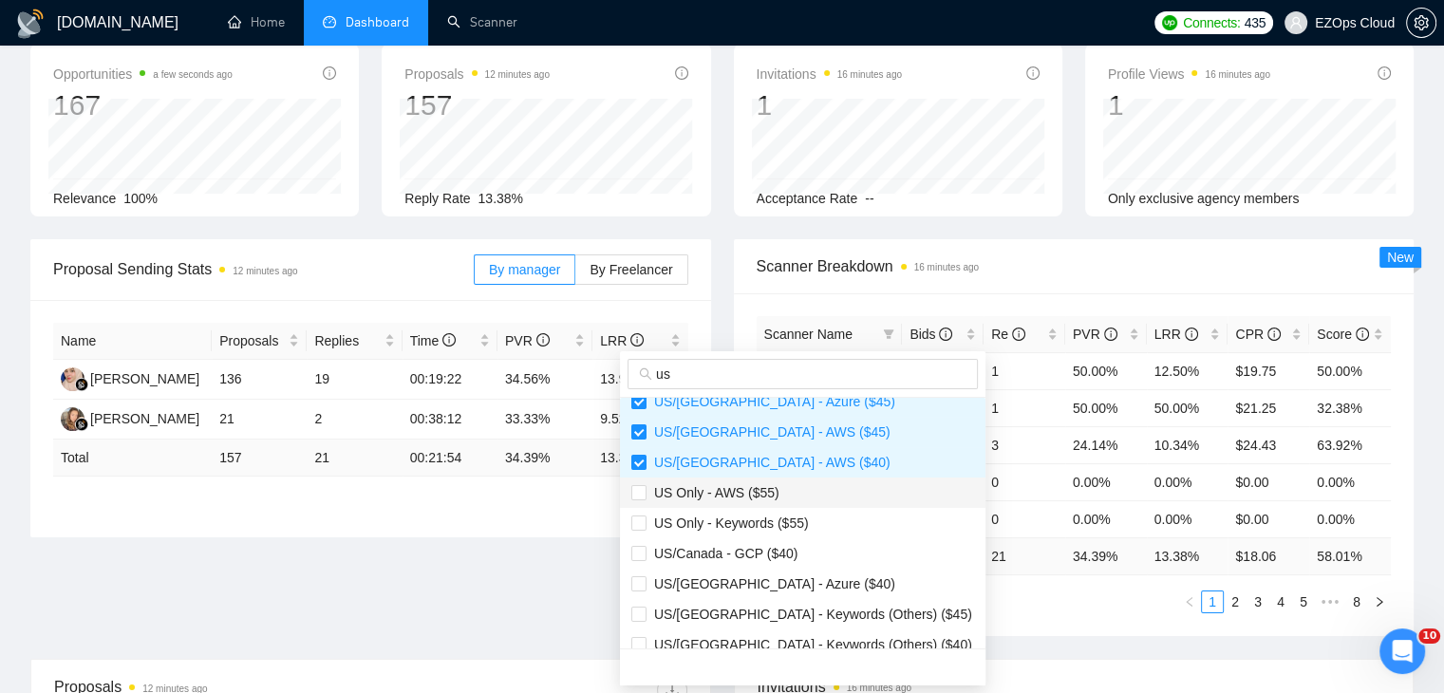
click at [772, 485] on span "US Only - AWS ($55)" at bounding box center [712, 492] width 133 height 15
checkbox input "true"
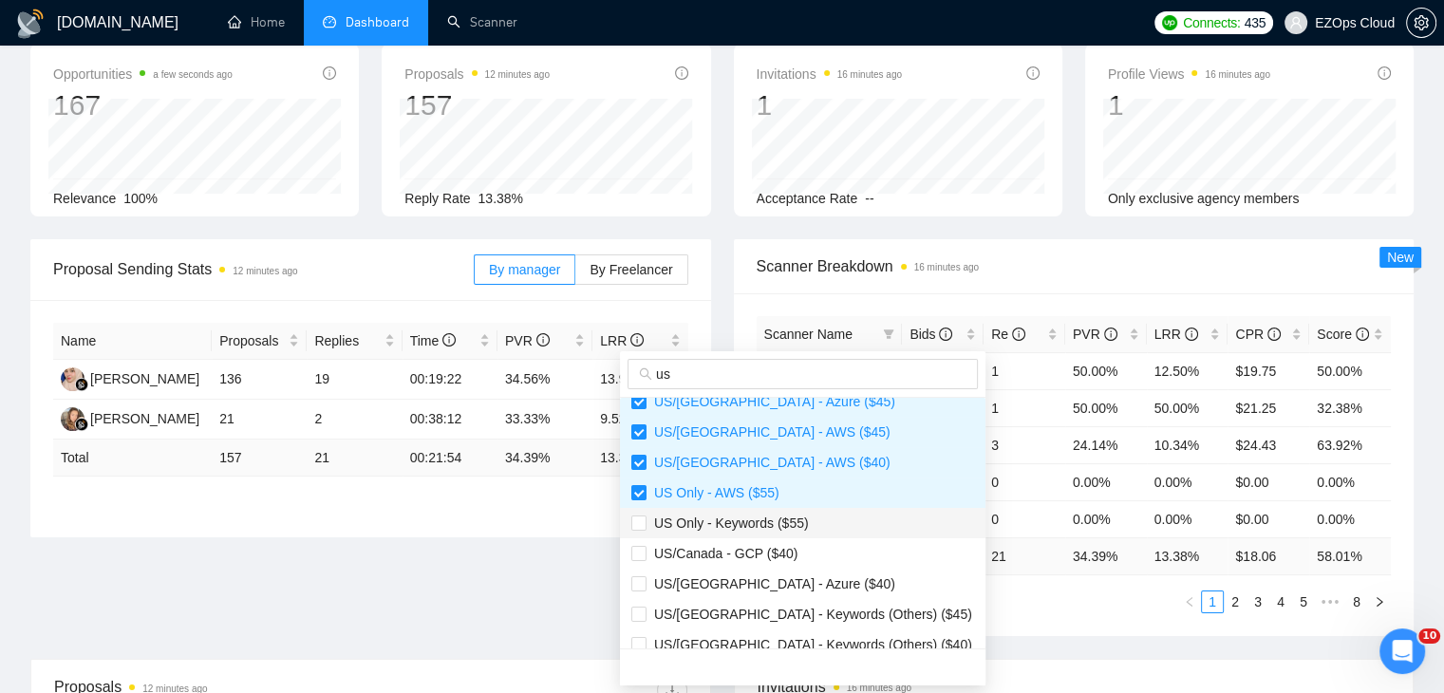
click at [790, 521] on span "US Only - Keywords ($55)" at bounding box center [727, 522] width 162 height 15
checkbox input "true"
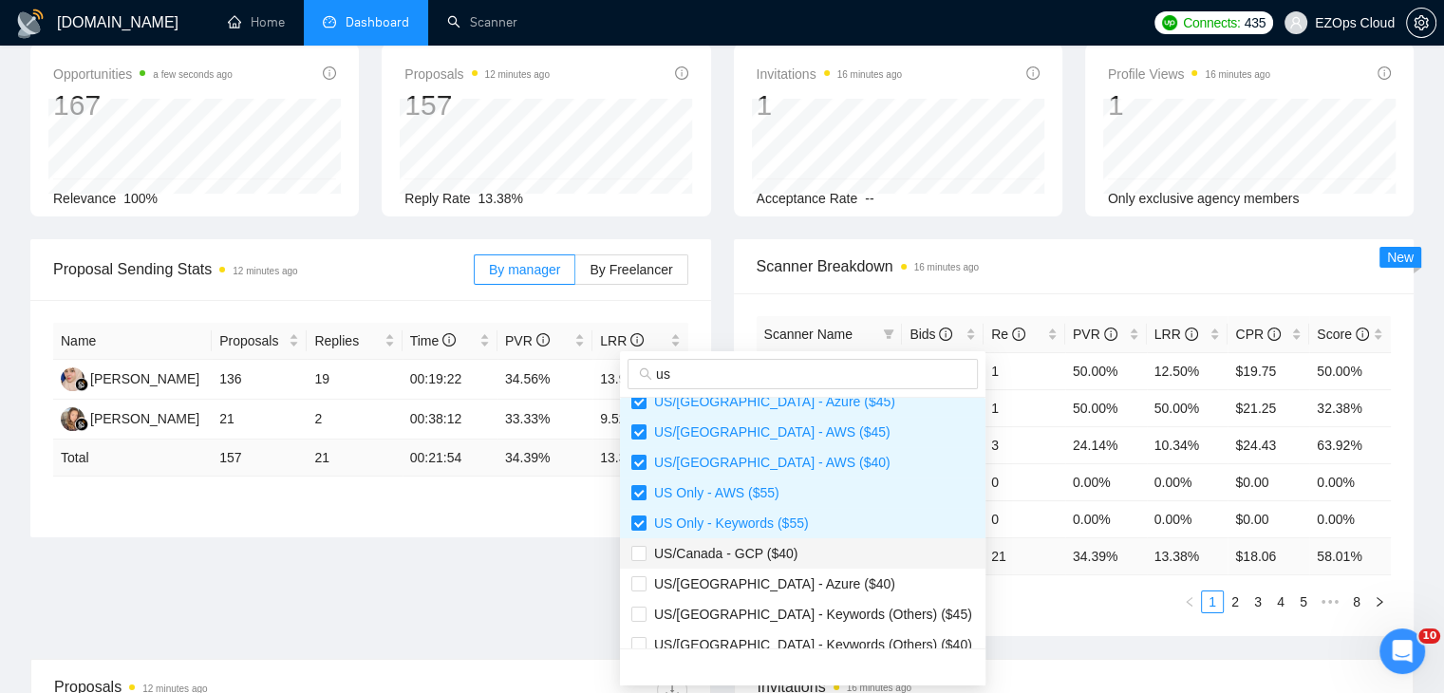
click at [796, 555] on span "US/Canada - GCP ($40)" at bounding box center [802, 553] width 343 height 21
checkbox input "true"
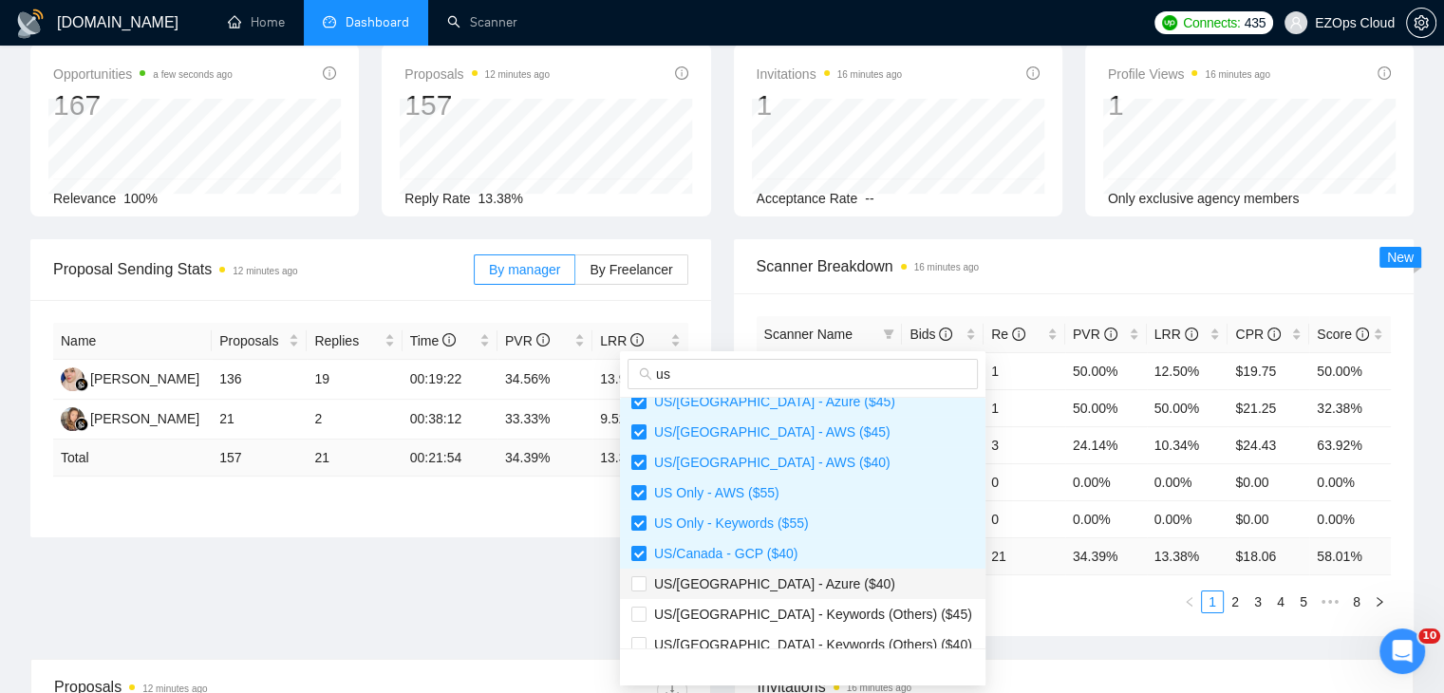
click at [797, 579] on span "US/[GEOGRAPHIC_DATA] - Azure ($40)" at bounding box center [770, 583] width 249 height 15
checkbox input "true"
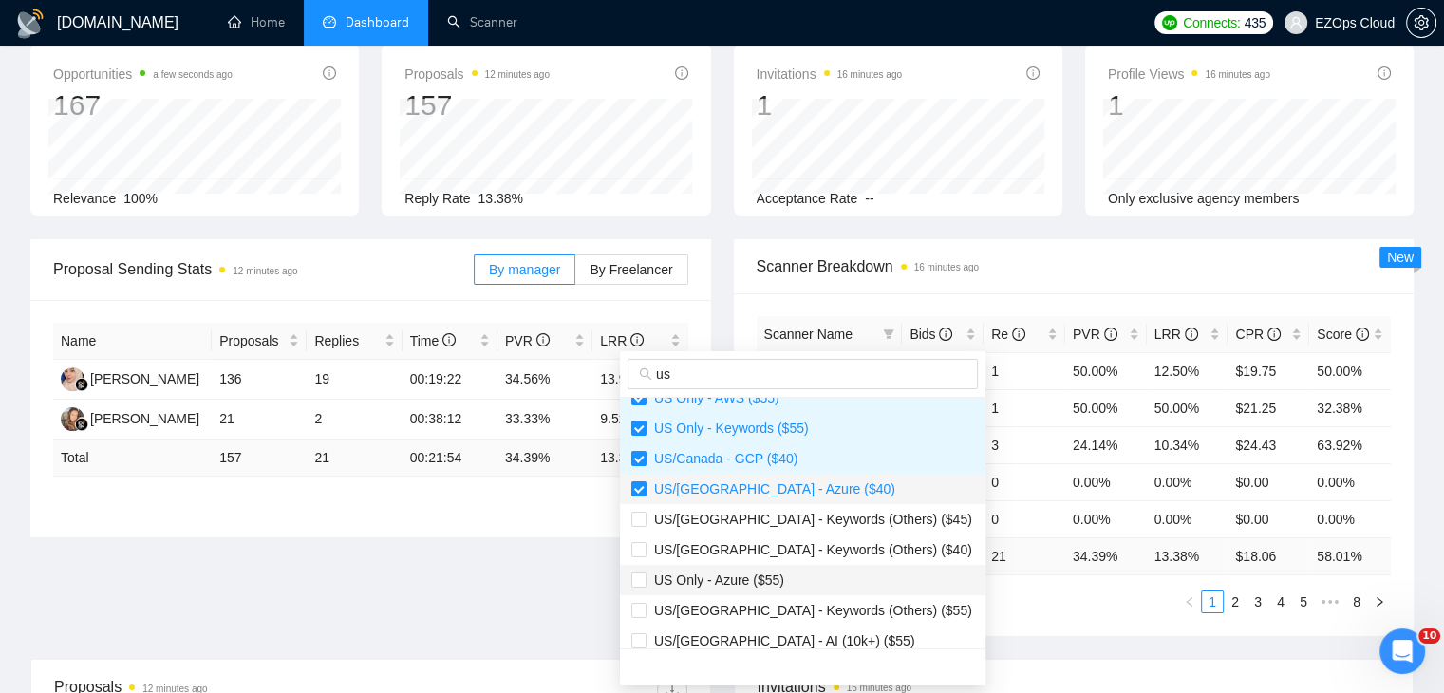
click at [817, 571] on span "US Only - Azure ($55)" at bounding box center [802, 580] width 343 height 21
checkbox input "true"
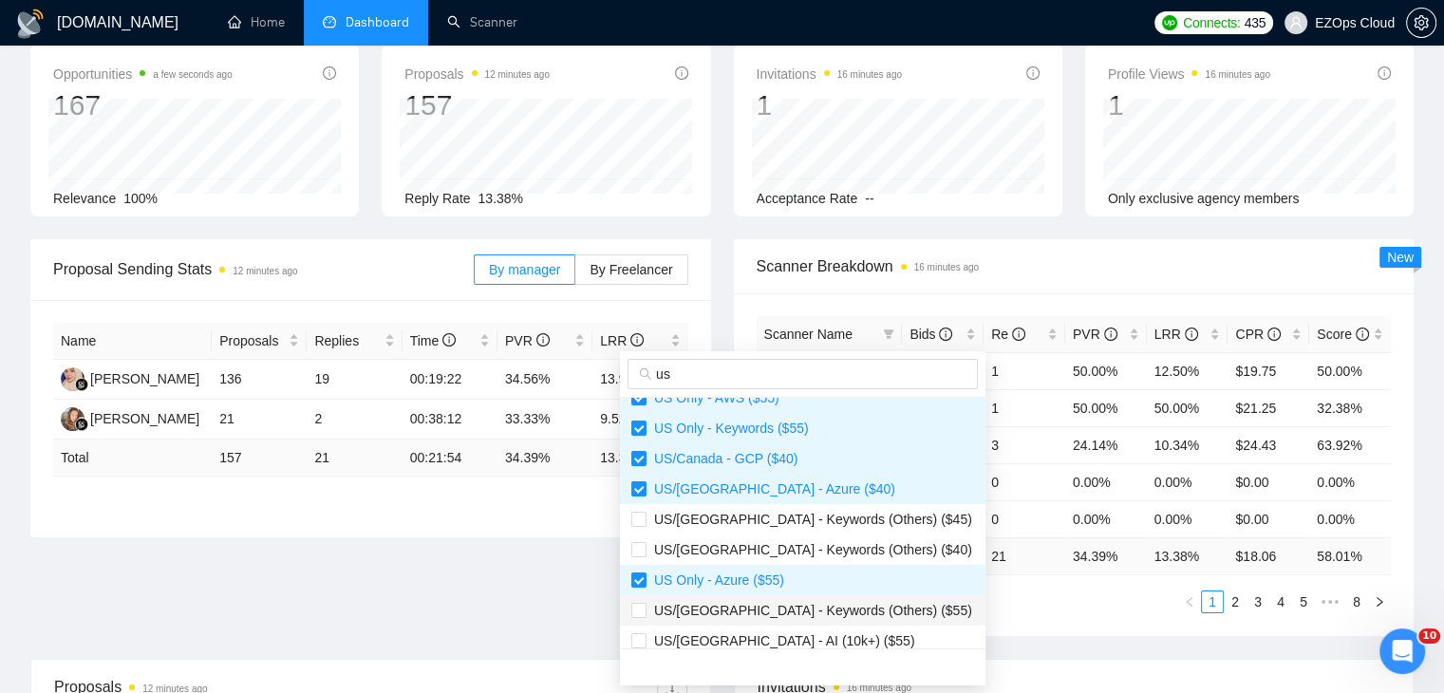
scroll to position [570, 0]
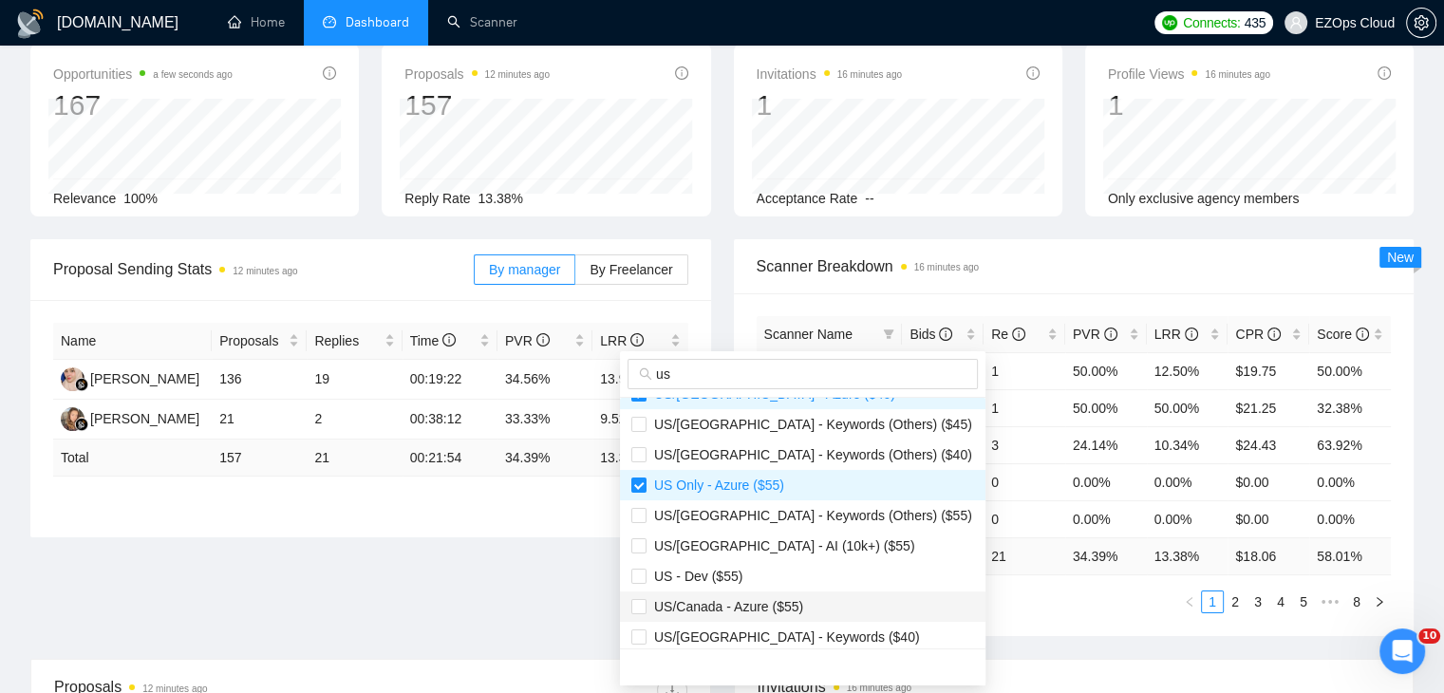
click at [802, 592] on li "US/Canada - Azure ($55)" at bounding box center [802, 606] width 365 height 30
checkbox input "true"
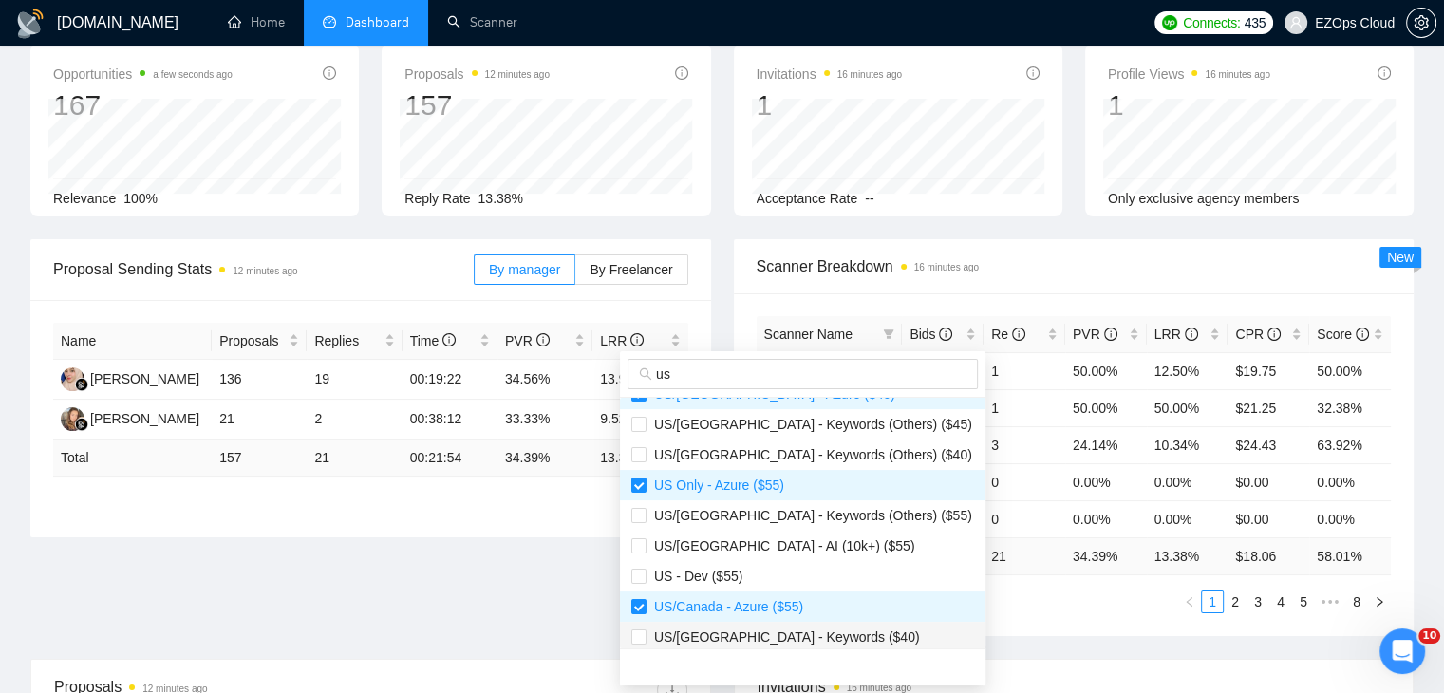
click at [816, 635] on span "US/[GEOGRAPHIC_DATA] - Keywords ($40)" at bounding box center [782, 636] width 273 height 15
checkbox input "true"
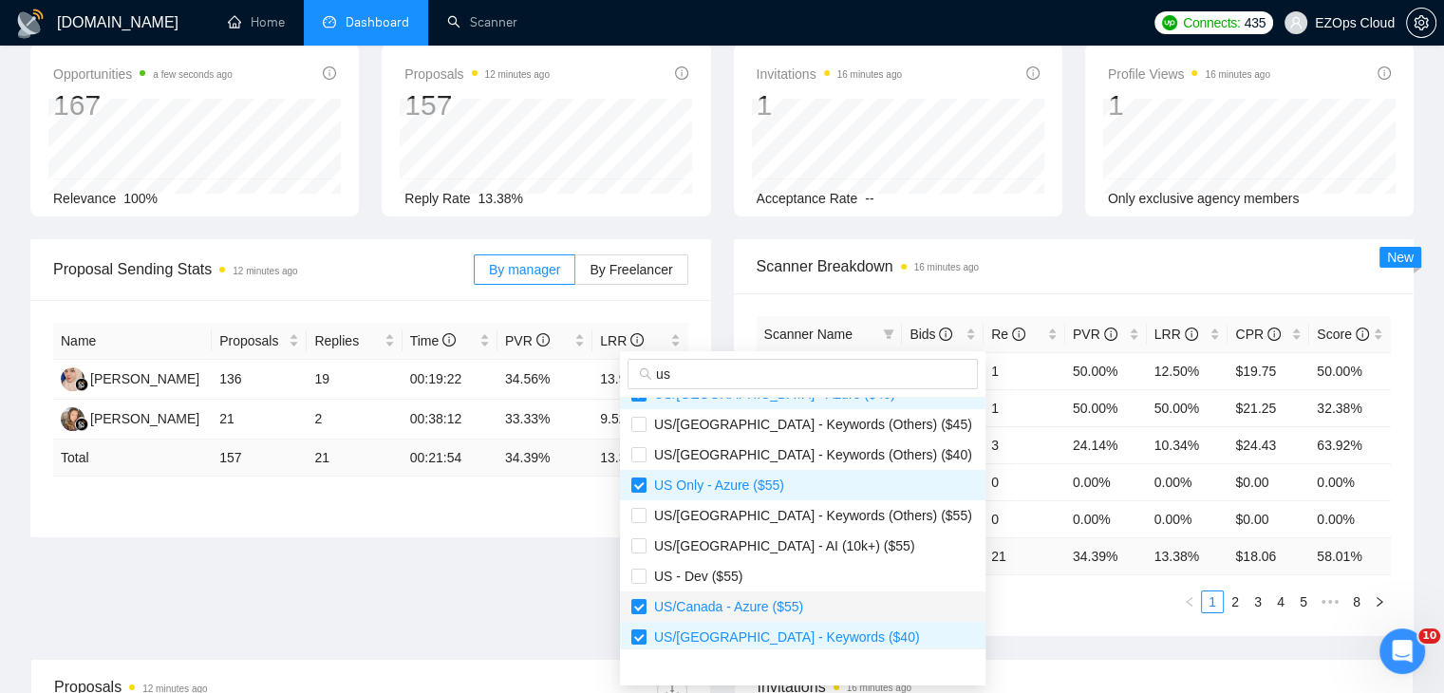
scroll to position [668, 0]
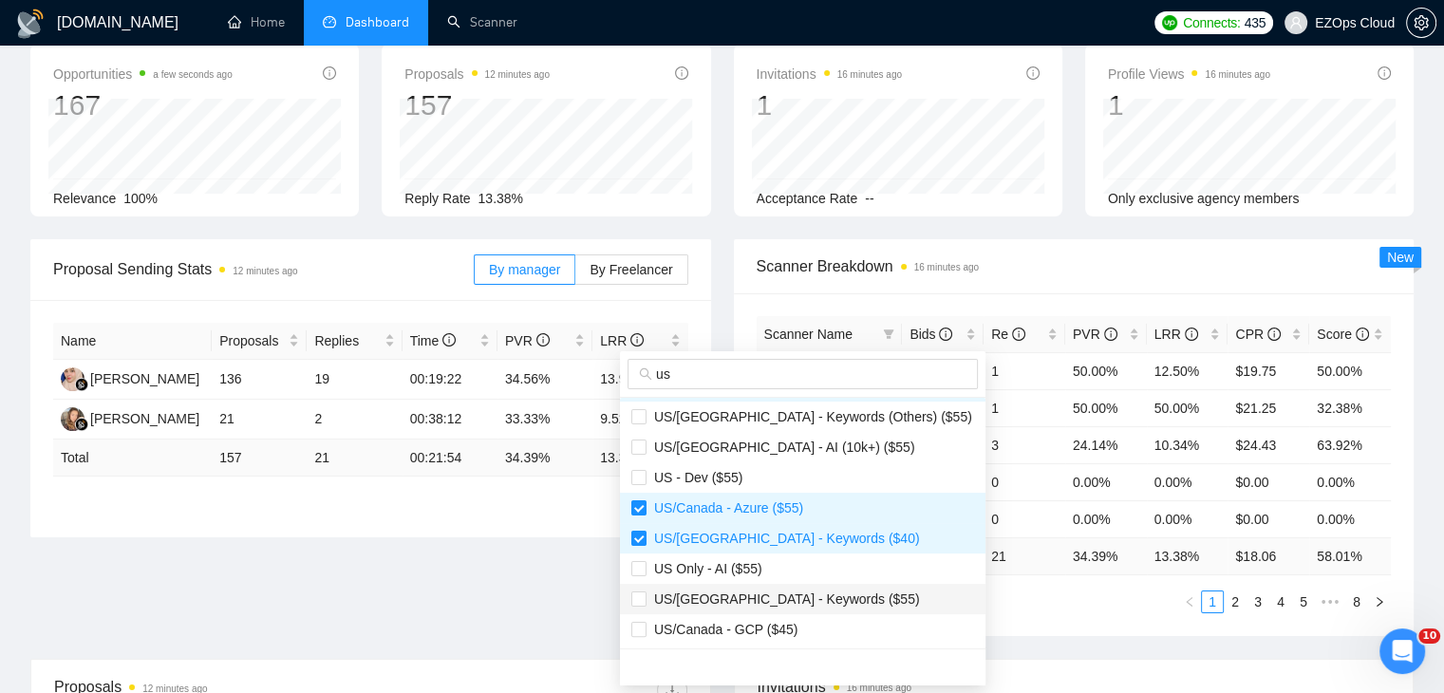
click at [777, 592] on span "US/[GEOGRAPHIC_DATA] - Keywords ($55)" at bounding box center [782, 598] width 273 height 15
checkbox input "true"
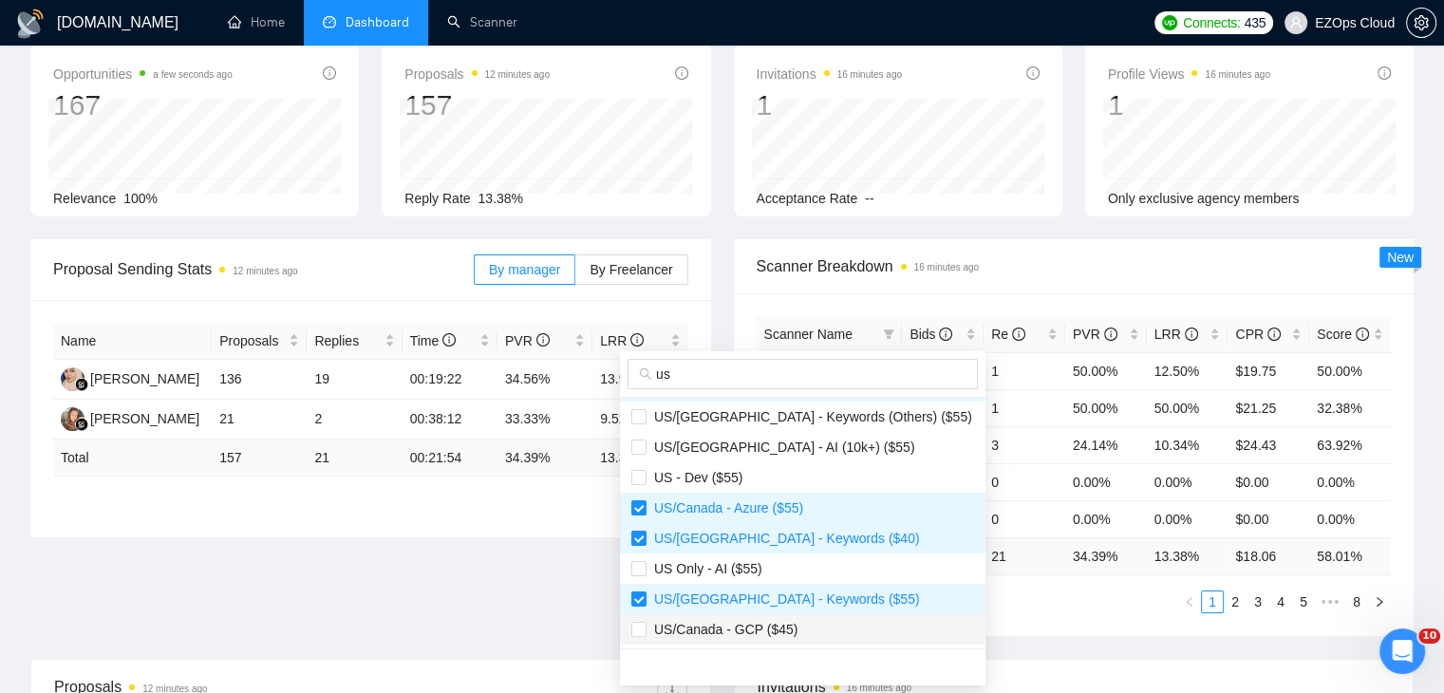
click at [787, 628] on span "US/Canada - GCP ($45)" at bounding box center [721, 629] width 151 height 15
checkbox input "true"
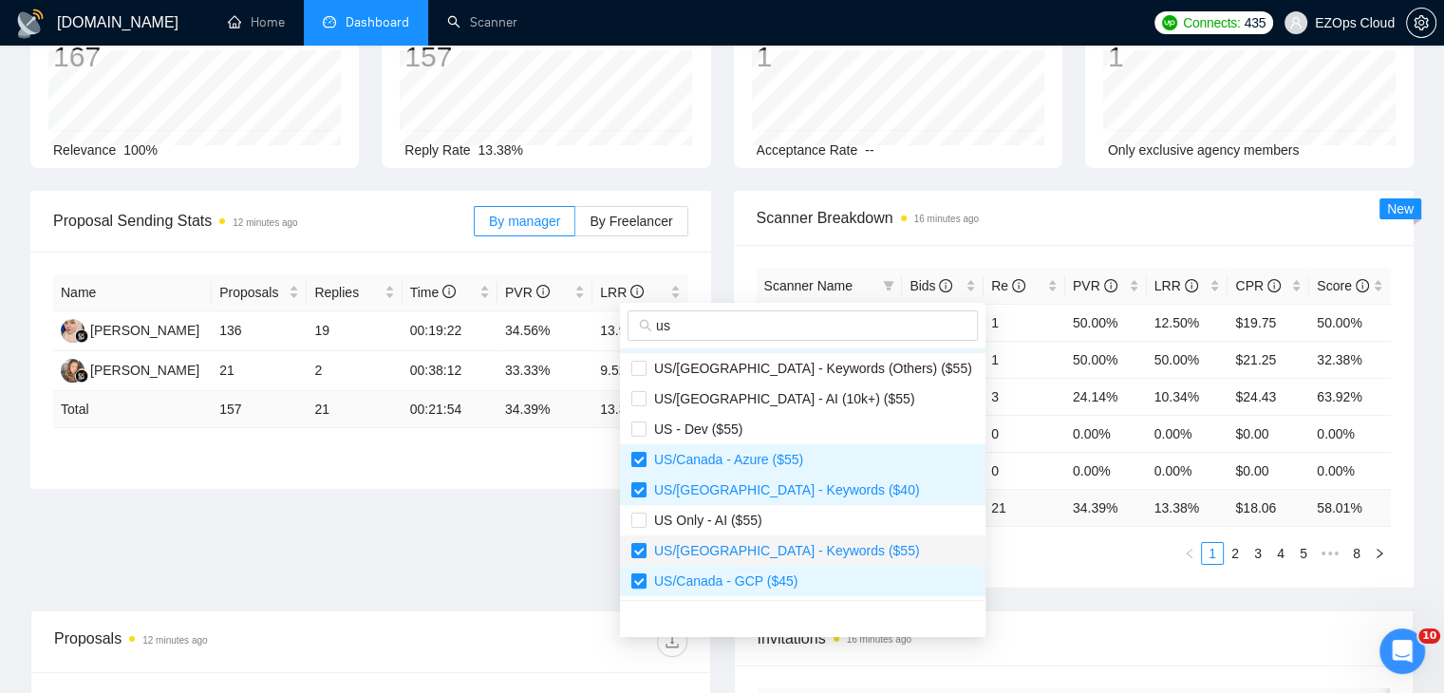
scroll to position [190, 0]
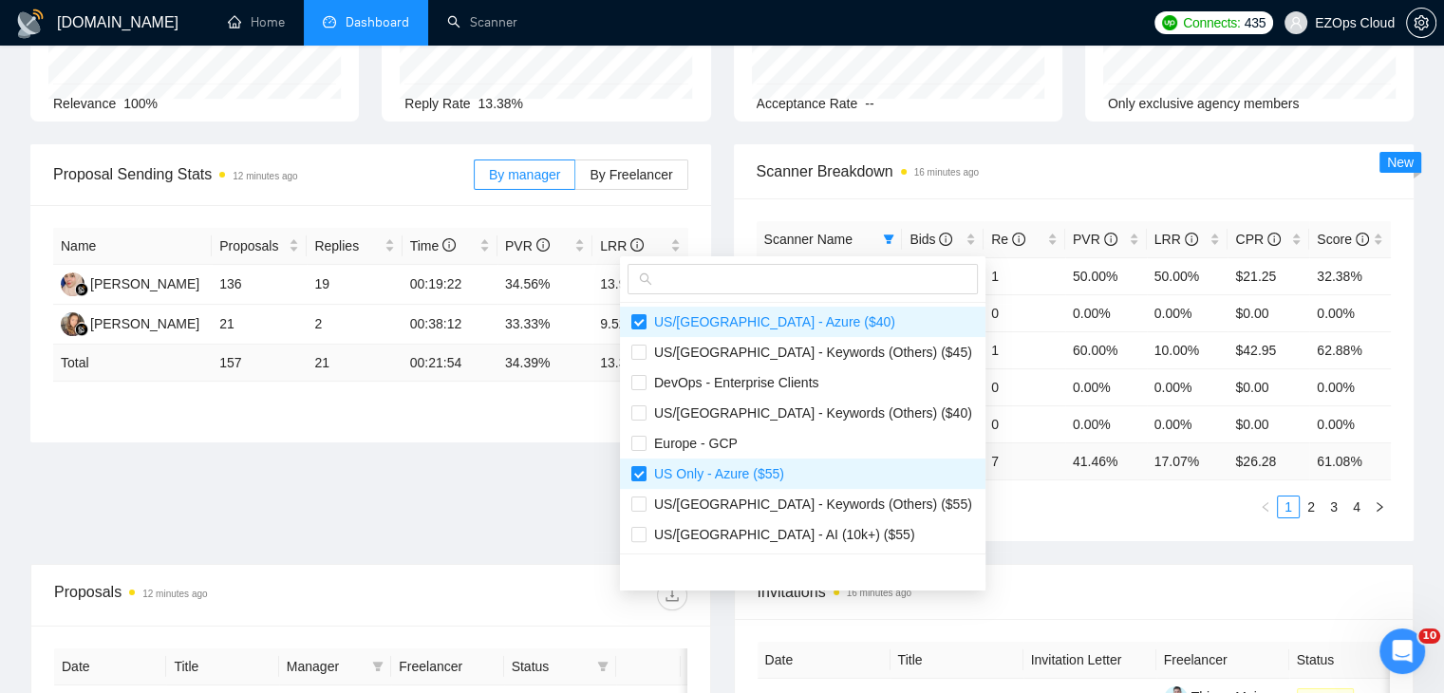
click at [944, 555] on div "Proposal Sending Stats 12 minutes ago By manager By Freelancer Name Proposals R…" at bounding box center [722, 354] width 1406 height 420
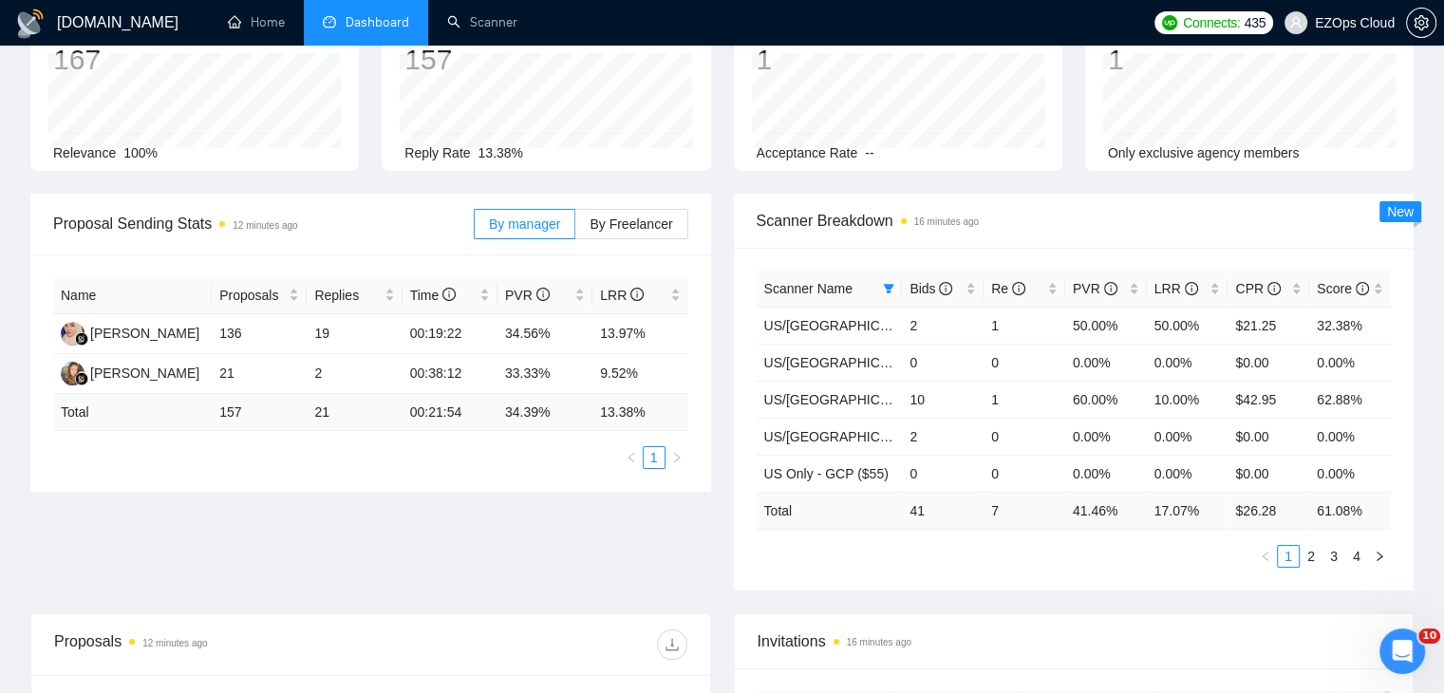
scroll to position [95, 0]
